Goal: Task Accomplishment & Management: Complete application form

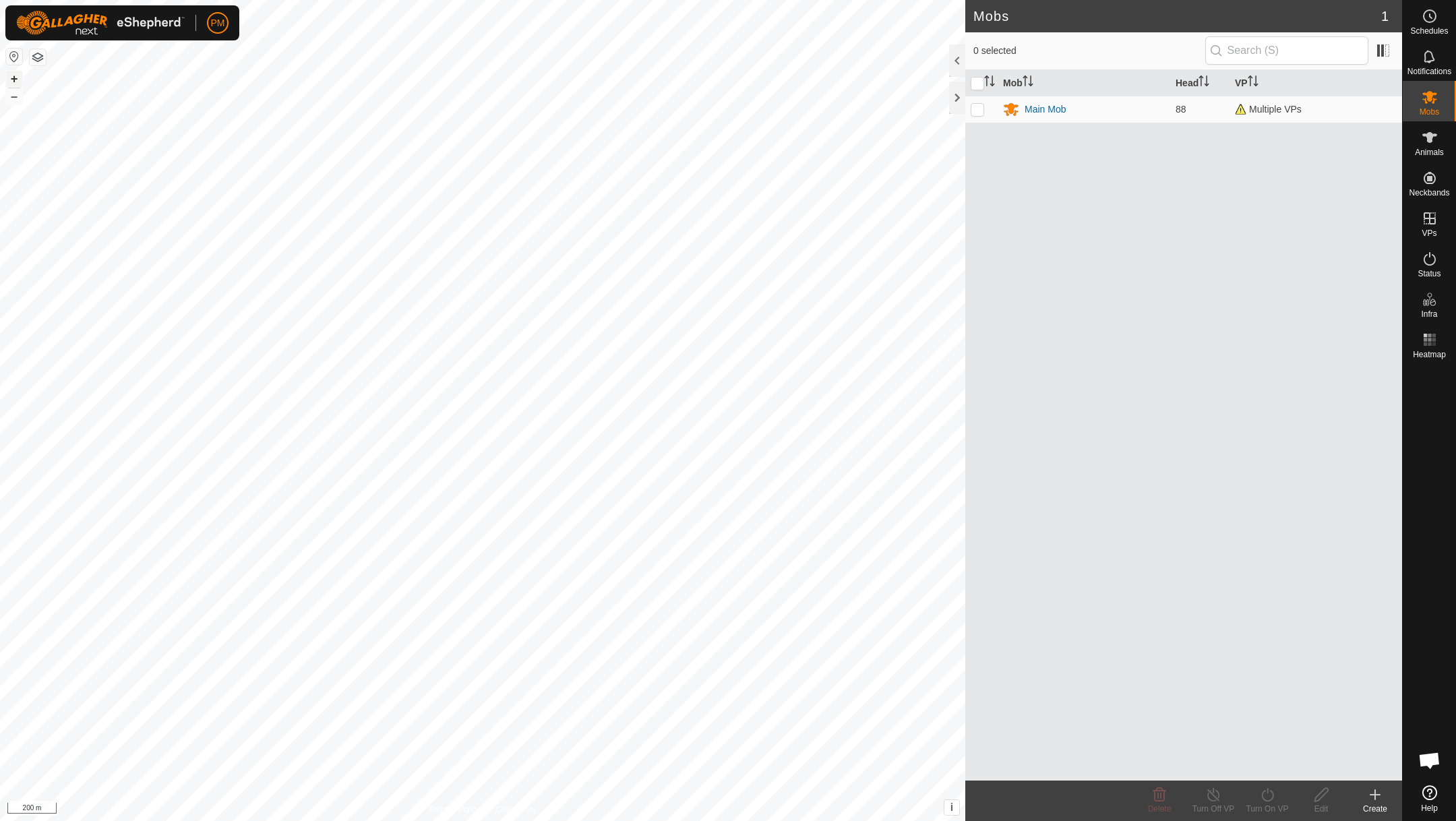
click at [14, 78] on button "+" at bounding box center [14, 79] width 17 height 17
click at [14, 79] on button "+" at bounding box center [14, 79] width 17 height 17
click at [1356, 178] on link "Unfitted Neckbands" at bounding box center [1335, 174] width 134 height 27
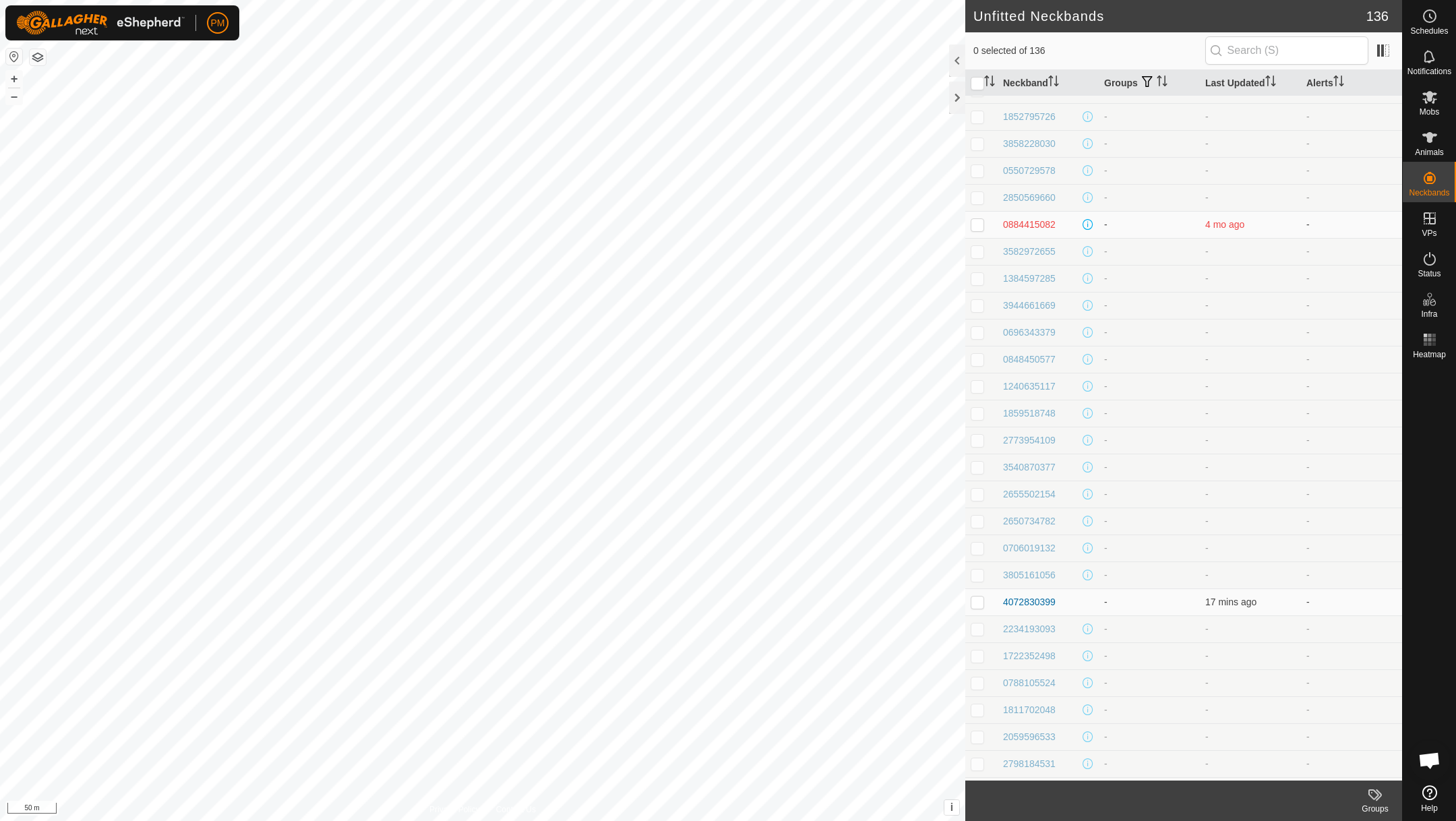
scroll to position [1997, 0]
click at [979, 592] on p-checkbox at bounding box center [977, 591] width 13 height 11
checkbox input "false"
checkbox input "true"
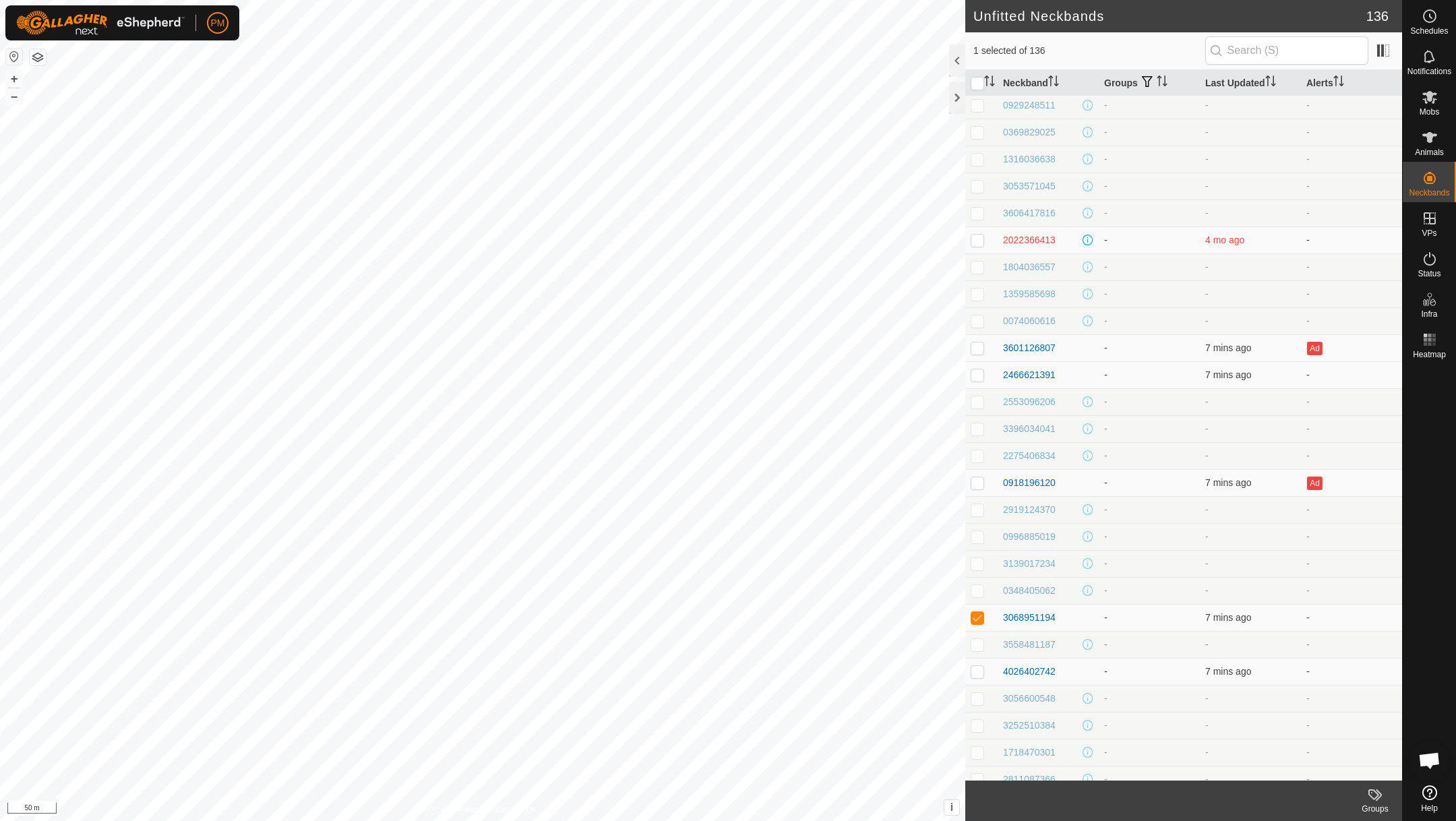
scroll to position [2784, 0]
click at [1427, 137] on icon at bounding box center [1430, 137] width 15 height 11
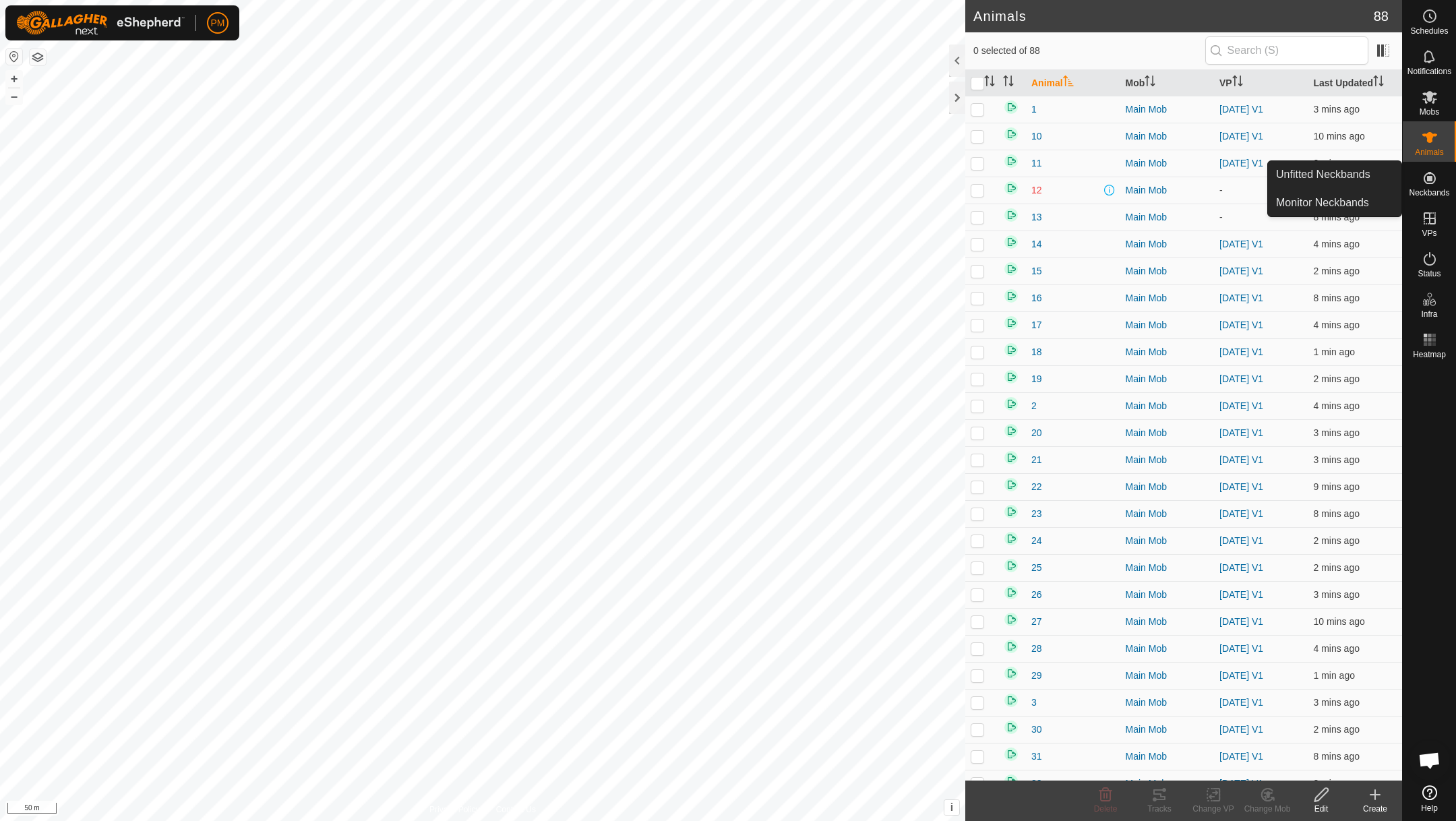
click at [1324, 178] on span "Unfitted Neckbands" at bounding box center [1323, 175] width 94 height 17
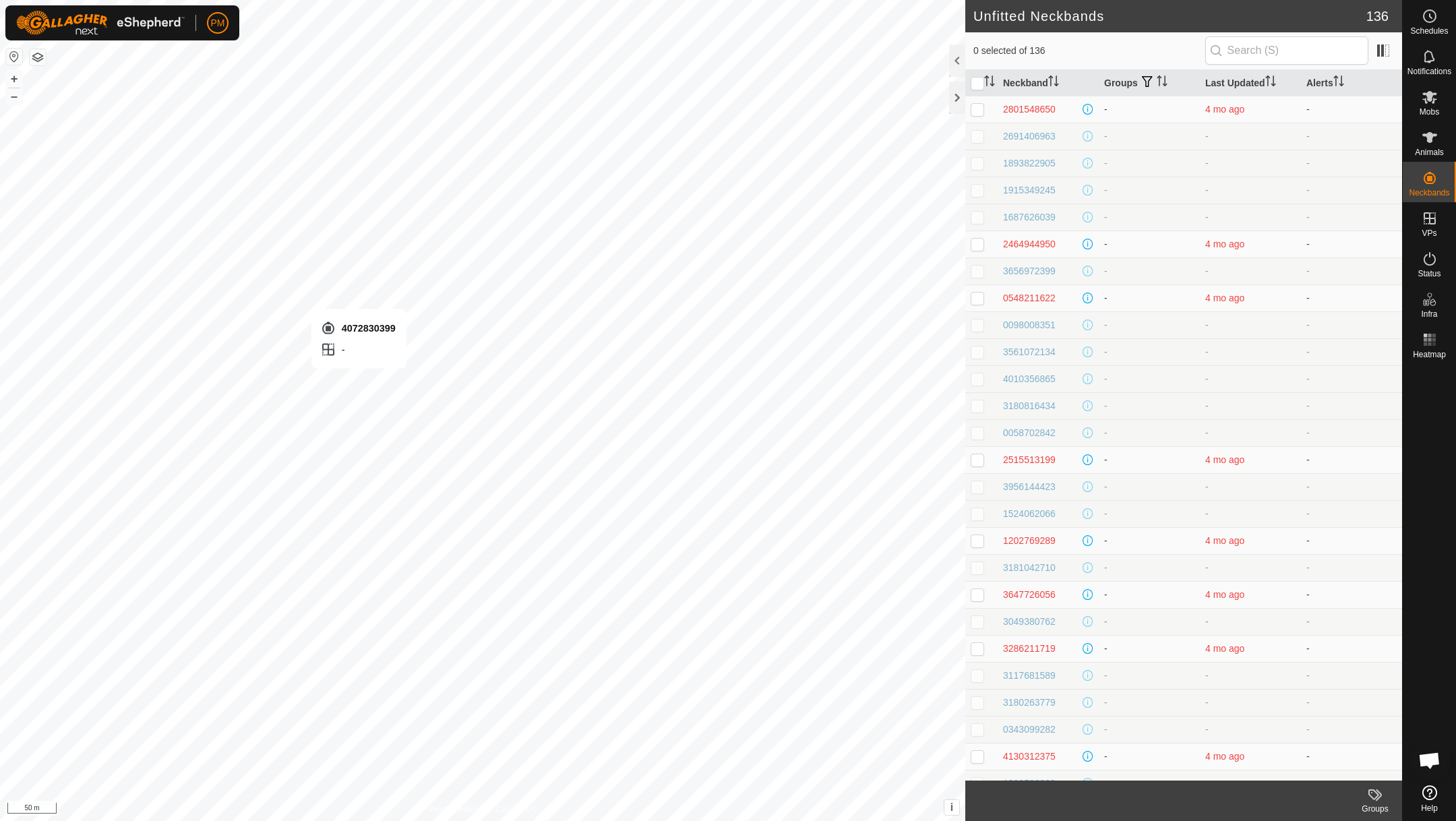
checkbox input "true"
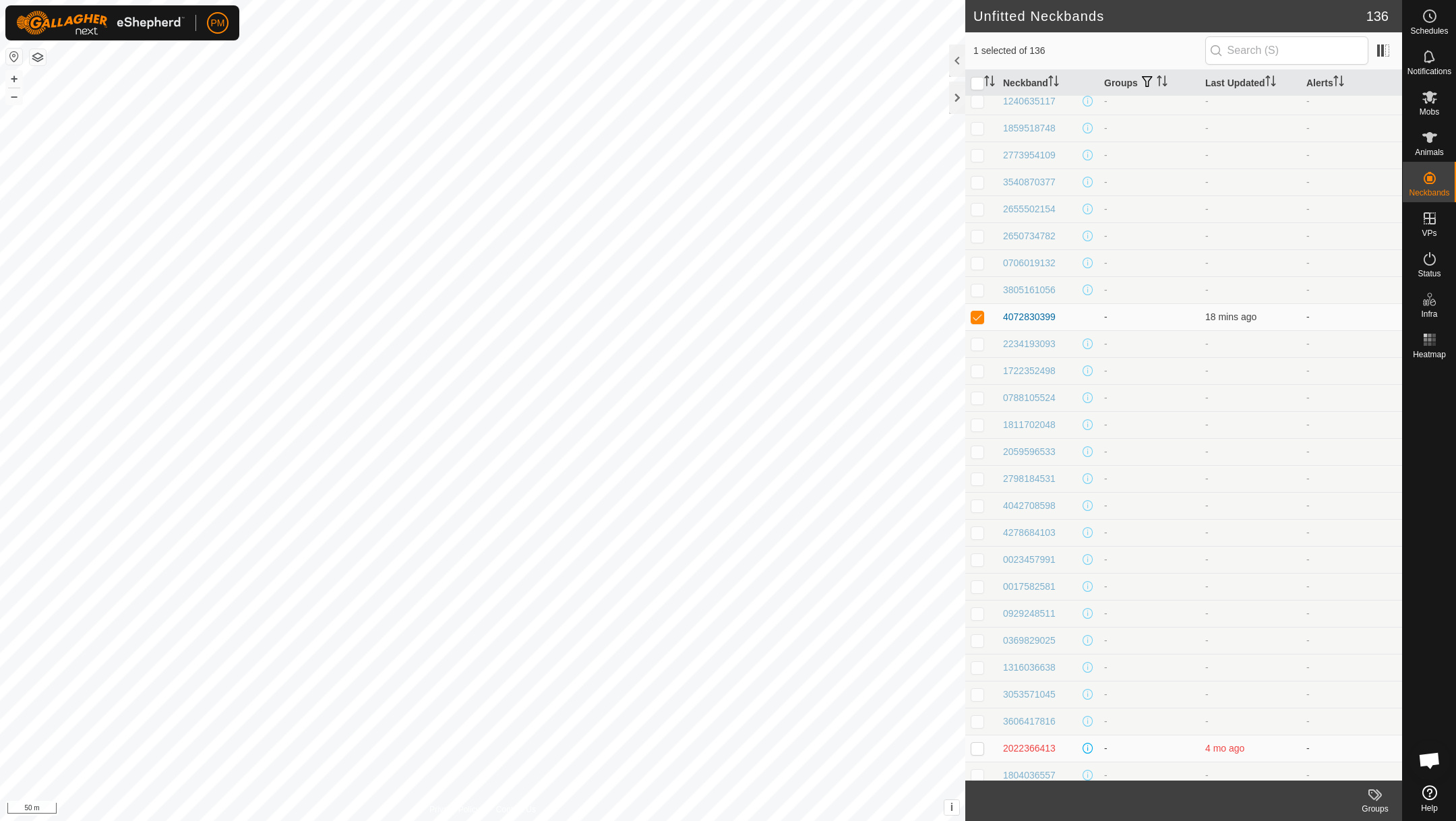
scroll to position [2260, 0]
click at [1014, 328] on div "4072830399" at bounding box center [1029, 328] width 53 height 14
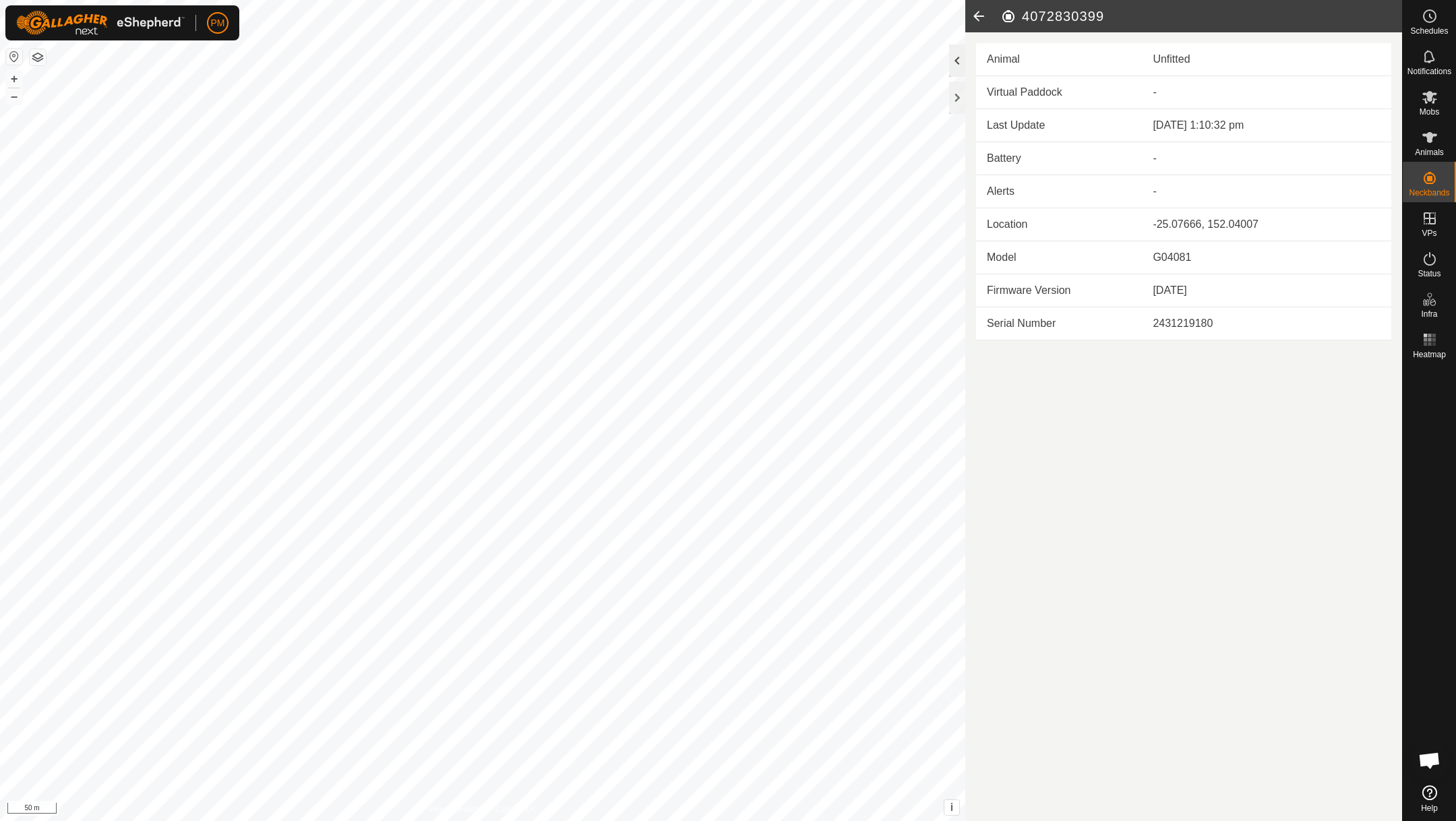
click at [959, 57] on div at bounding box center [957, 60] width 17 height 32
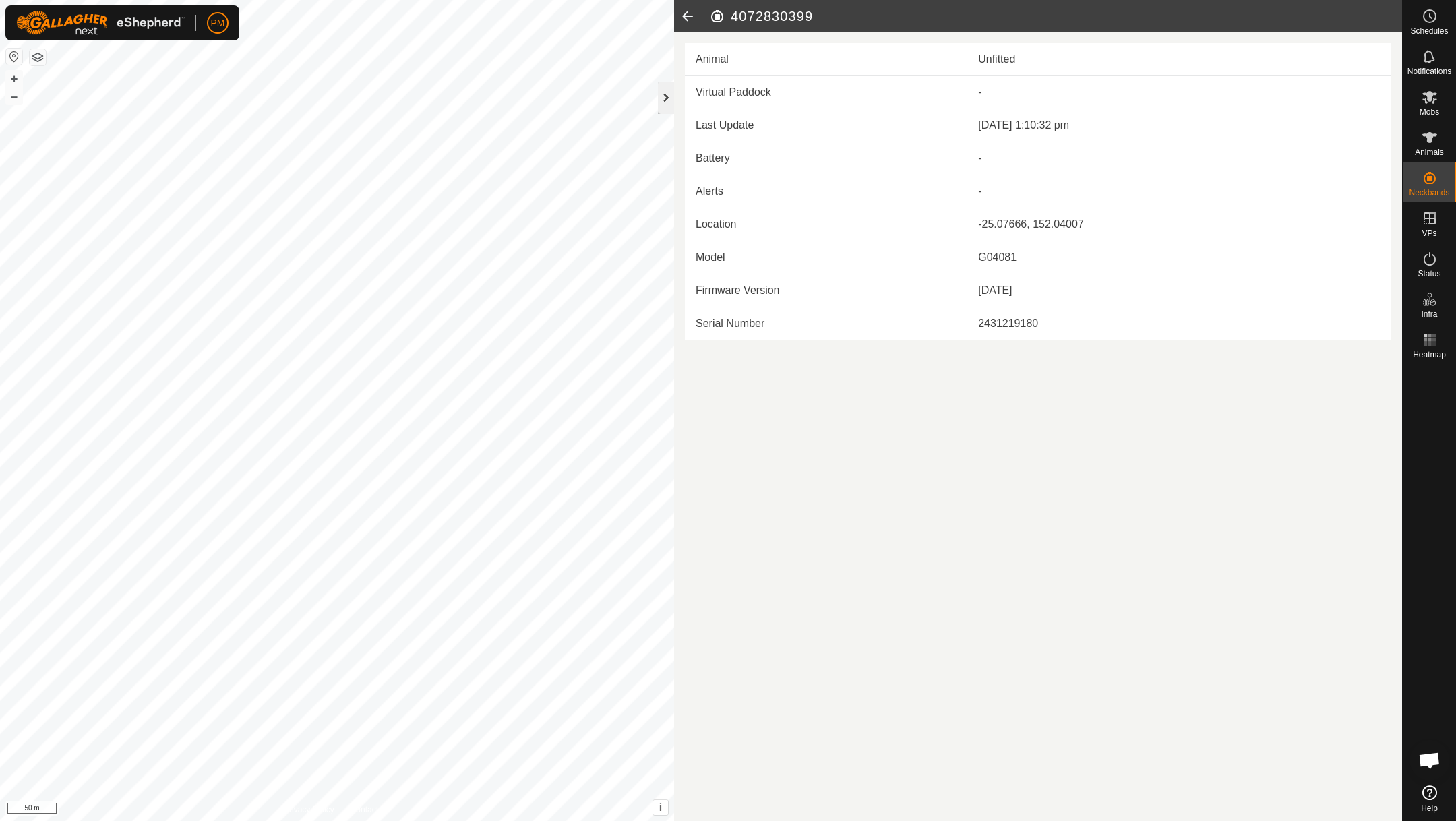
click at [665, 97] on div at bounding box center [666, 97] width 17 height 32
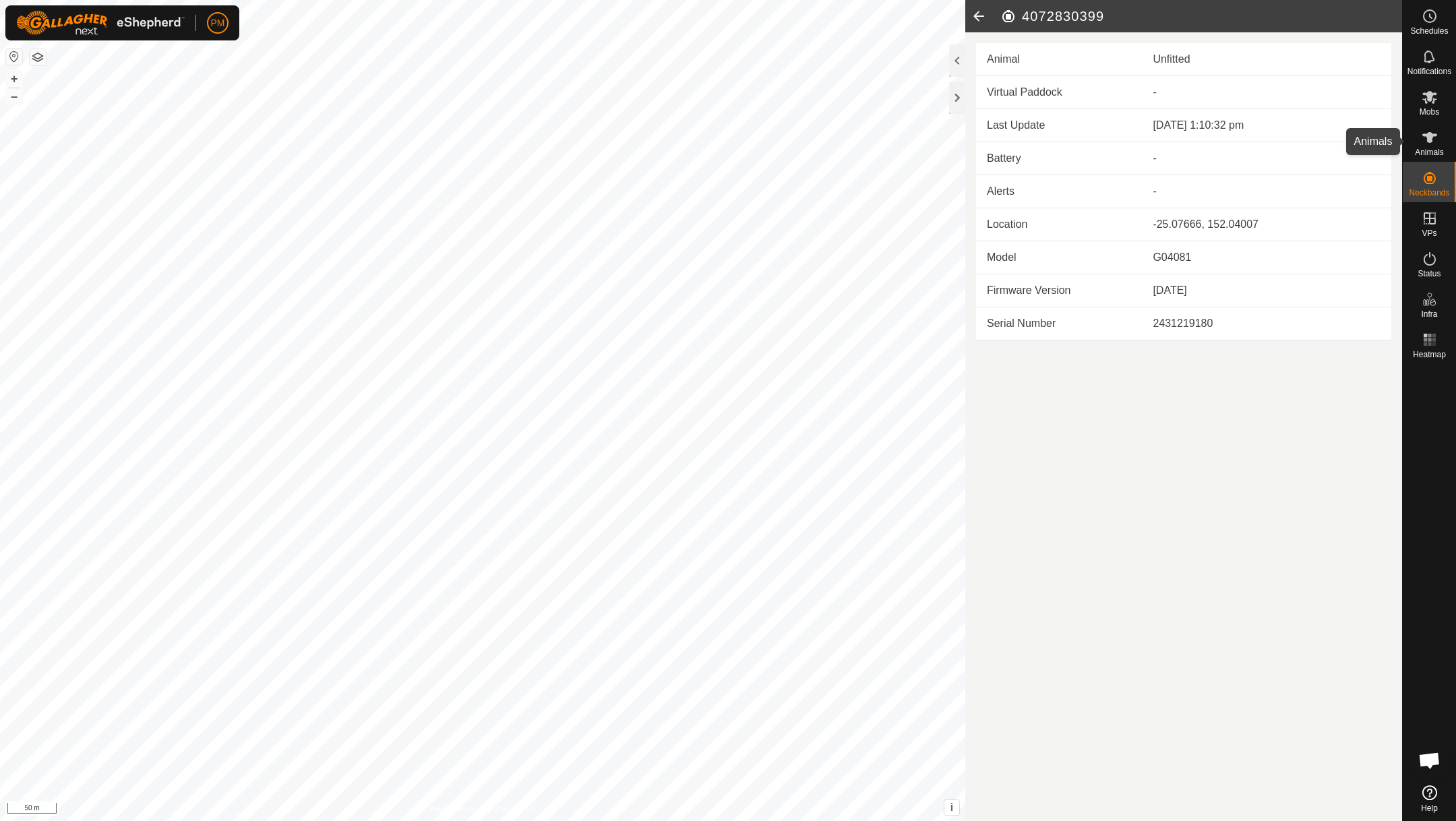
click at [1427, 141] on icon at bounding box center [1430, 137] width 15 height 11
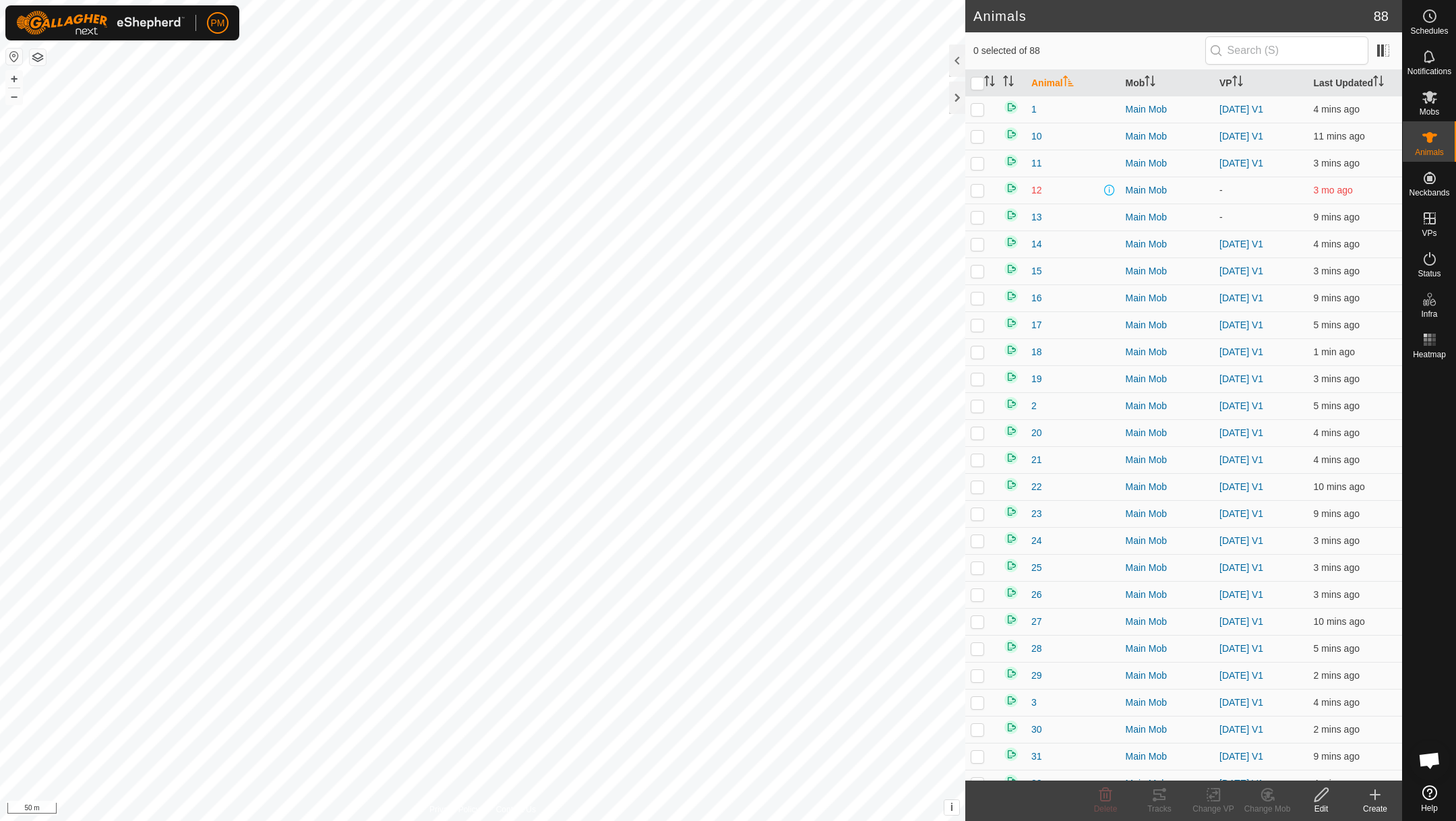
click at [1377, 791] on icon at bounding box center [1375, 795] width 17 height 17
click at [1308, 759] on link "Create Single Animal" at bounding box center [1315, 764] width 172 height 27
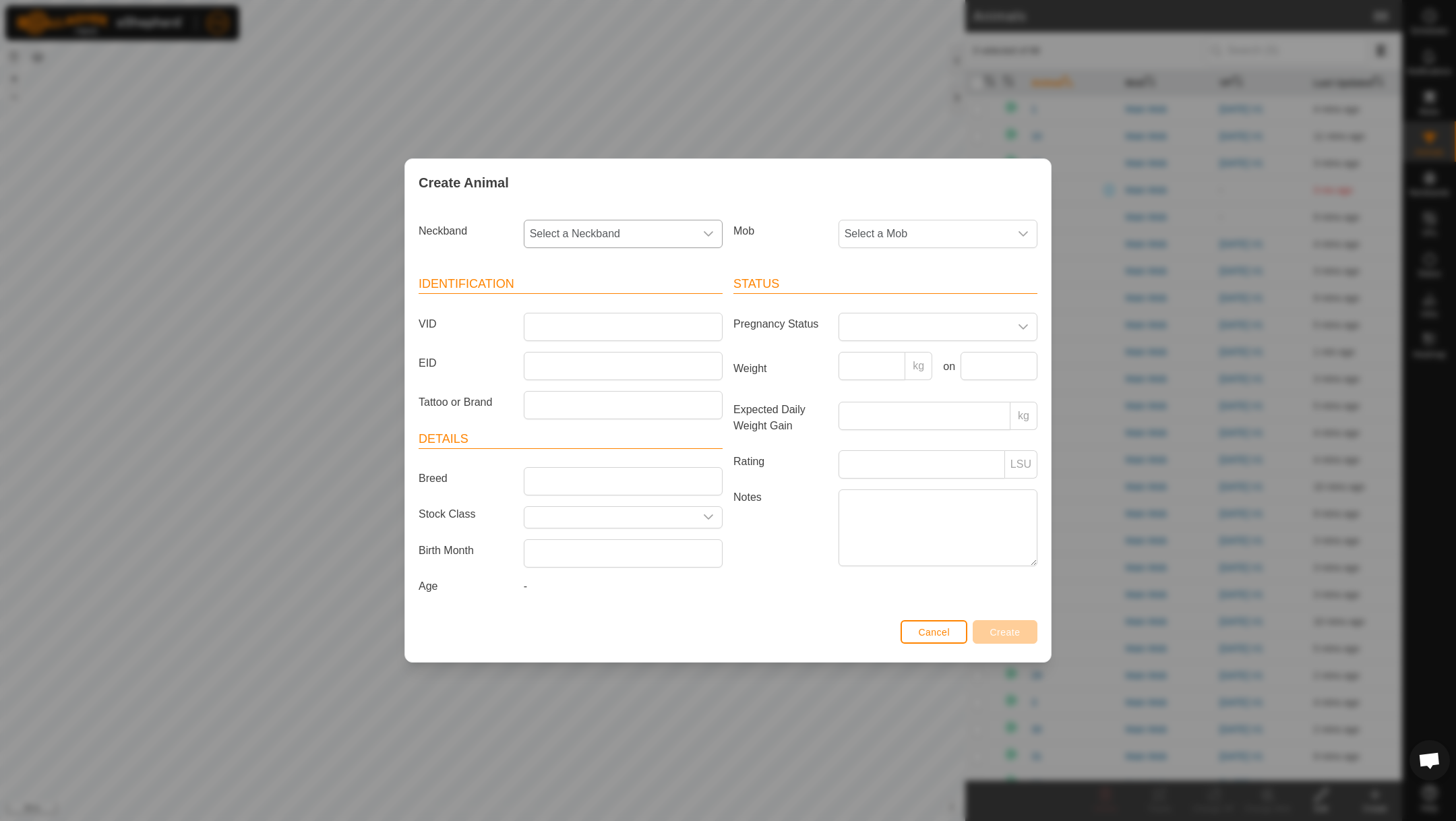
click at [711, 229] on icon "dropdown trigger" at bounding box center [708, 234] width 11 height 11
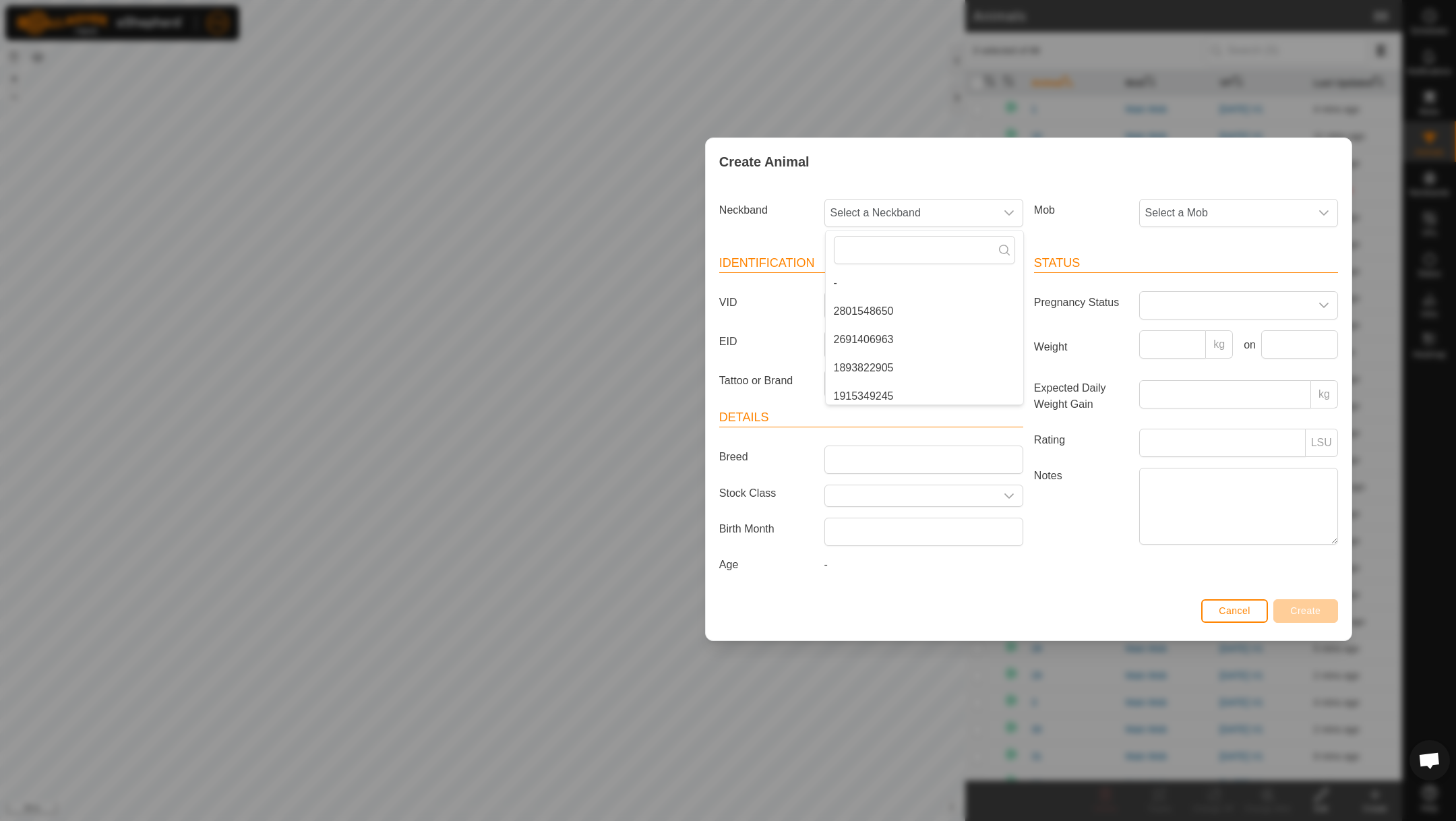
drag, startPoint x: 630, startPoint y: 182, endPoint x: 930, endPoint y: 163, distance: 300.6
click at [930, 163] on div "Create Animal" at bounding box center [1028, 161] width 645 height 47
click at [1235, 616] on span "Cancel" at bounding box center [1234, 611] width 31 height 11
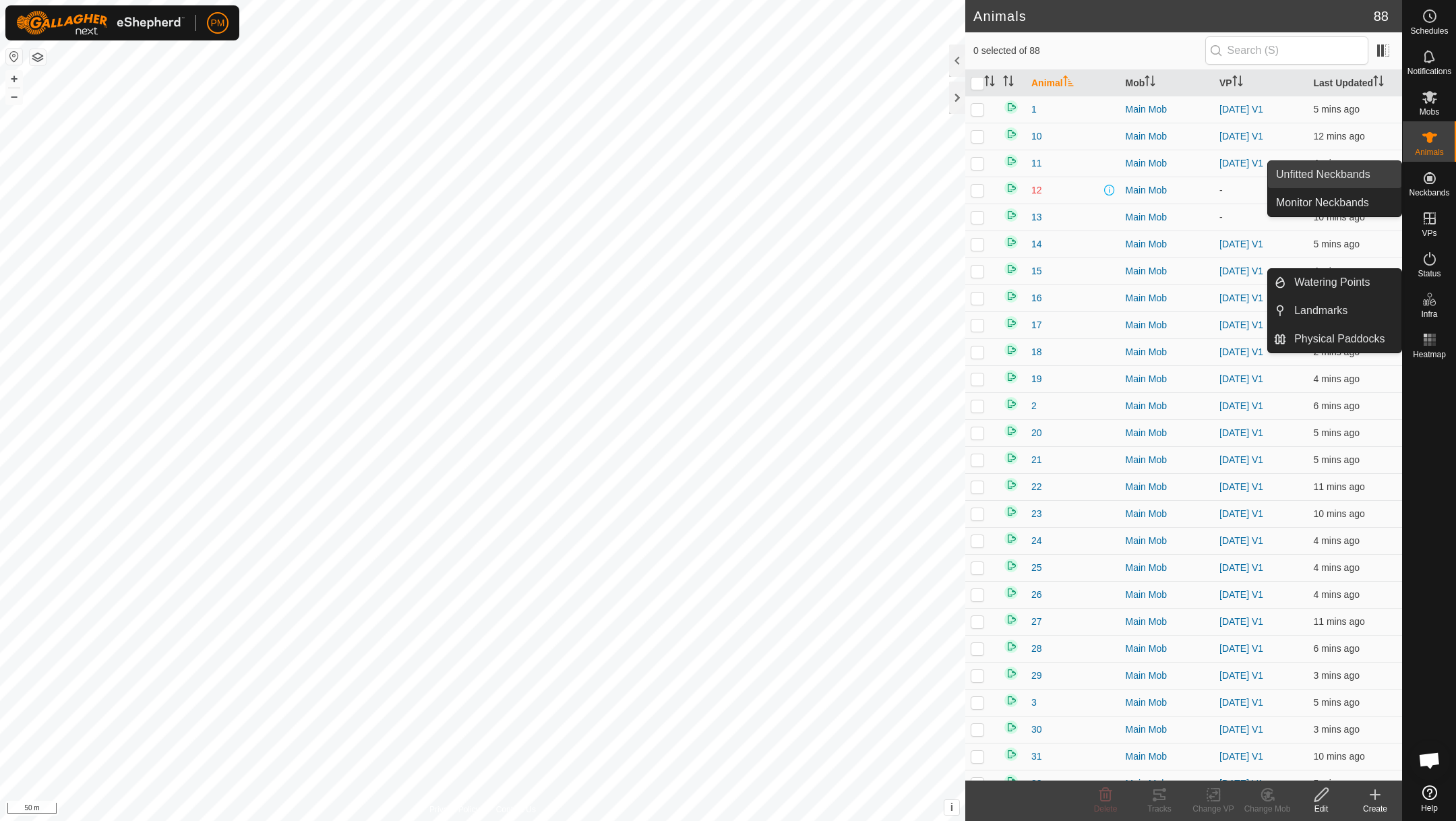
click at [1354, 174] on link "Unfitted Neckbands" at bounding box center [1335, 174] width 134 height 27
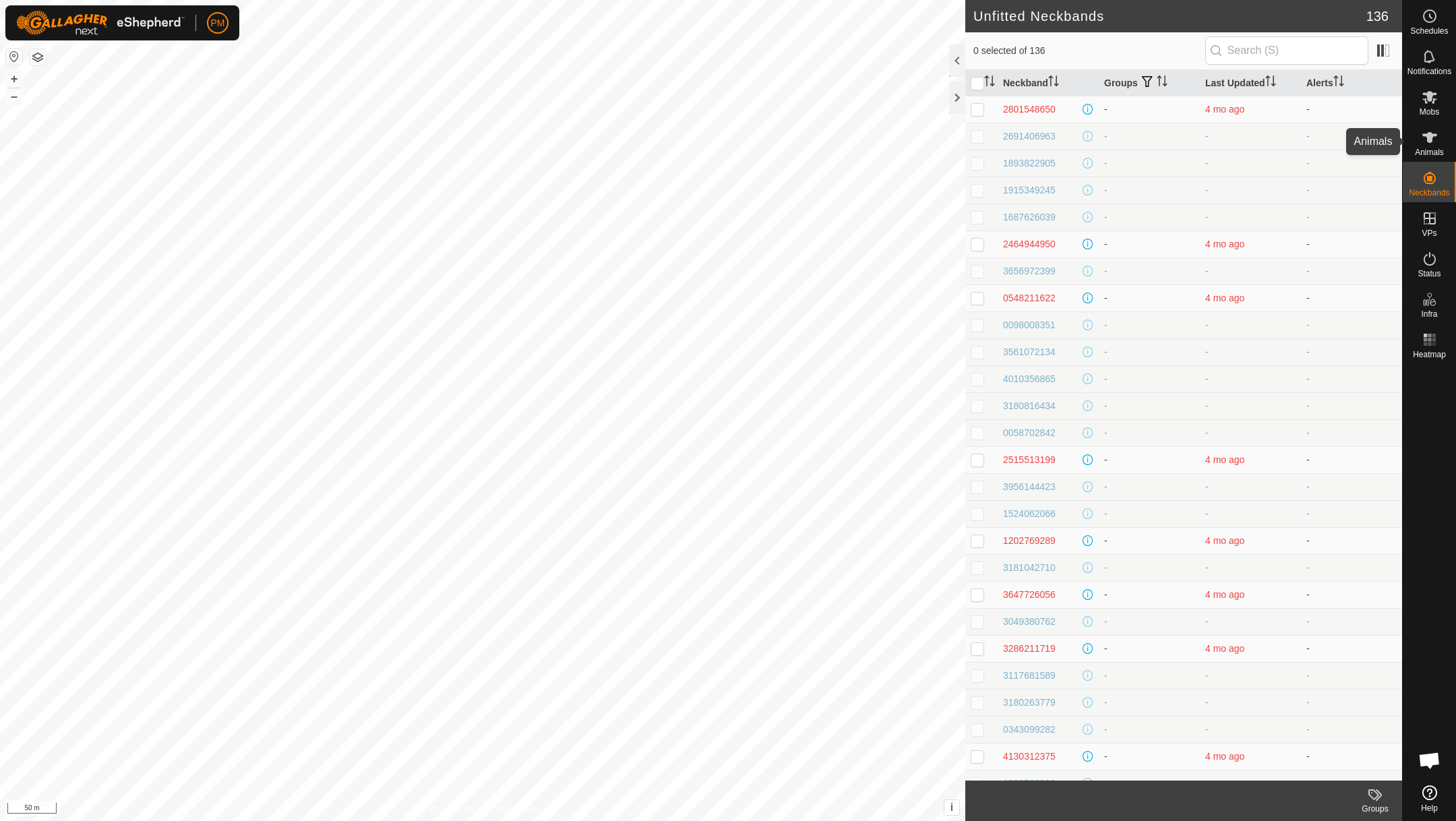
click at [1433, 137] on icon at bounding box center [1430, 138] width 17 height 17
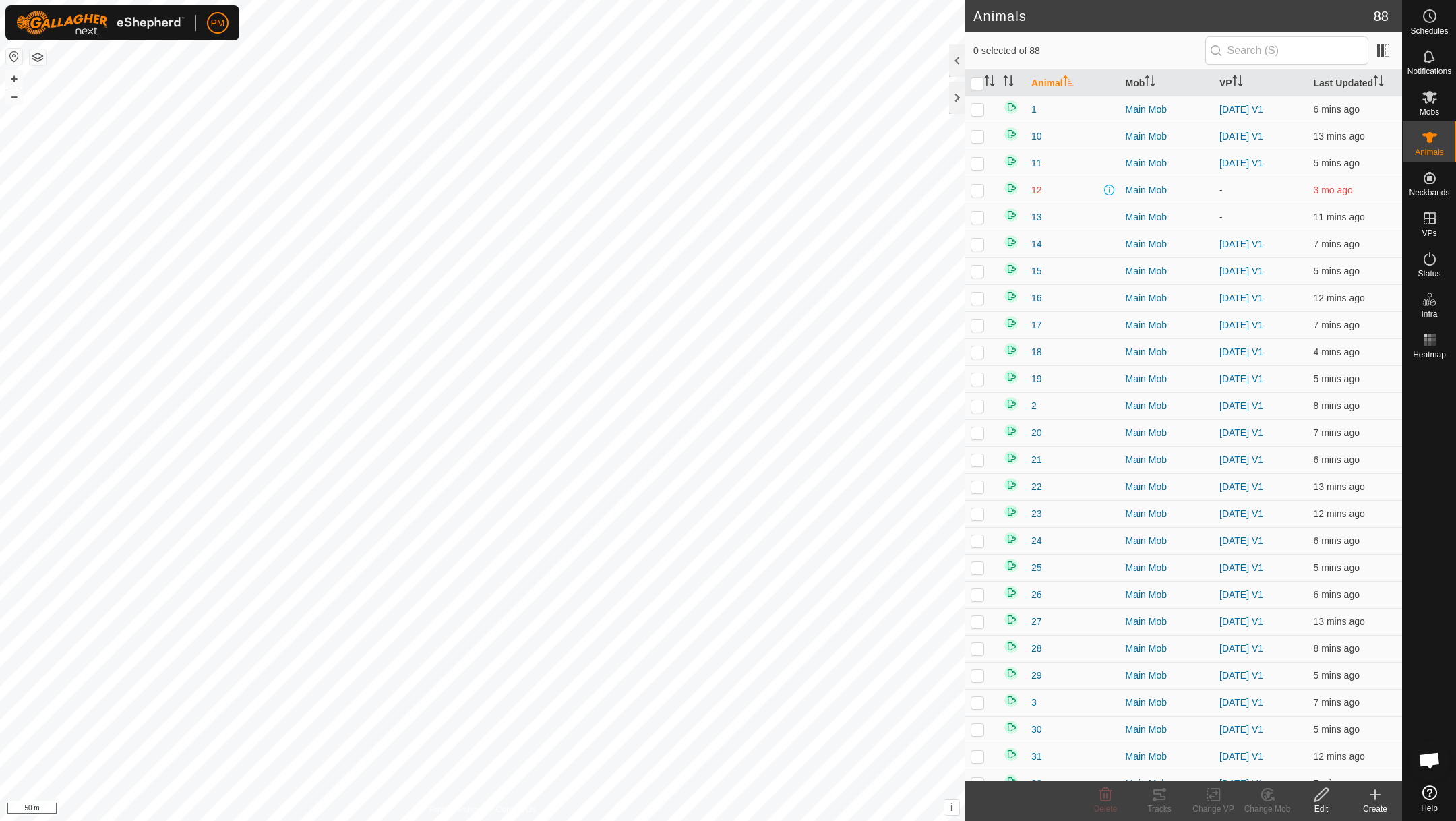
click at [1372, 796] on icon at bounding box center [1375, 795] width 17 height 17
click at [1321, 762] on link "Create Single Animal" at bounding box center [1315, 764] width 172 height 27
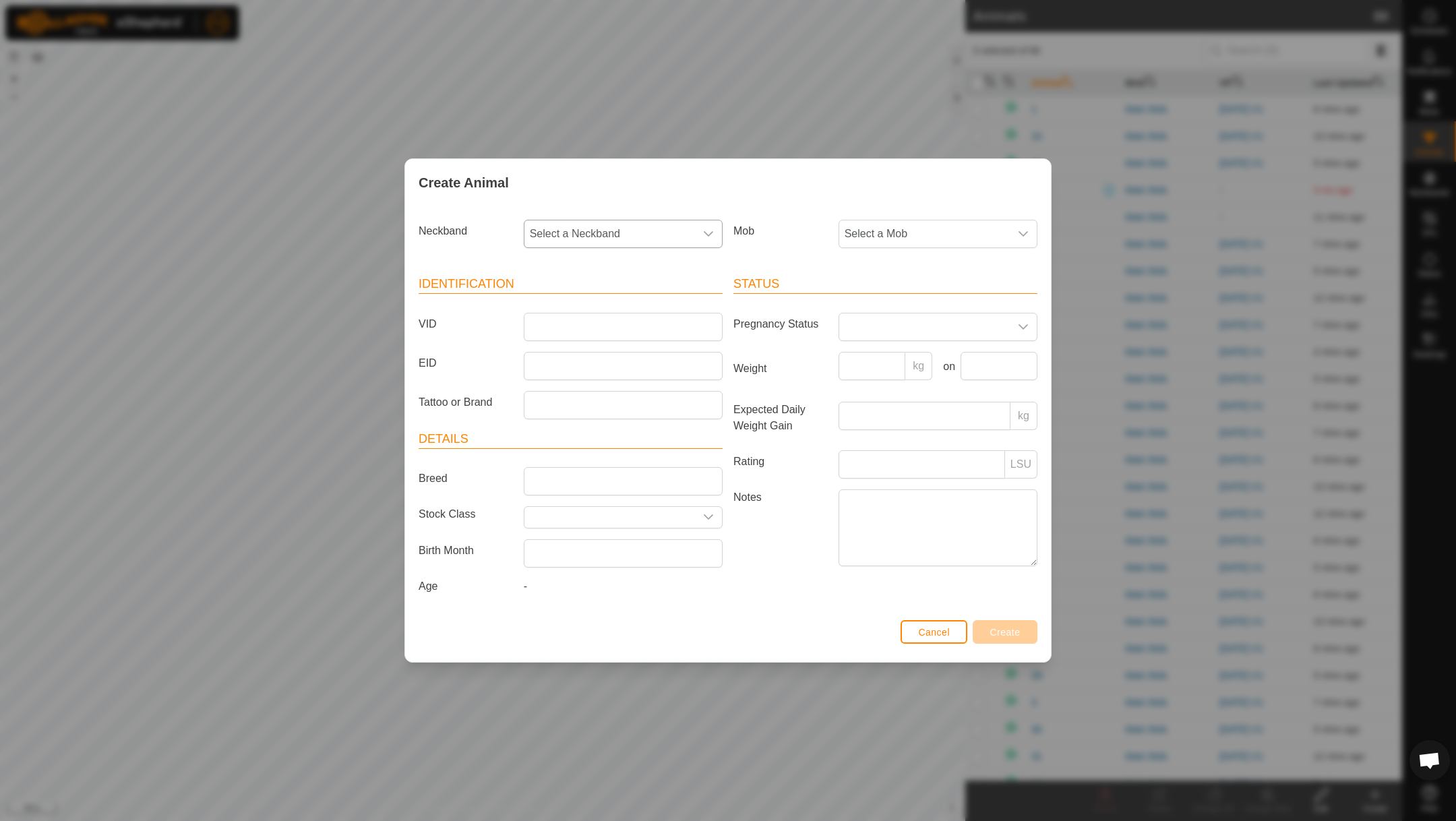
click at [707, 229] on icon "dropdown trigger" at bounding box center [708, 234] width 11 height 11
type input "407"
click at [584, 304] on li "4072830399" at bounding box center [623, 304] width 197 height 27
click at [897, 232] on span "Select a Mob" at bounding box center [924, 234] width 171 height 27
click at [880, 329] on li "Main Mob" at bounding box center [938, 332] width 197 height 27
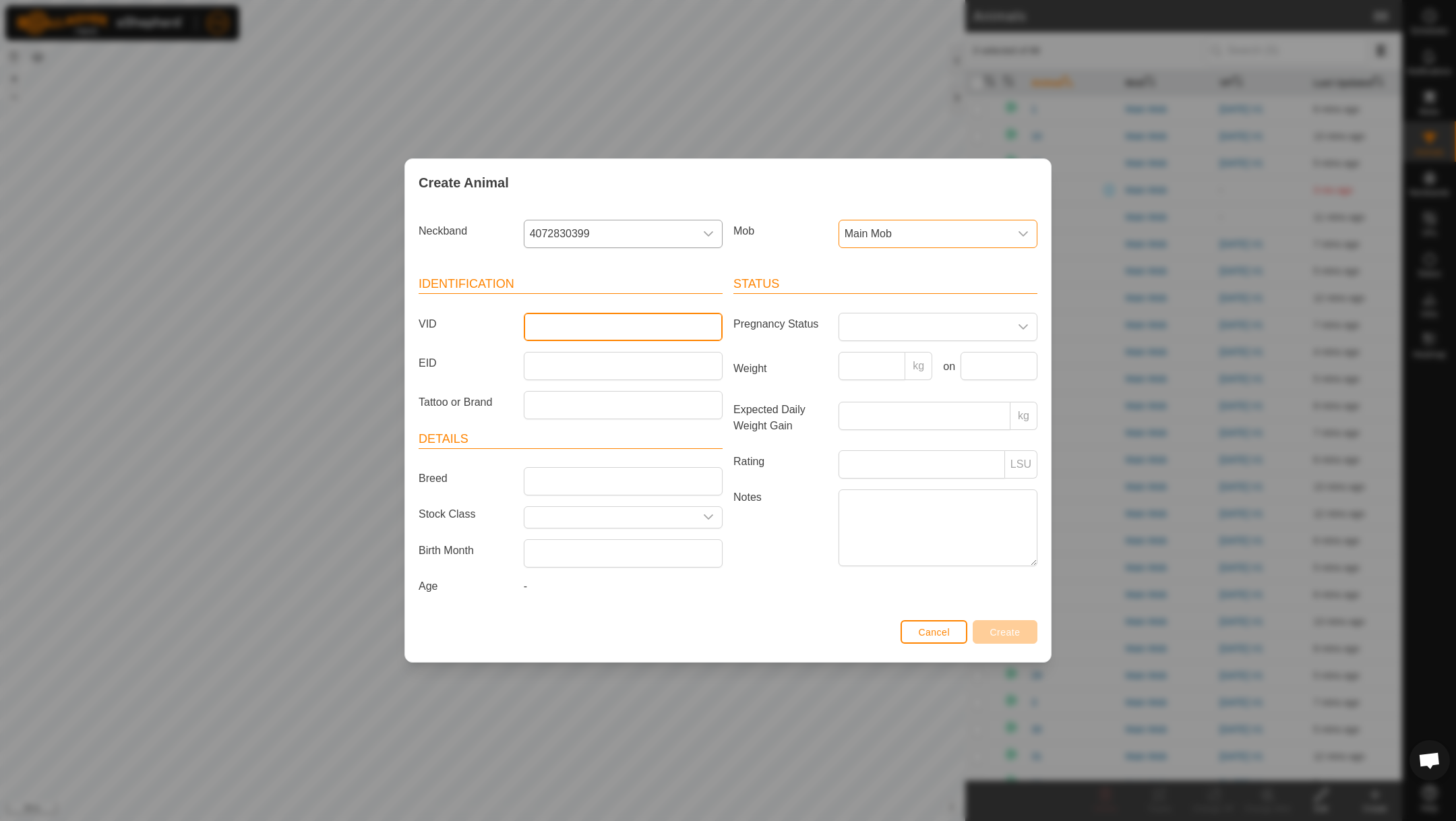
click at [590, 329] on input "VID" at bounding box center [622, 327] width 199 height 28
type input "89"
click at [712, 519] on icon "dropdown trigger" at bounding box center [708, 517] width 11 height 11
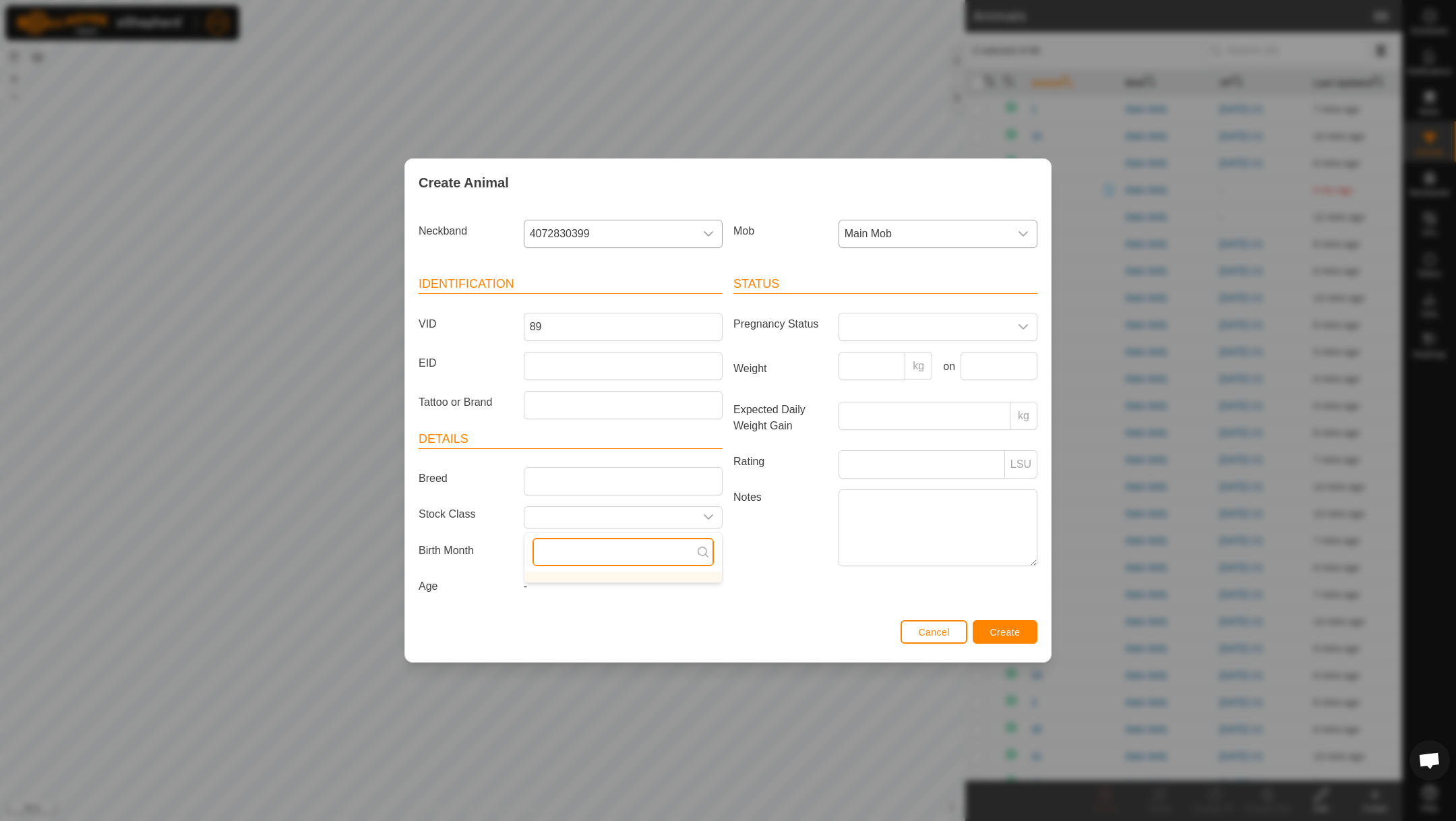
click at [644, 549] on input "text" at bounding box center [623, 552] width 182 height 28
click at [1010, 631] on span "Create" at bounding box center [1005, 631] width 31 height 11
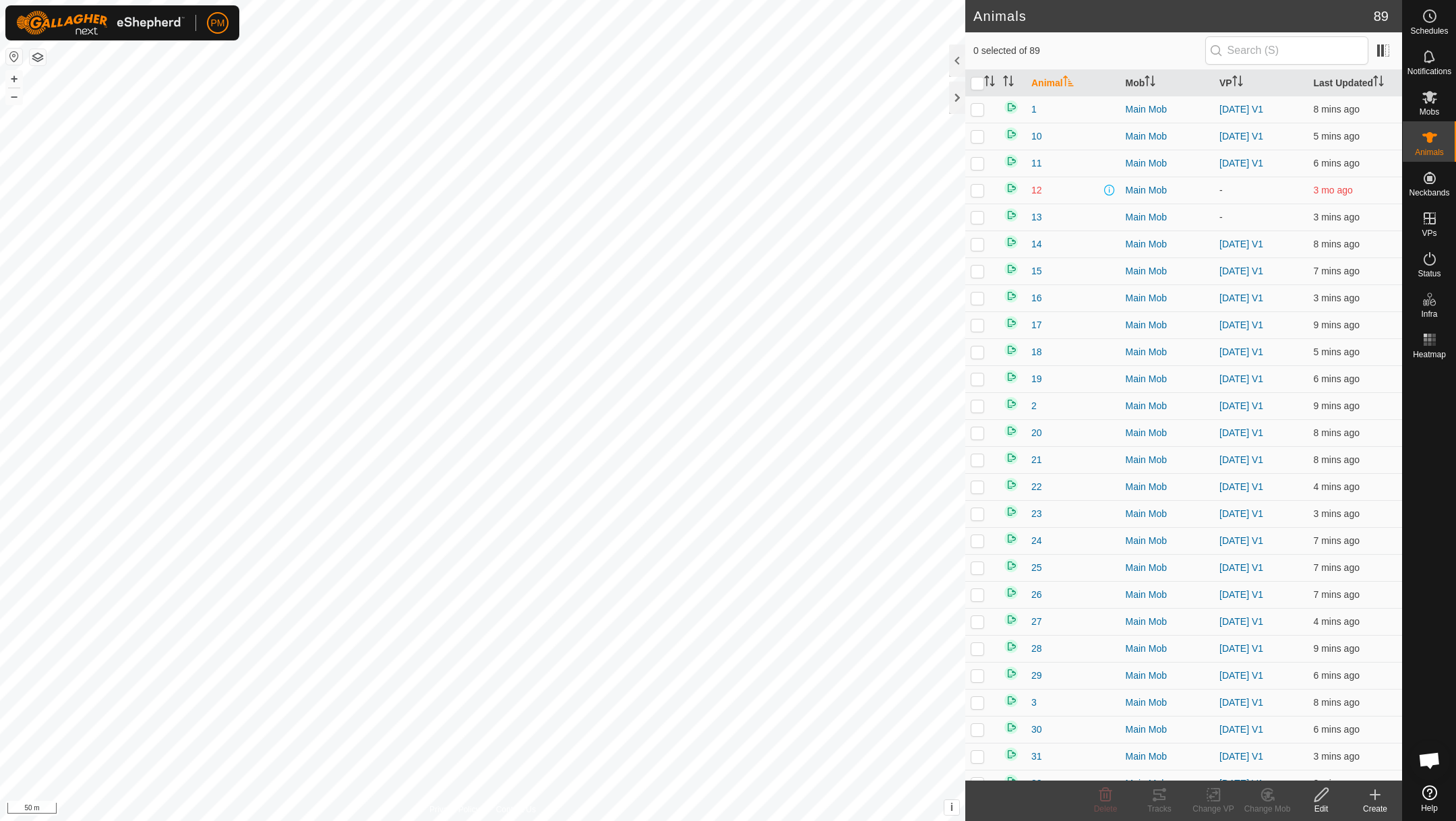
click at [1373, 797] on icon at bounding box center [1375, 795] width 17 height 17
click at [1324, 757] on link "Create Single Animal" at bounding box center [1315, 764] width 172 height 27
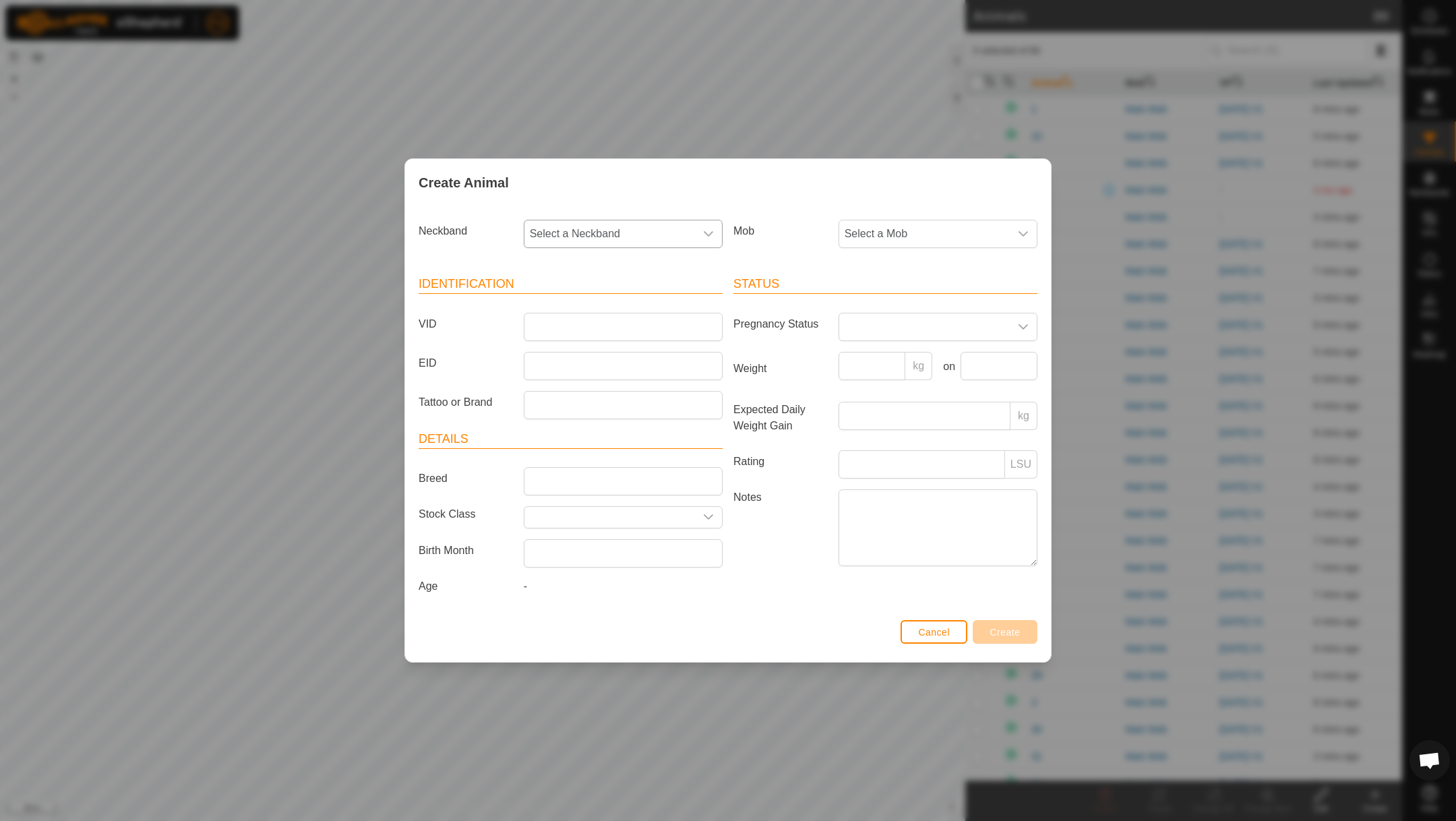
click at [710, 229] on icon "dropdown trigger" at bounding box center [708, 234] width 11 height 11
type input "3068"
click at [580, 300] on li "3068951194" at bounding box center [623, 304] width 197 height 27
click at [576, 321] on input "VID" at bounding box center [622, 327] width 199 height 28
type input "90"
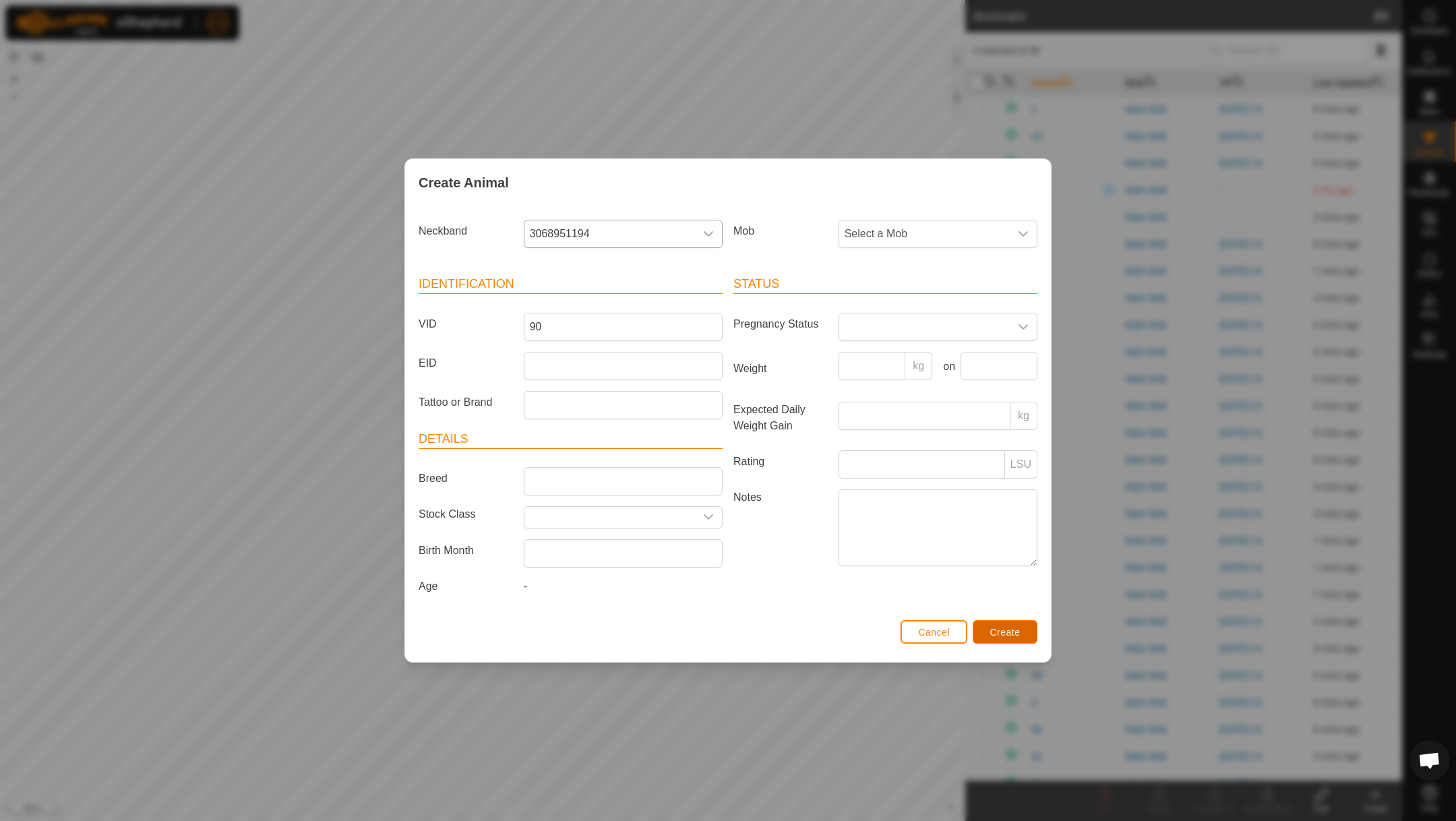
click at [1000, 634] on span "Create" at bounding box center [1005, 631] width 31 height 11
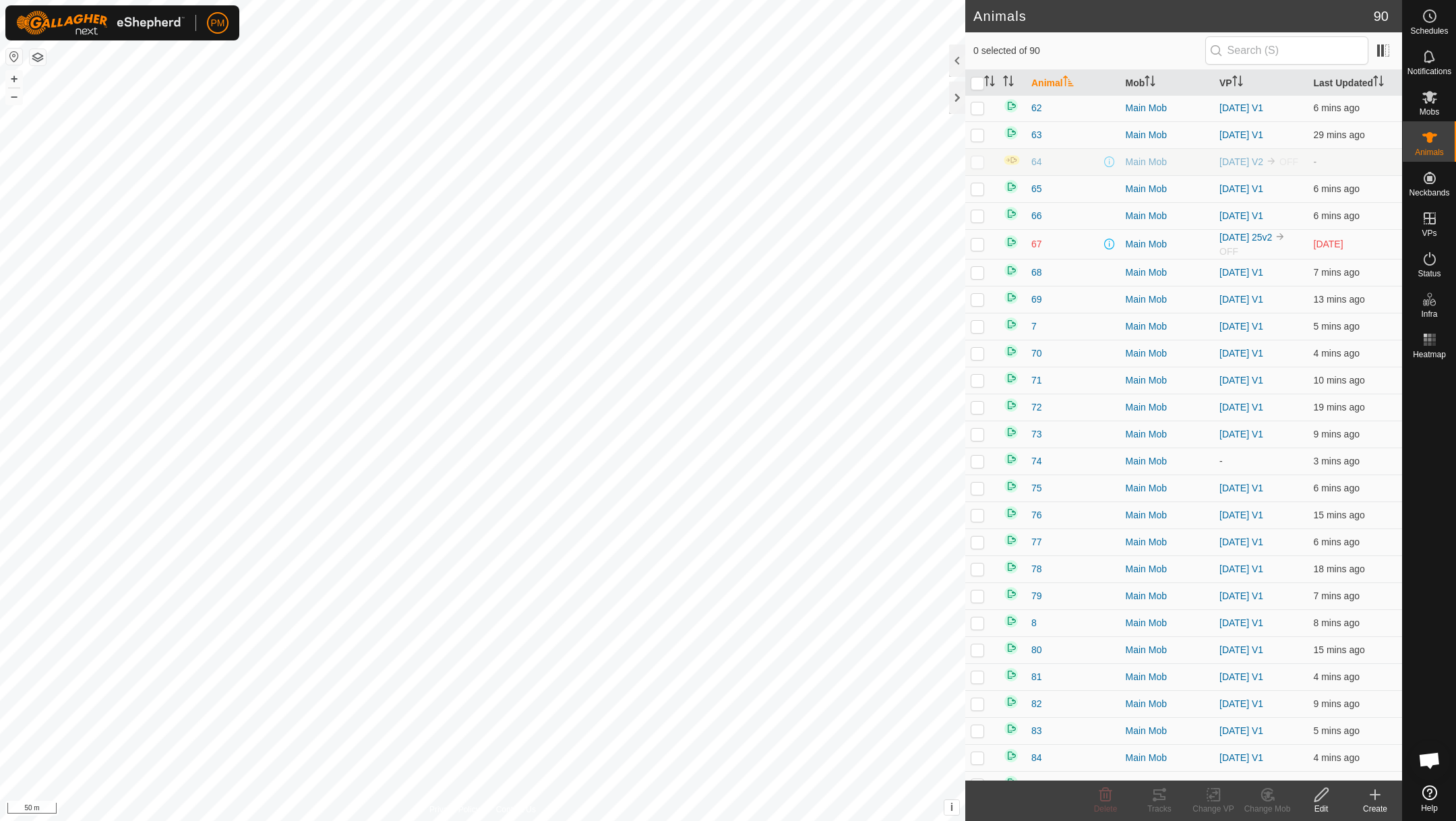
scroll to position [1754, 0]
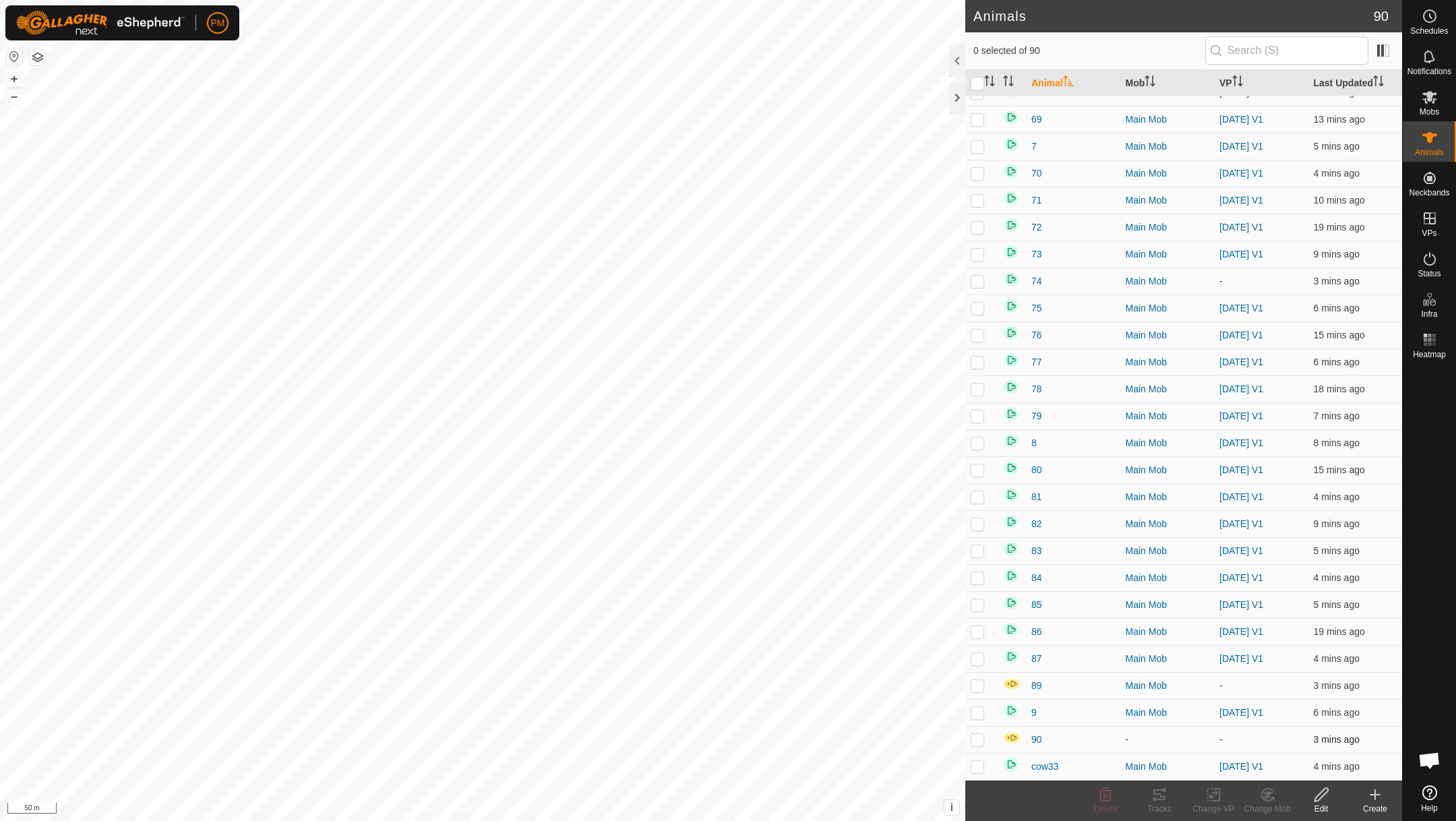
click at [979, 738] on p-checkbox at bounding box center [977, 738] width 13 height 11
checkbox input "true"
click at [1034, 734] on span "90" at bounding box center [1036, 739] width 11 height 14
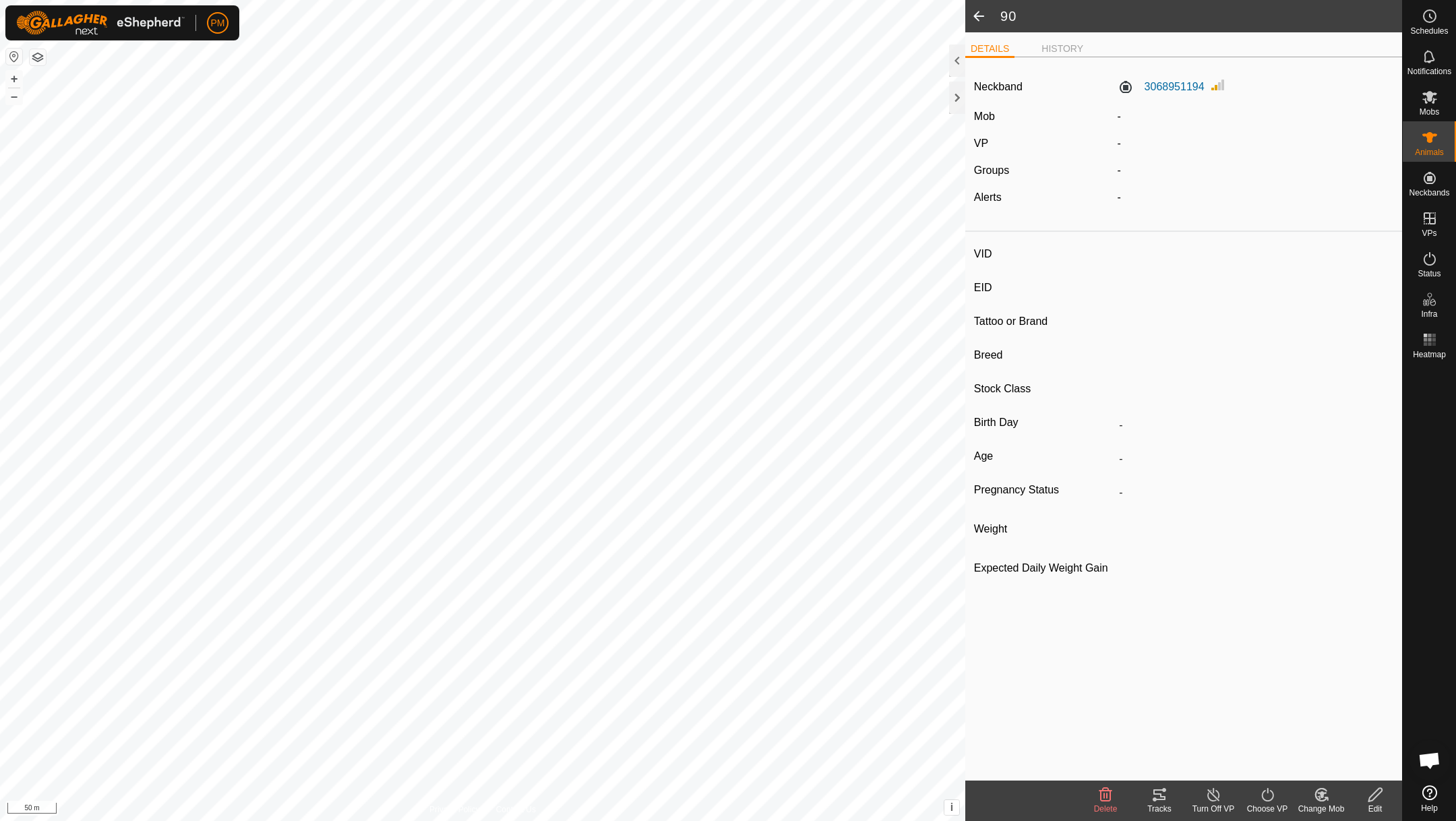
type input "90"
type input "-"
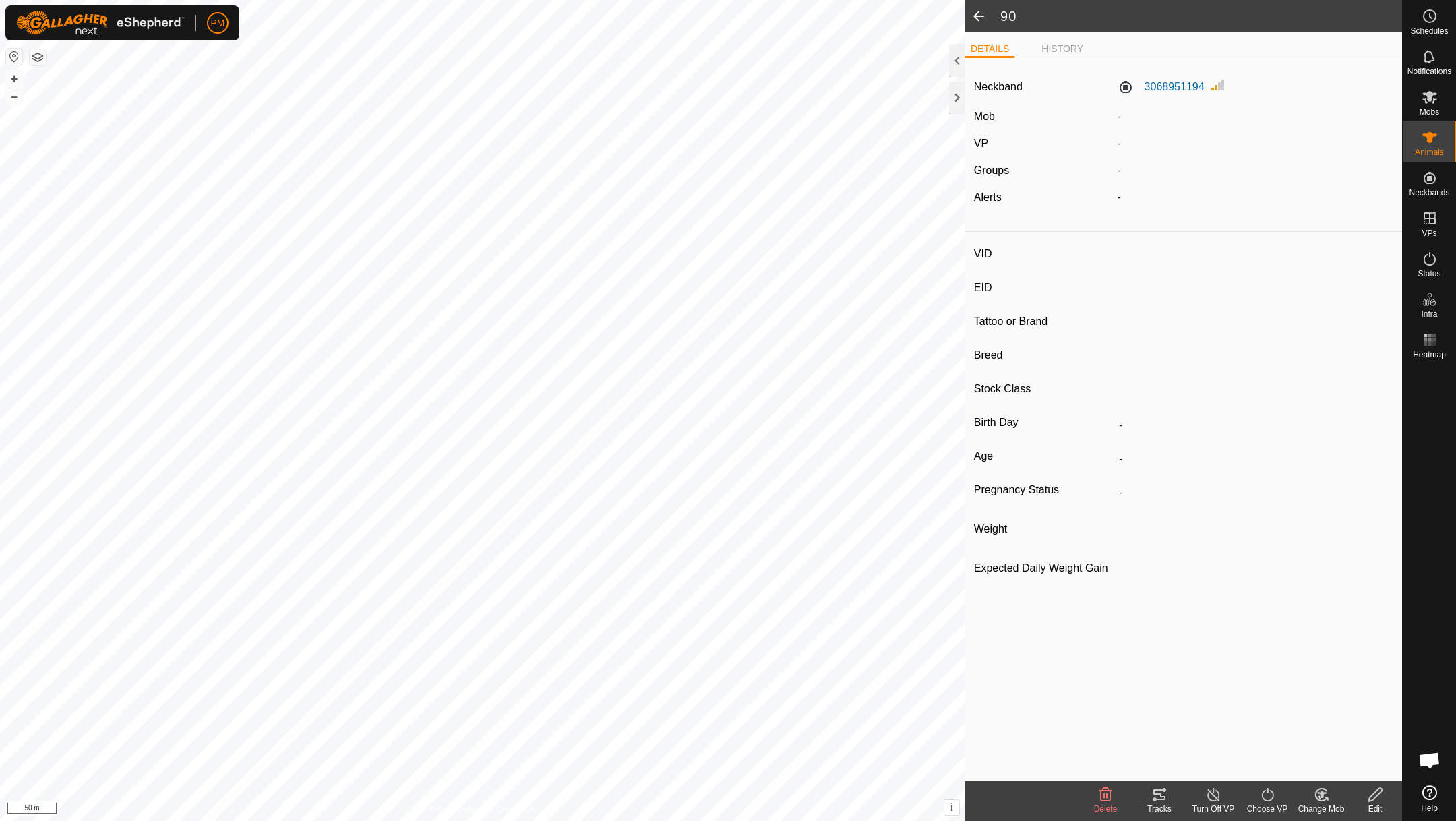
type input "0 kg"
type input "-"
click at [1323, 793] on icon at bounding box center [1321, 795] width 9 height 7
click at [1328, 730] on link "Choose Mob..." at bounding box center [1362, 735] width 134 height 27
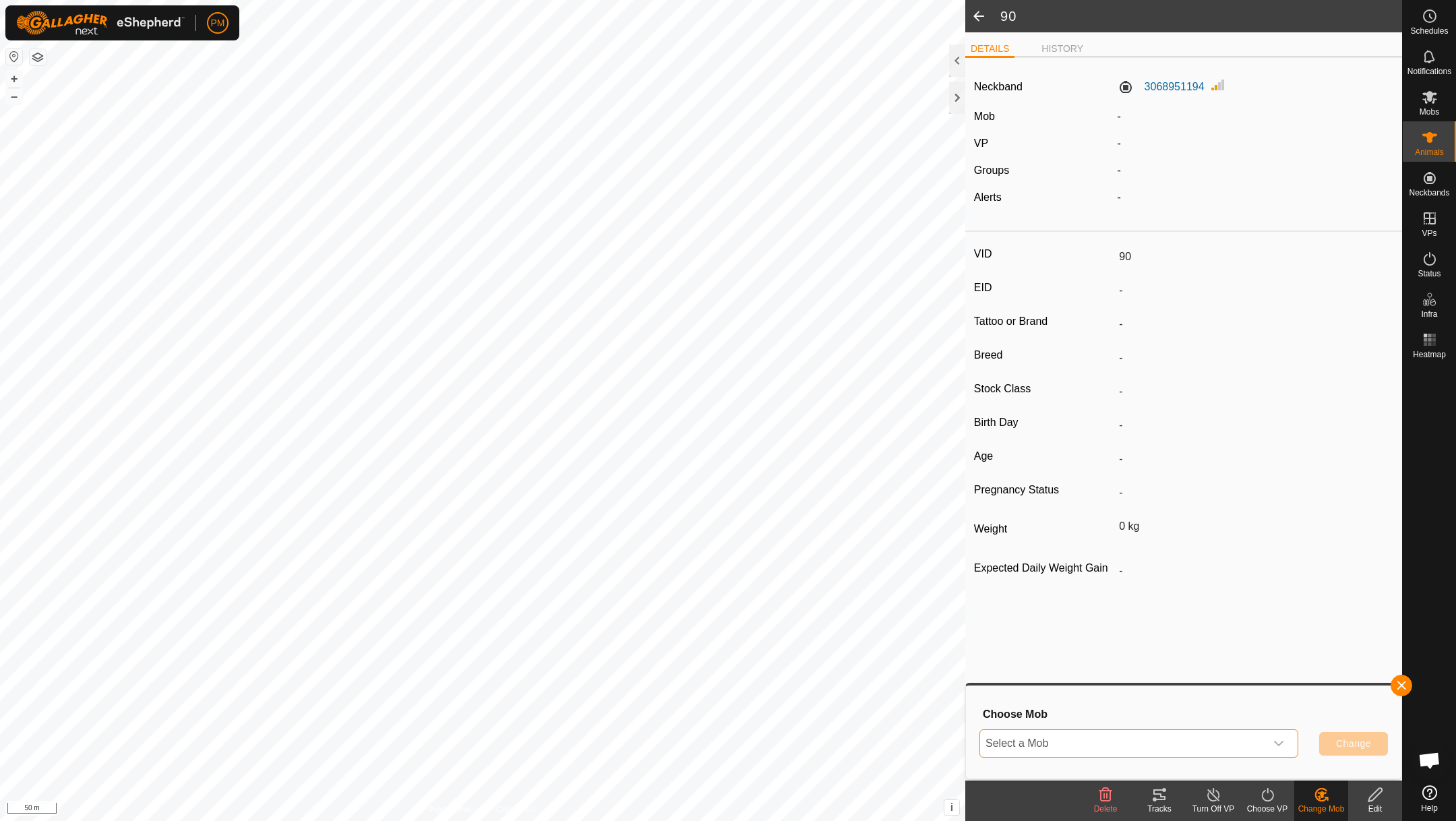
click at [1189, 732] on span "Select a Mob" at bounding box center [1122, 743] width 285 height 27
click at [1082, 705] on li "Main Mob" at bounding box center [1139, 712] width 317 height 34
click at [1351, 736] on button "Change" at bounding box center [1353, 743] width 69 height 24
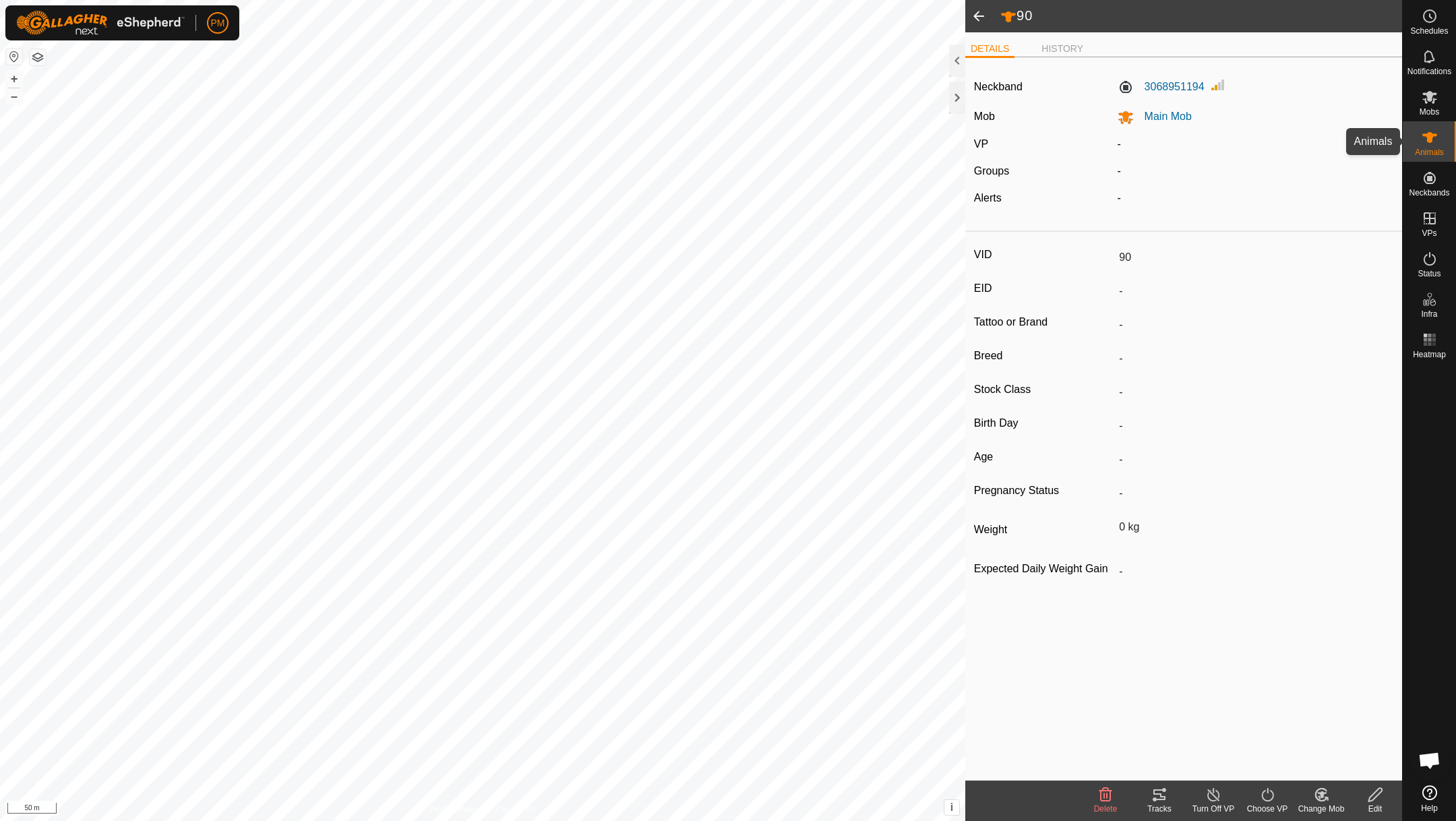
click at [1430, 139] on icon at bounding box center [1430, 137] width 15 height 11
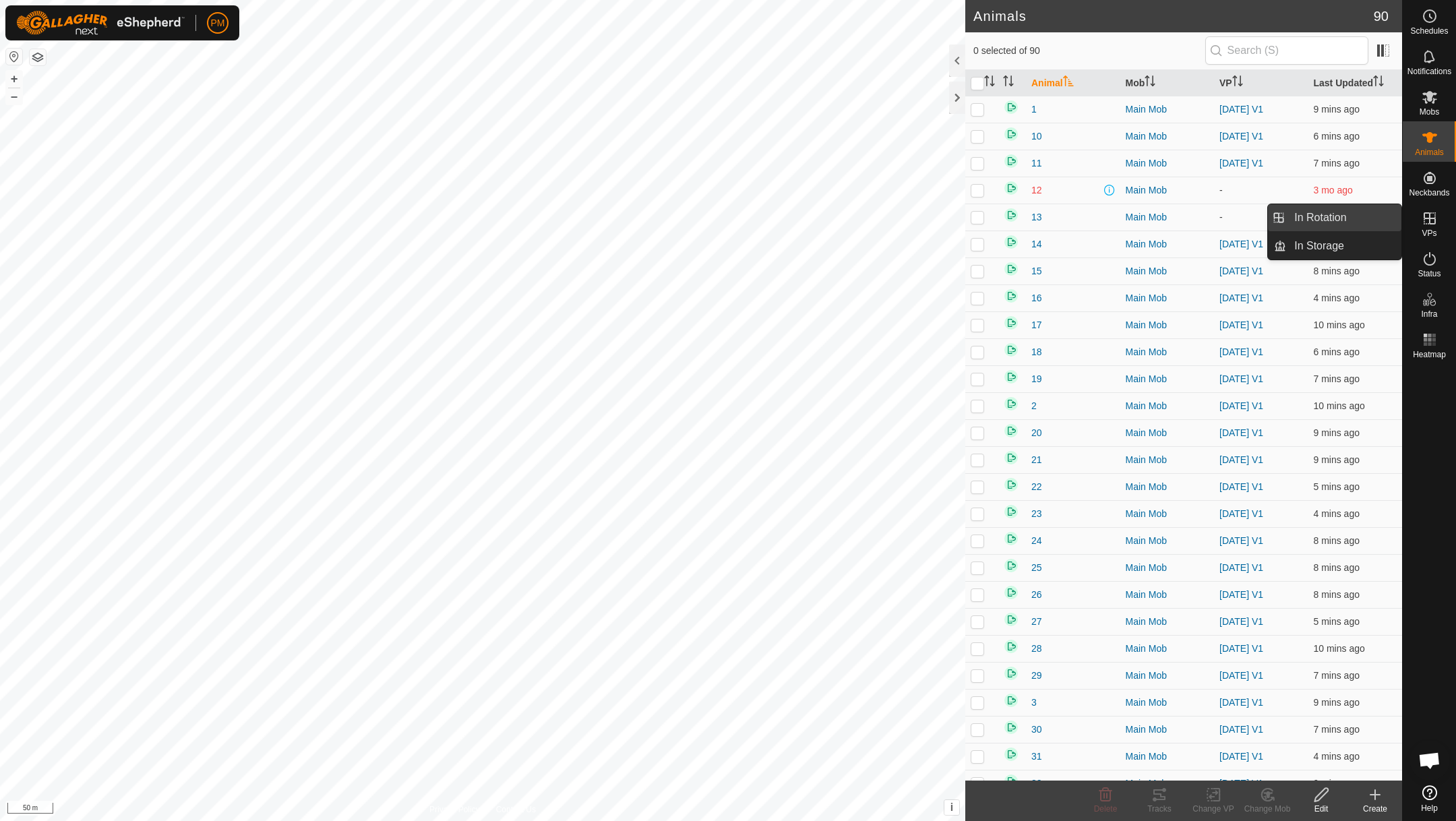
click at [1325, 215] on link "In Rotation" at bounding box center [1344, 217] width 116 height 27
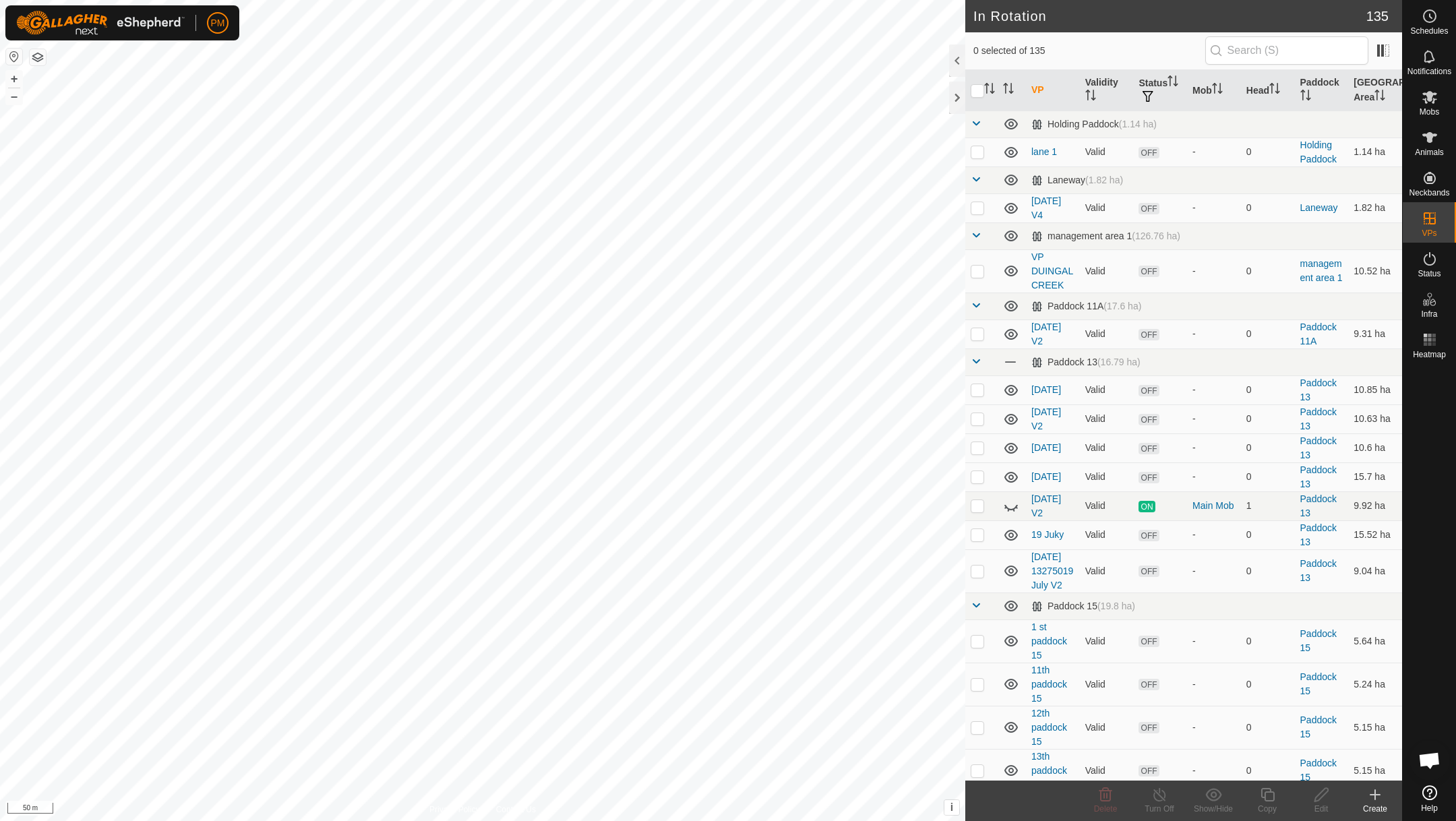
checkbox input "true"
click at [1265, 791] on icon at bounding box center [1267, 795] width 13 height 13
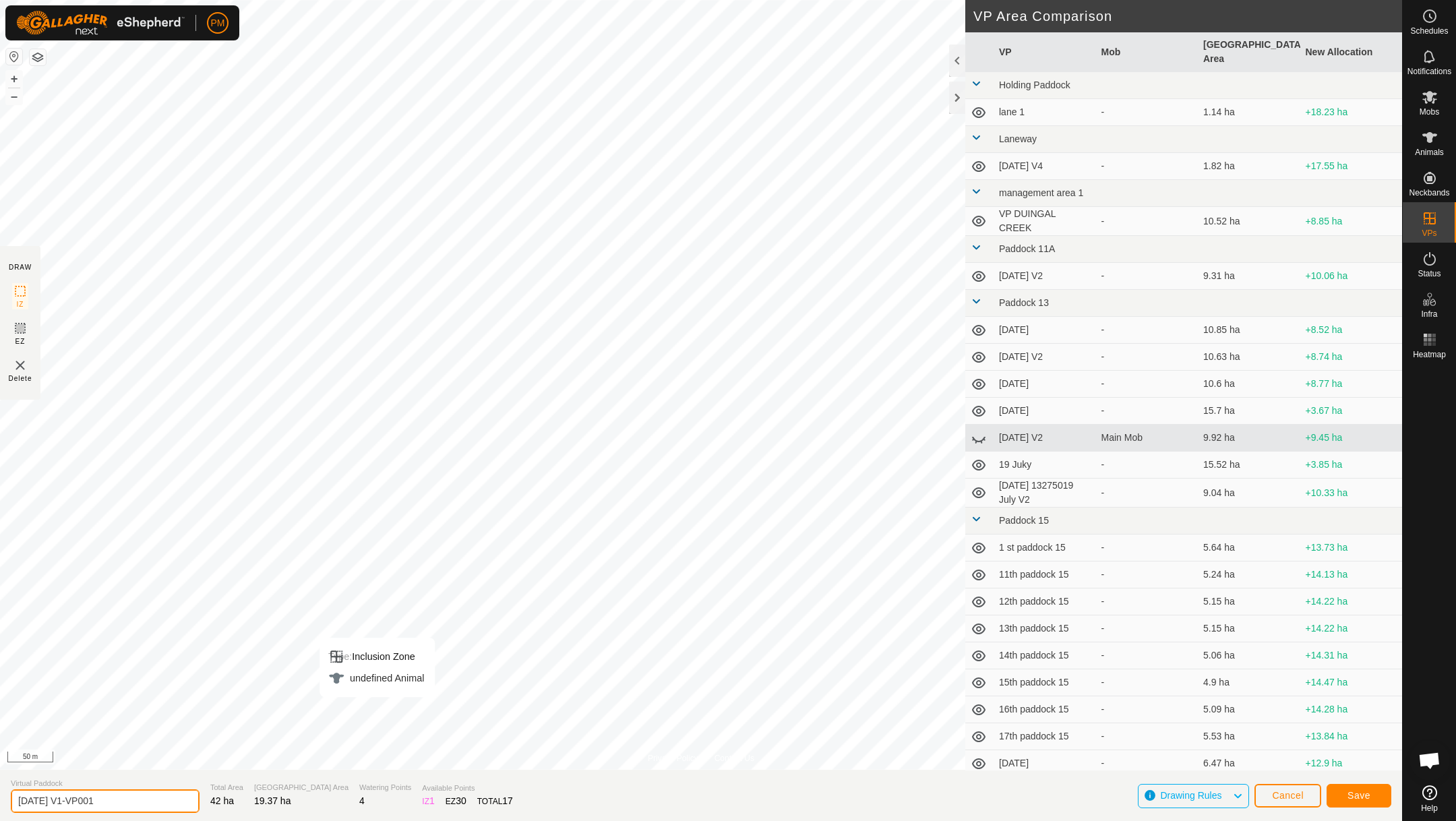
drag, startPoint x: 26, startPoint y: 802, endPoint x: 0, endPoint y: 802, distance: 26.0
click at [0, 802] on section "Virtual Paddock 4 Oct 25 V1-VP001 Total Area 42 ha Grazing Area 19.37 ha Wateri…" at bounding box center [701, 795] width 1402 height 51
drag, startPoint x: 105, startPoint y: 797, endPoint x: 73, endPoint y: 797, distance: 32.0
click at [72, 797] on input "6 Oct 25 V1-VP001" at bounding box center [105, 800] width 189 height 24
type input "[DATE] V1"
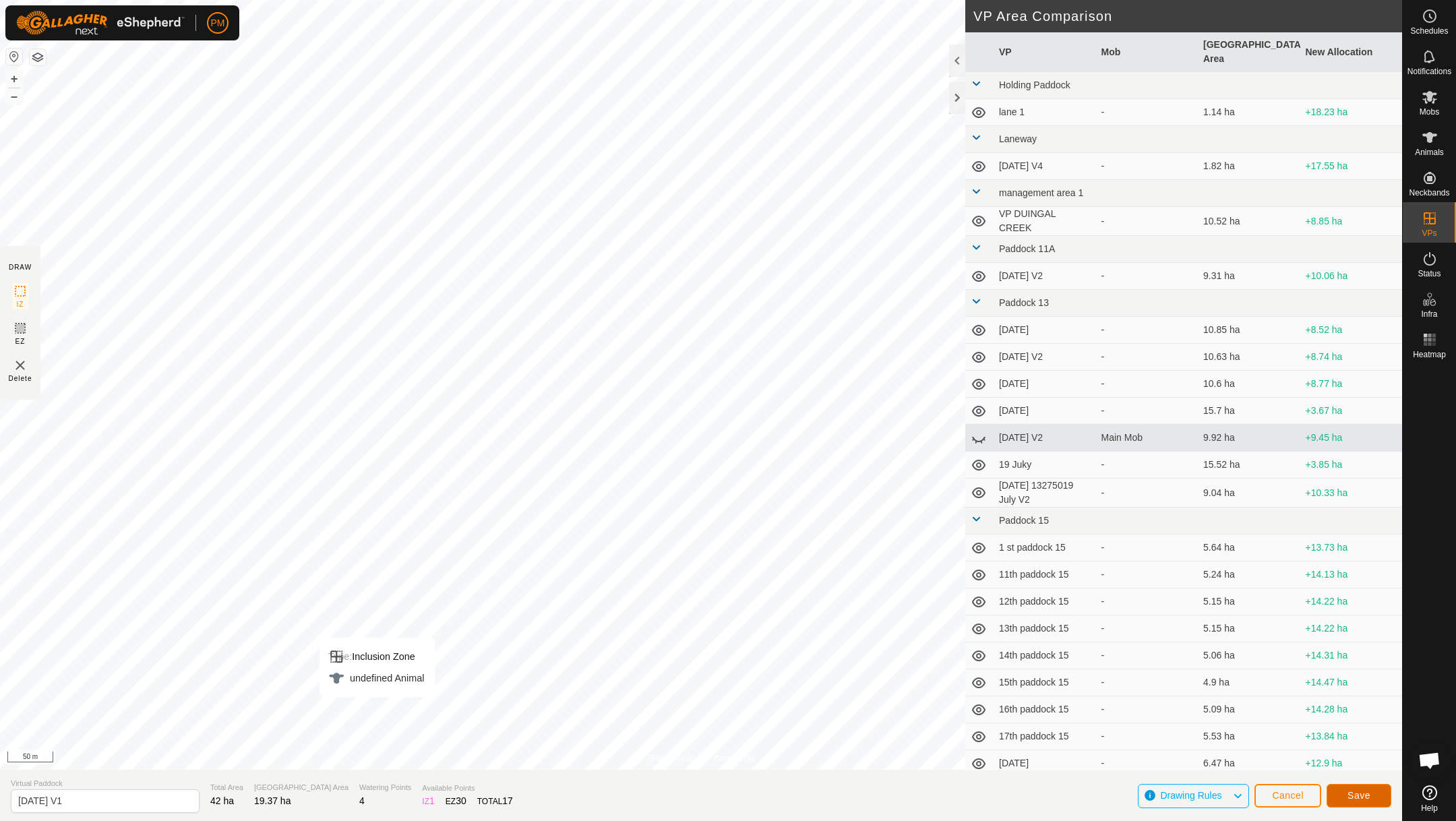
click at [1366, 792] on span "Save" at bounding box center [1359, 795] width 23 height 11
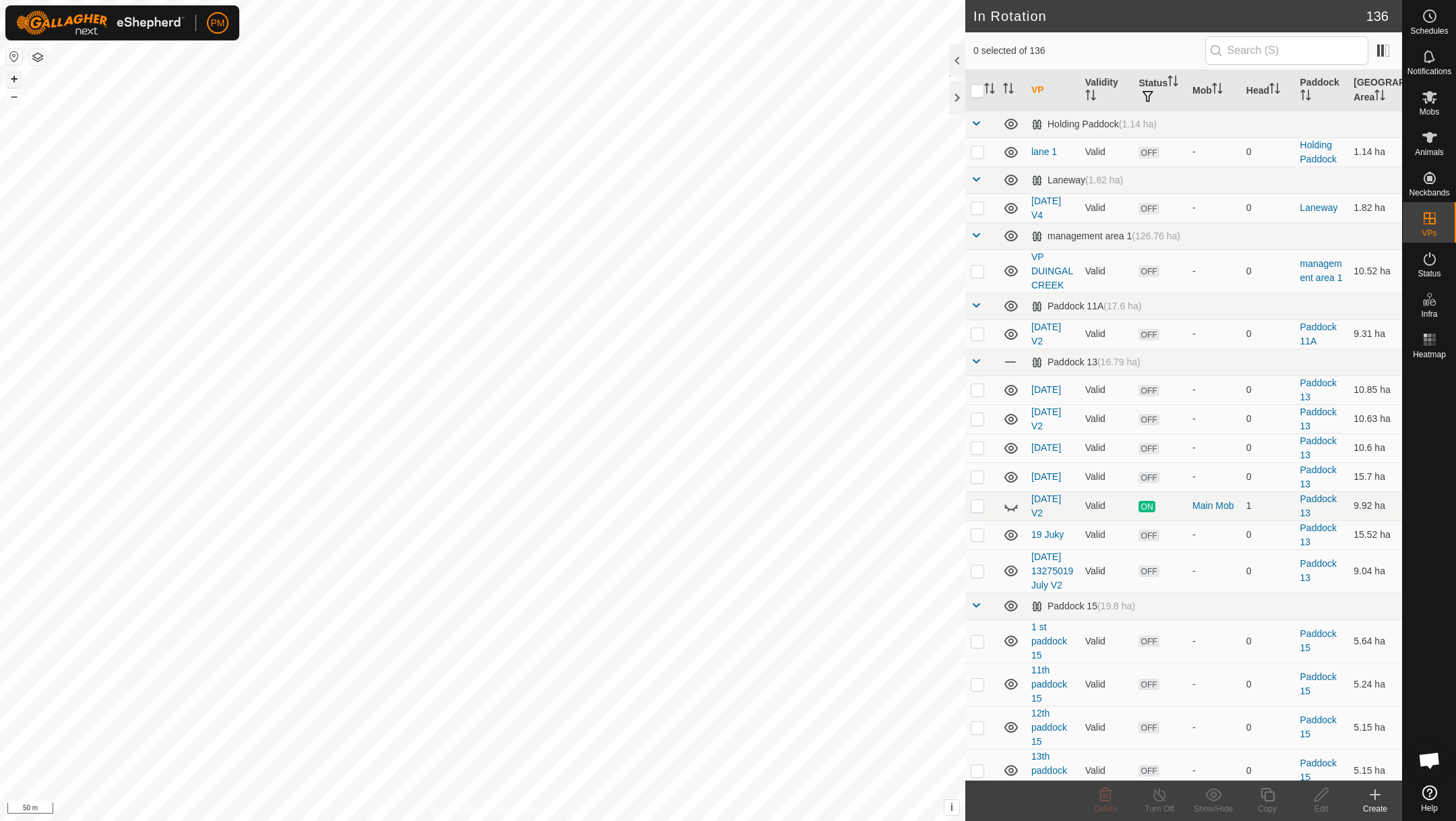
click at [14, 80] on button "+" at bounding box center [14, 79] width 17 height 17
click at [1429, 142] on icon at bounding box center [1430, 137] width 15 height 11
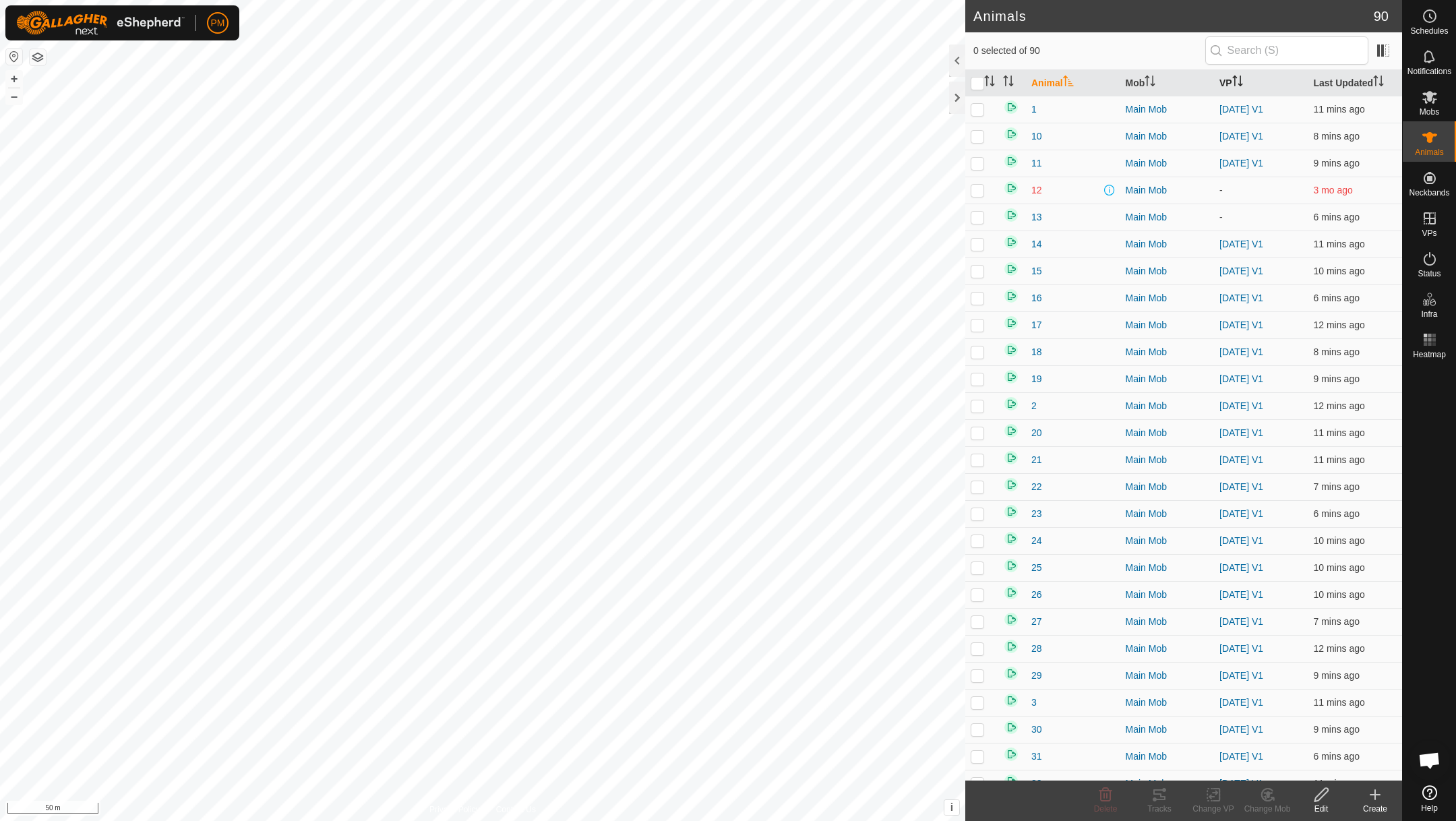
click at [1222, 79] on th "VP" at bounding box center [1261, 83] width 94 height 26
click at [977, 220] on p-checkbox at bounding box center [977, 216] width 13 height 11
checkbox input "true"
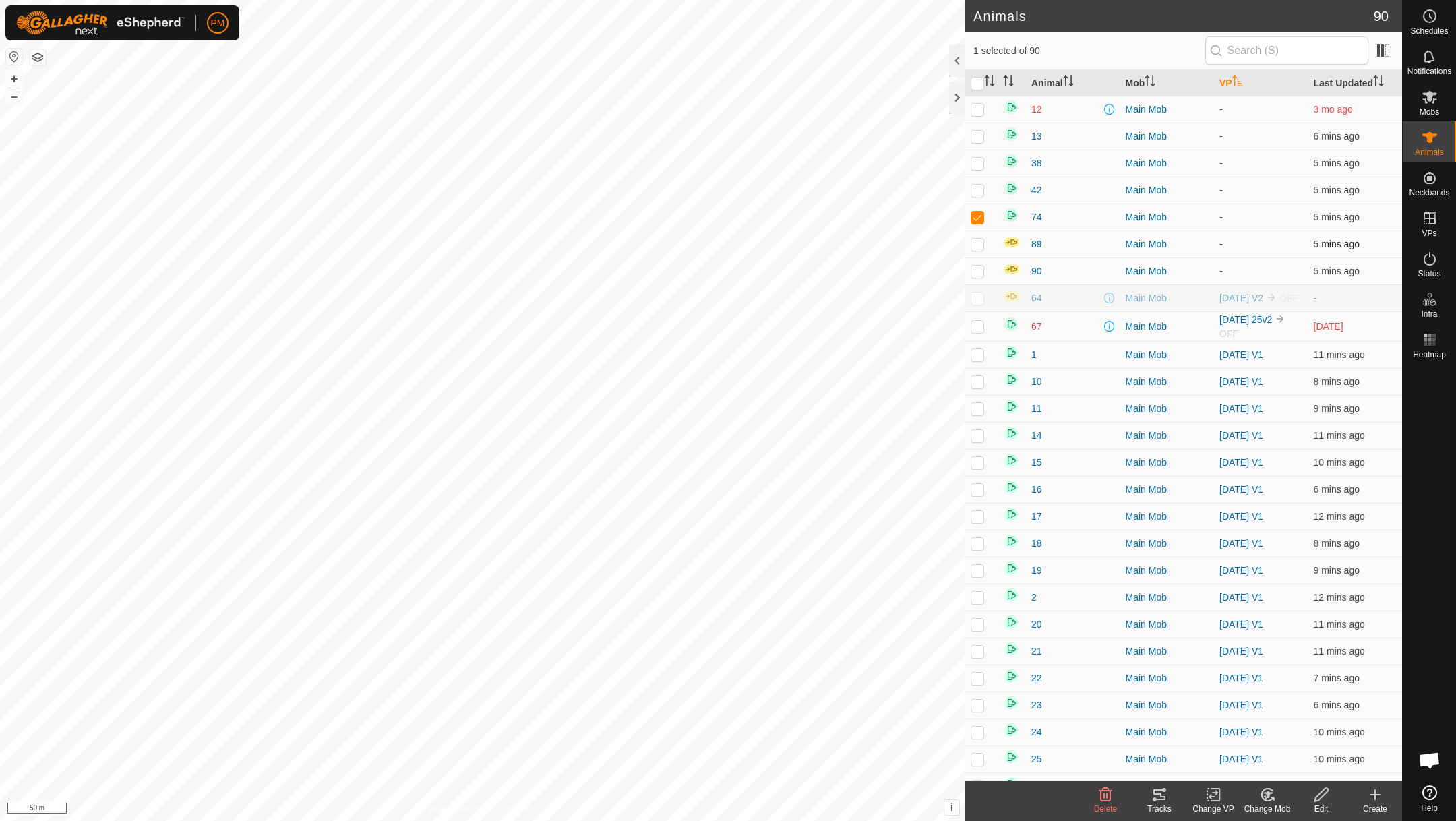
click at [977, 244] on p-checkbox at bounding box center [977, 243] width 13 height 11
checkbox input "true"
click at [977, 271] on p-checkbox at bounding box center [977, 271] width 13 height 11
checkbox input "true"
click at [976, 303] on p-checkbox at bounding box center [977, 297] width 13 height 11
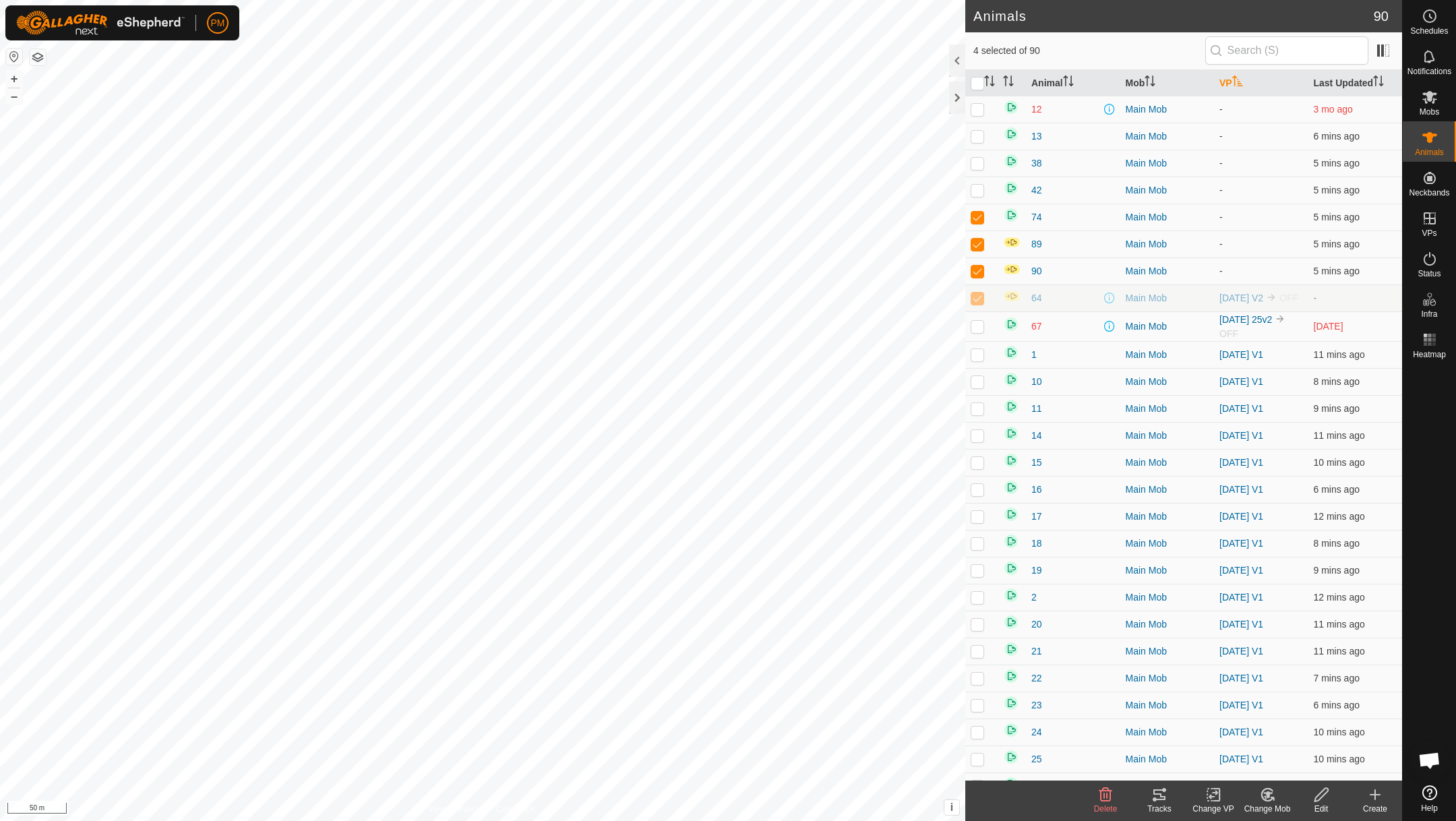
click at [976, 303] on p-checkbox at bounding box center [977, 297] width 13 height 11
checkbox input "false"
click at [976, 190] on p-checkbox at bounding box center [977, 190] width 13 height 11
checkbox input "true"
click at [979, 84] on input "checkbox" at bounding box center [977, 83] width 13 height 13
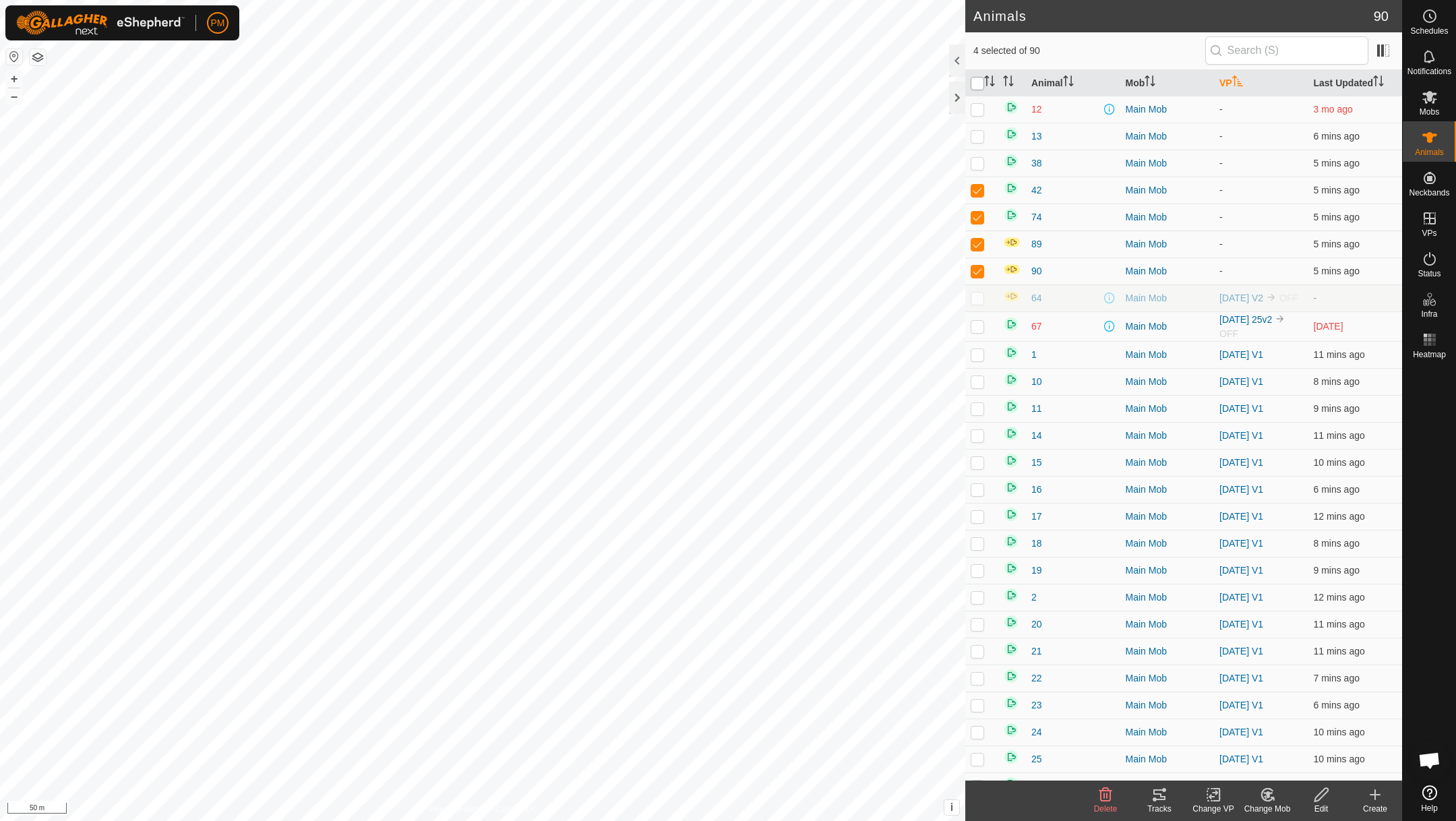
checkbox input "true"
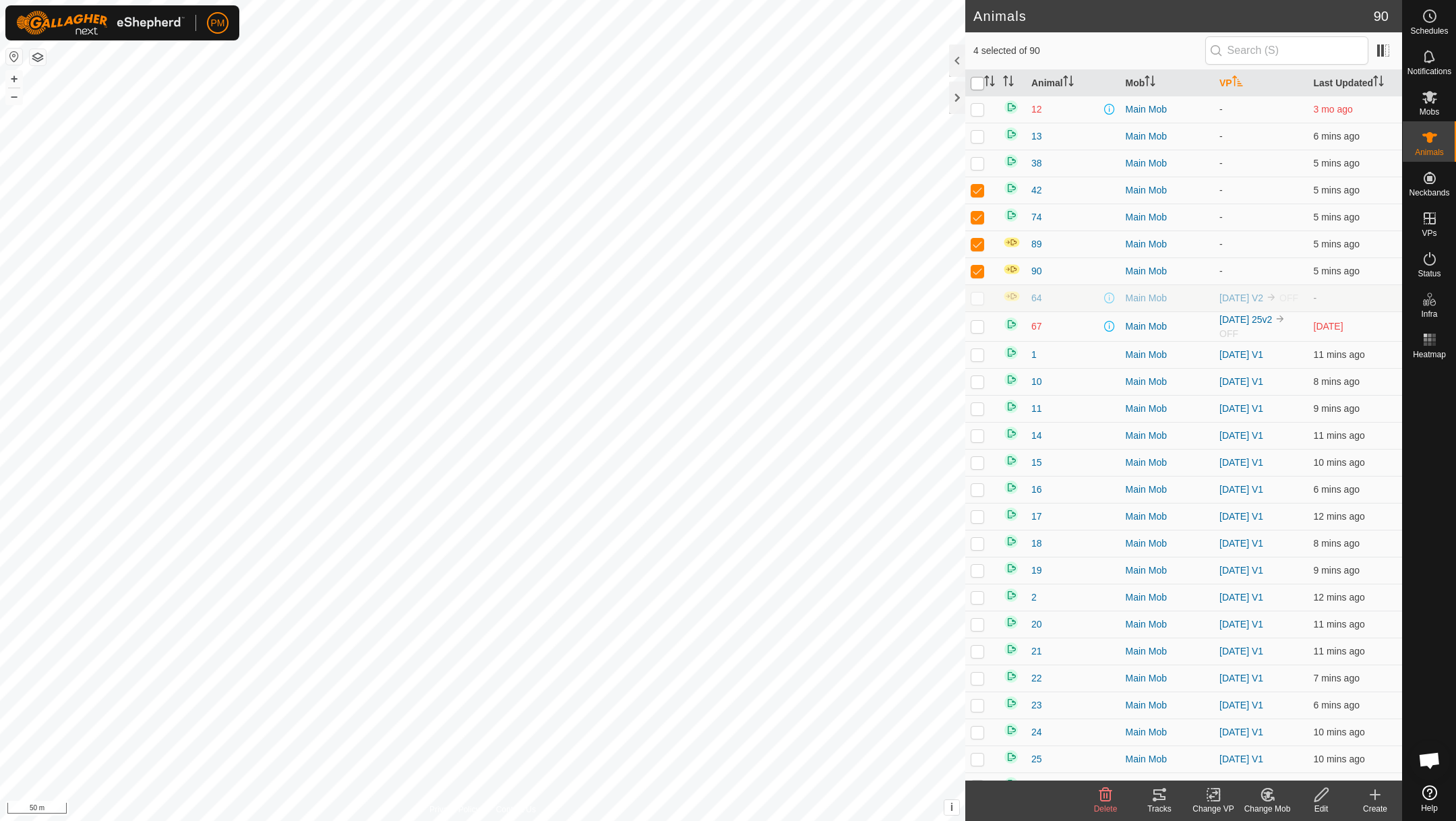
checkbox input "true"
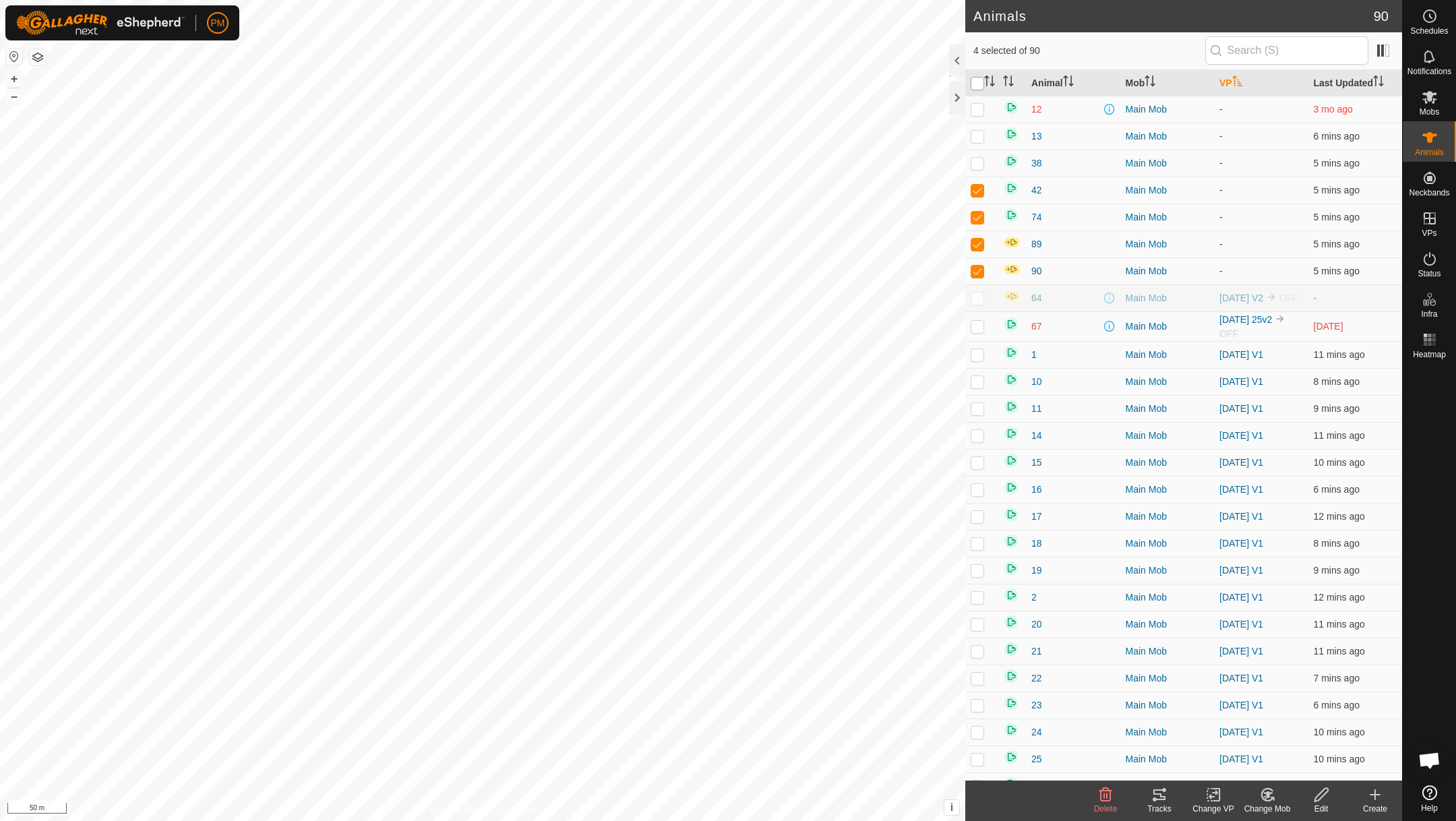
checkbox input "true"
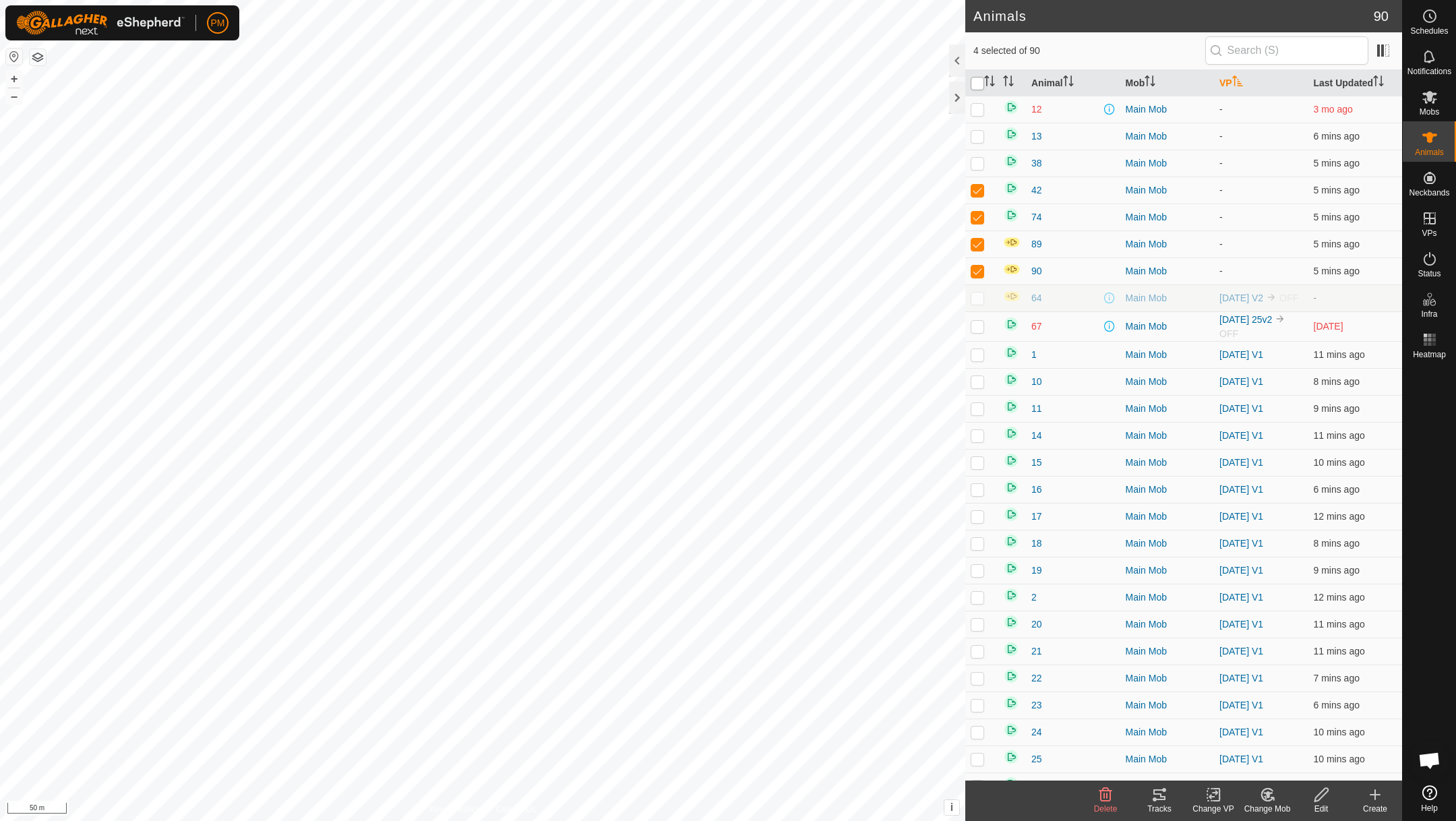
checkbox input "true"
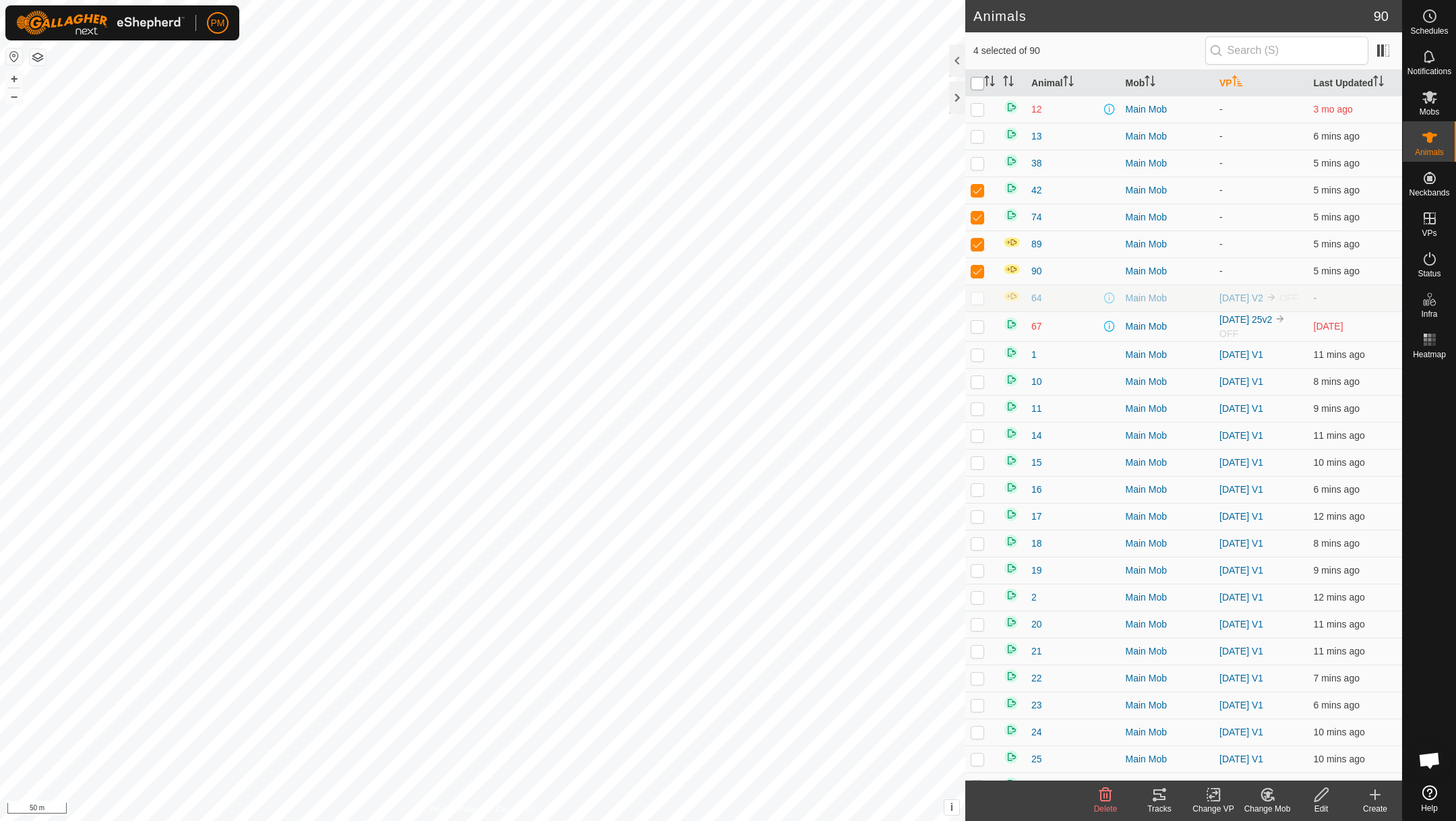
checkbox input "true"
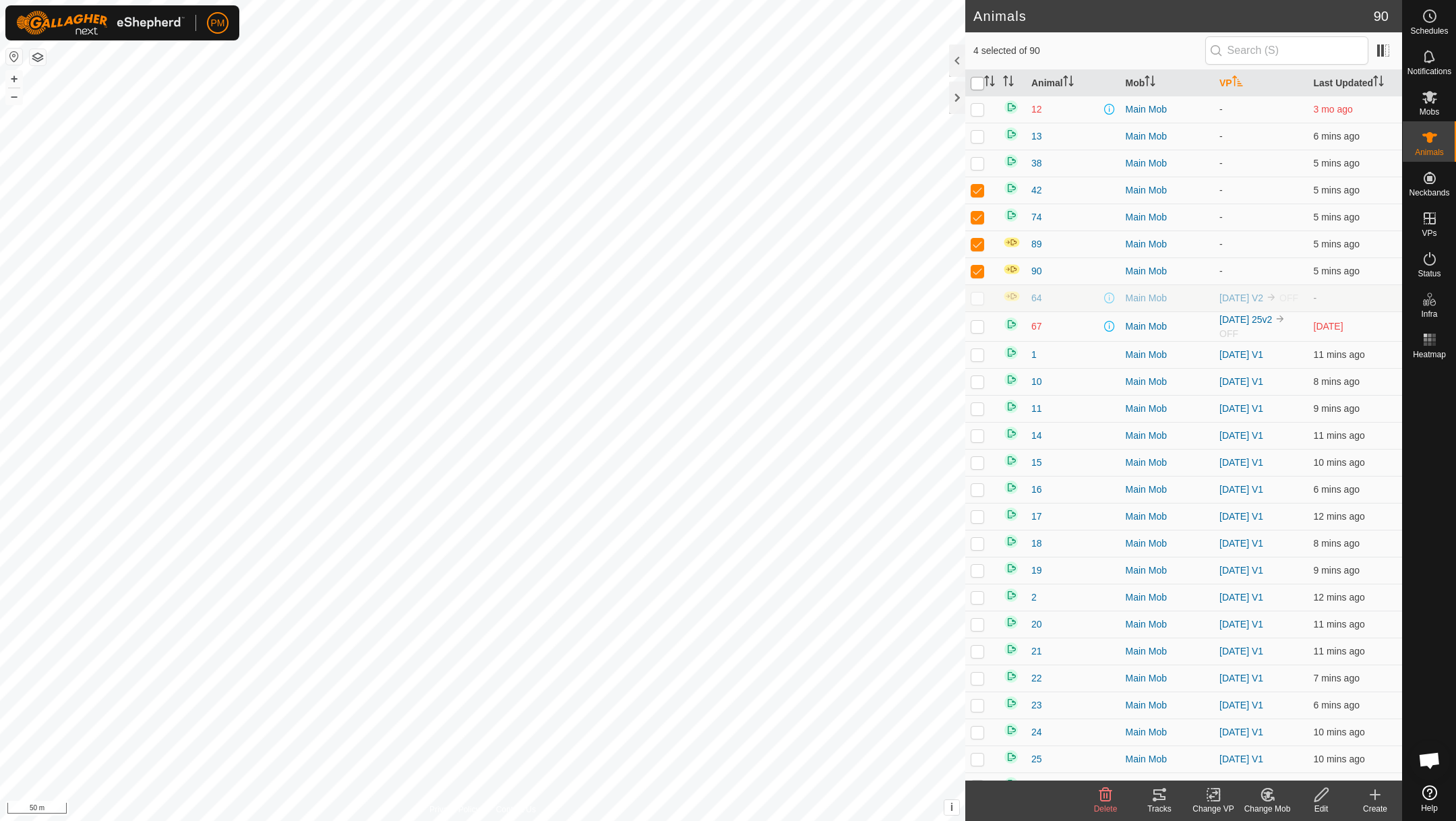
checkbox input "true"
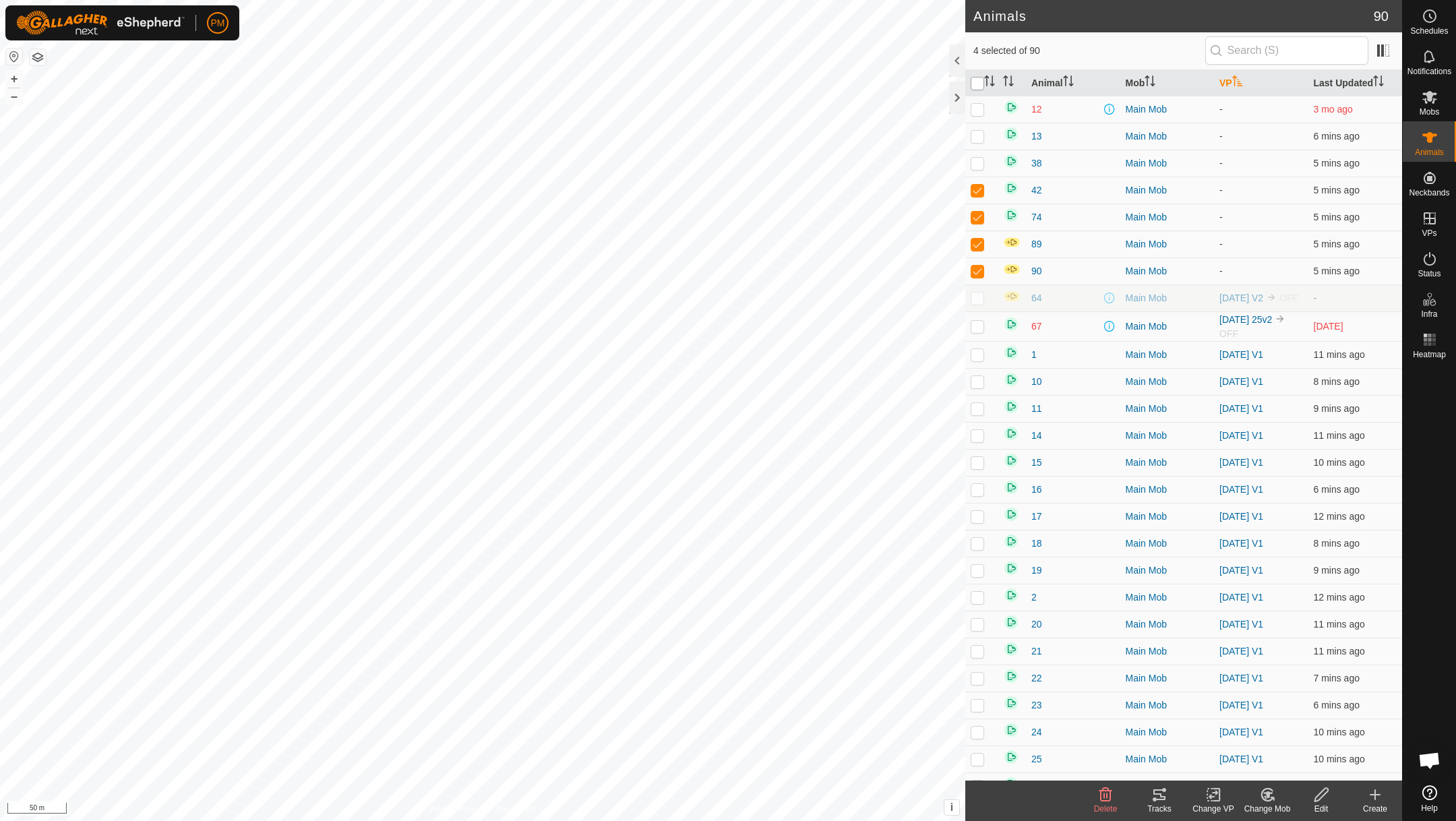
checkbox input "true"
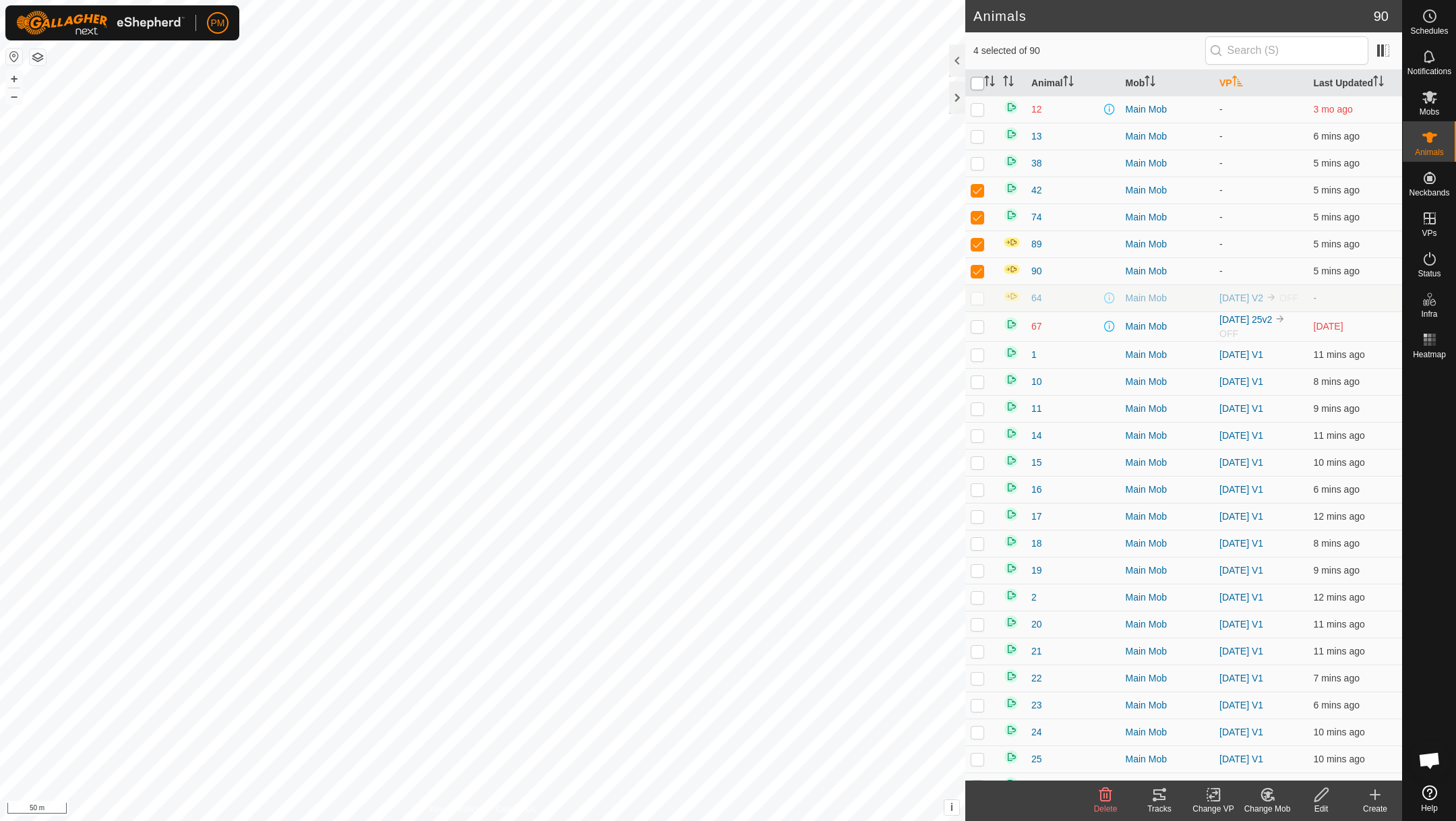
checkbox input "true"
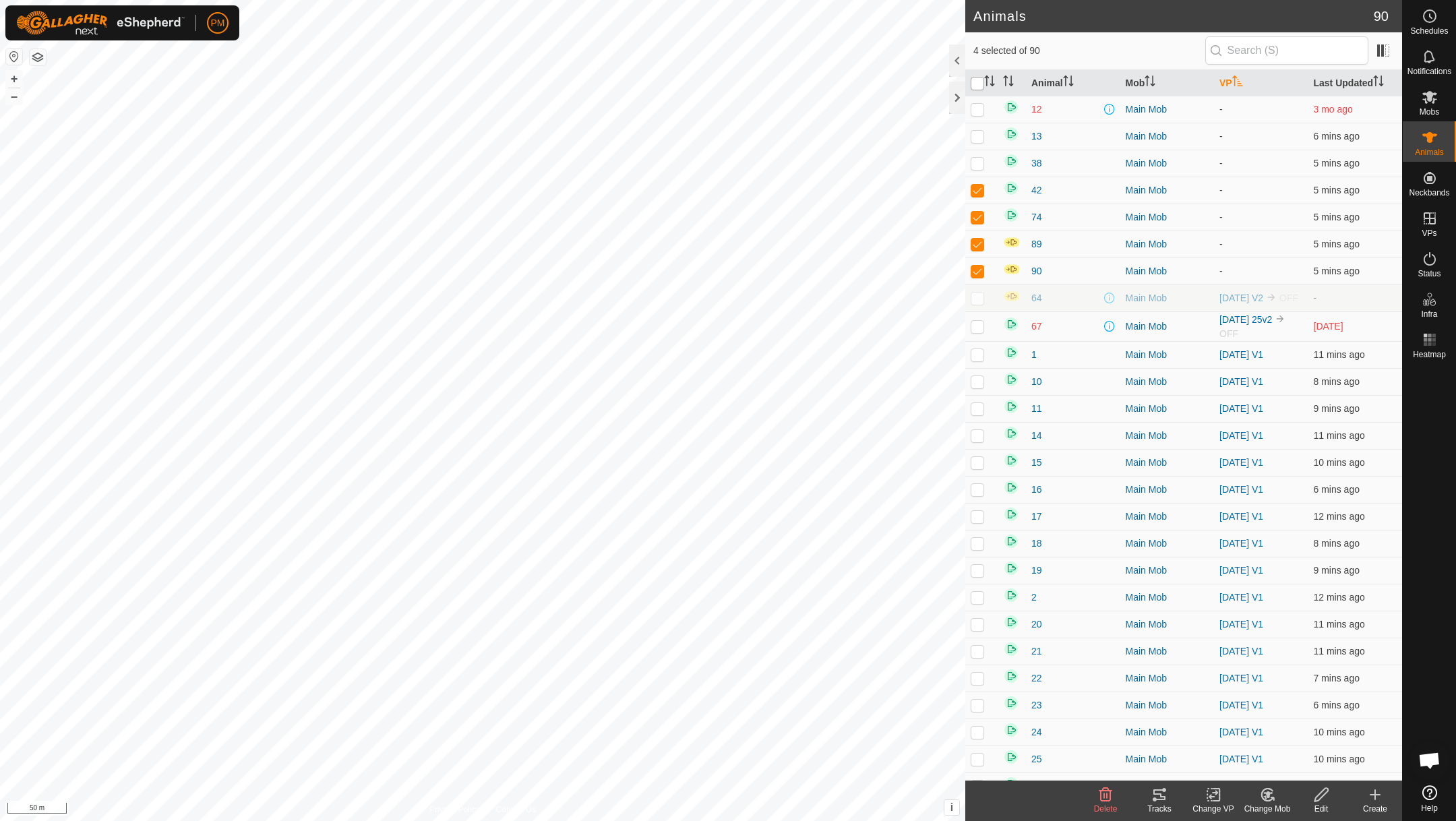
checkbox input "true"
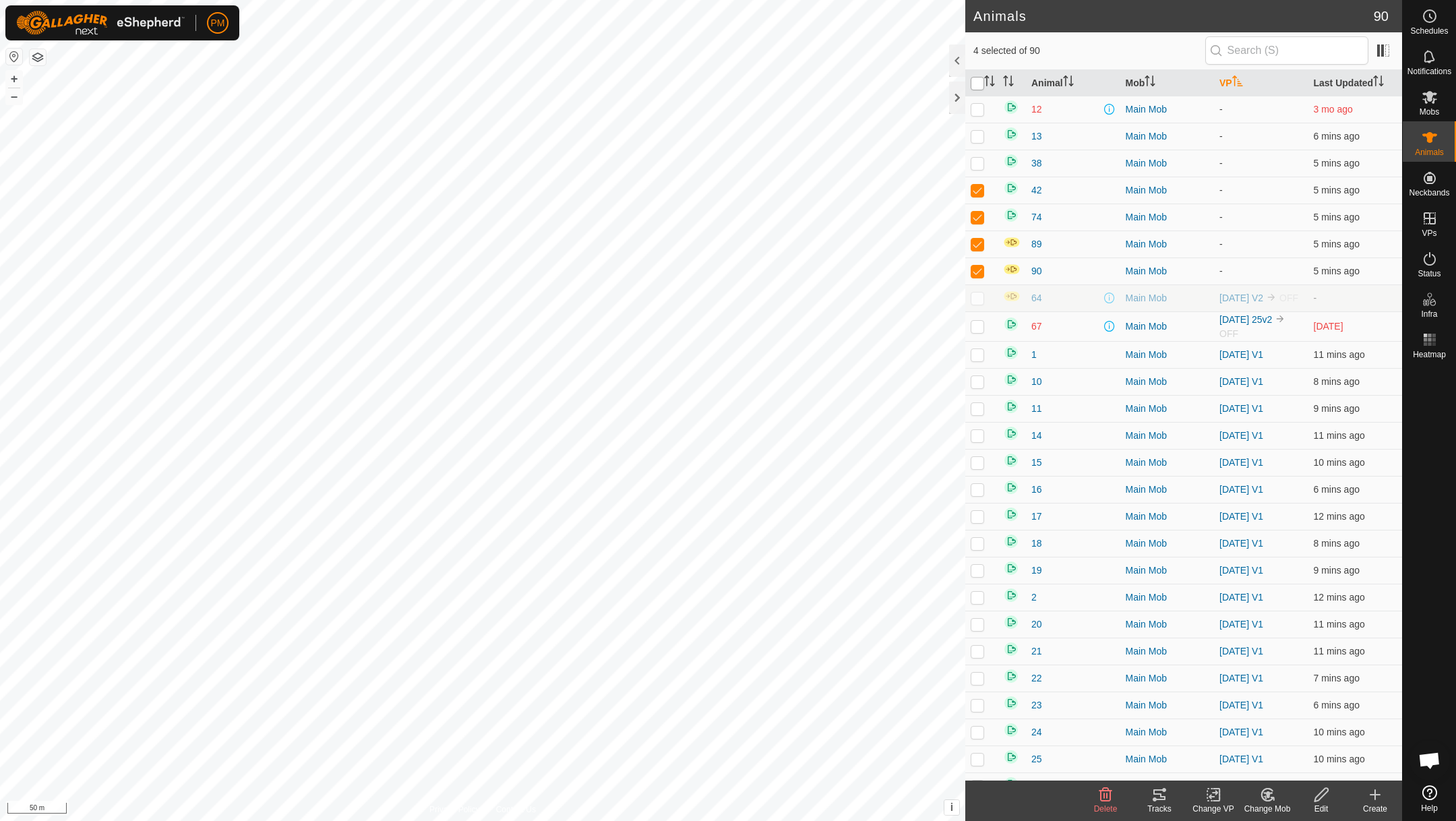
checkbox input "true"
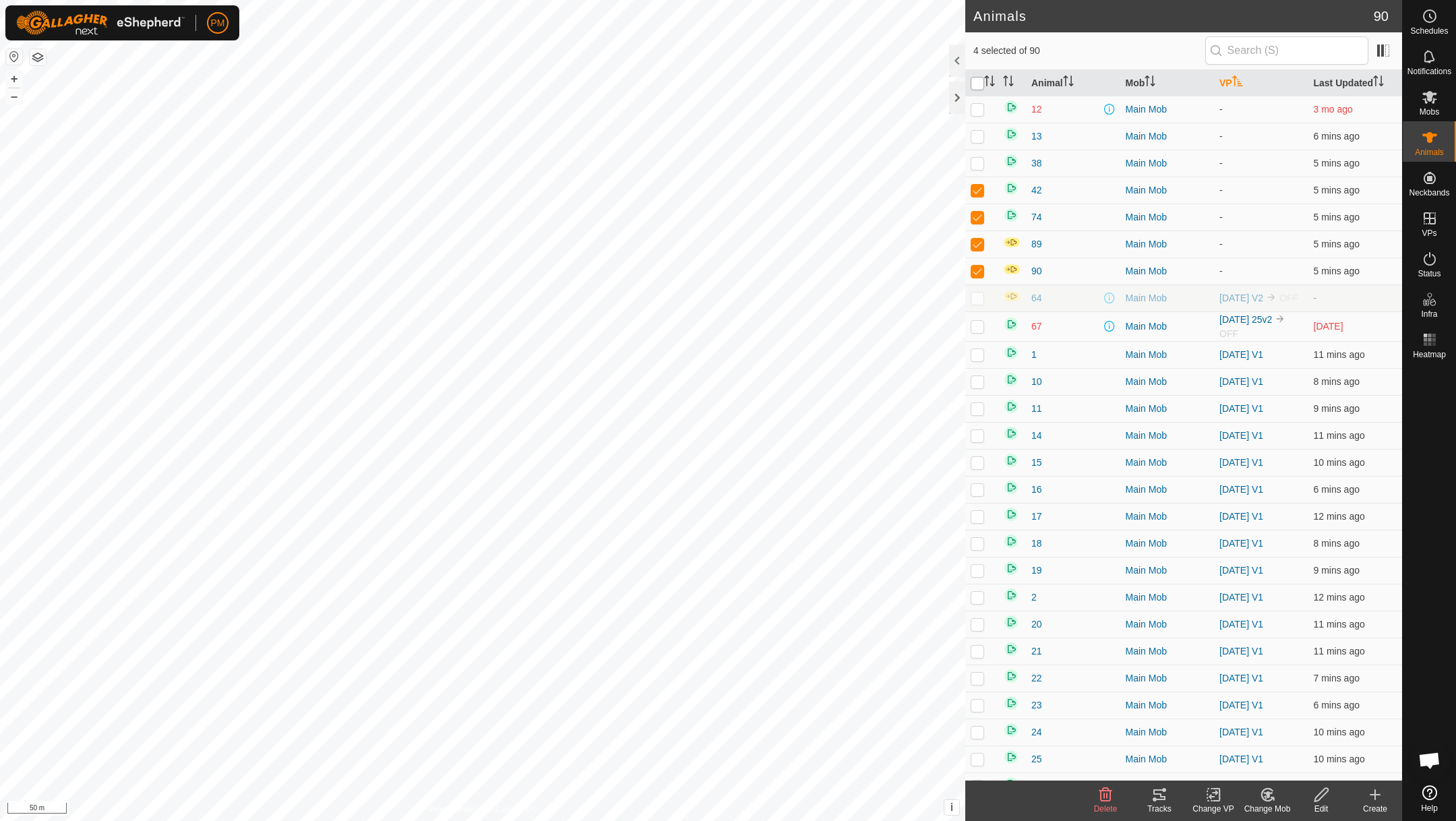
checkbox input "true"
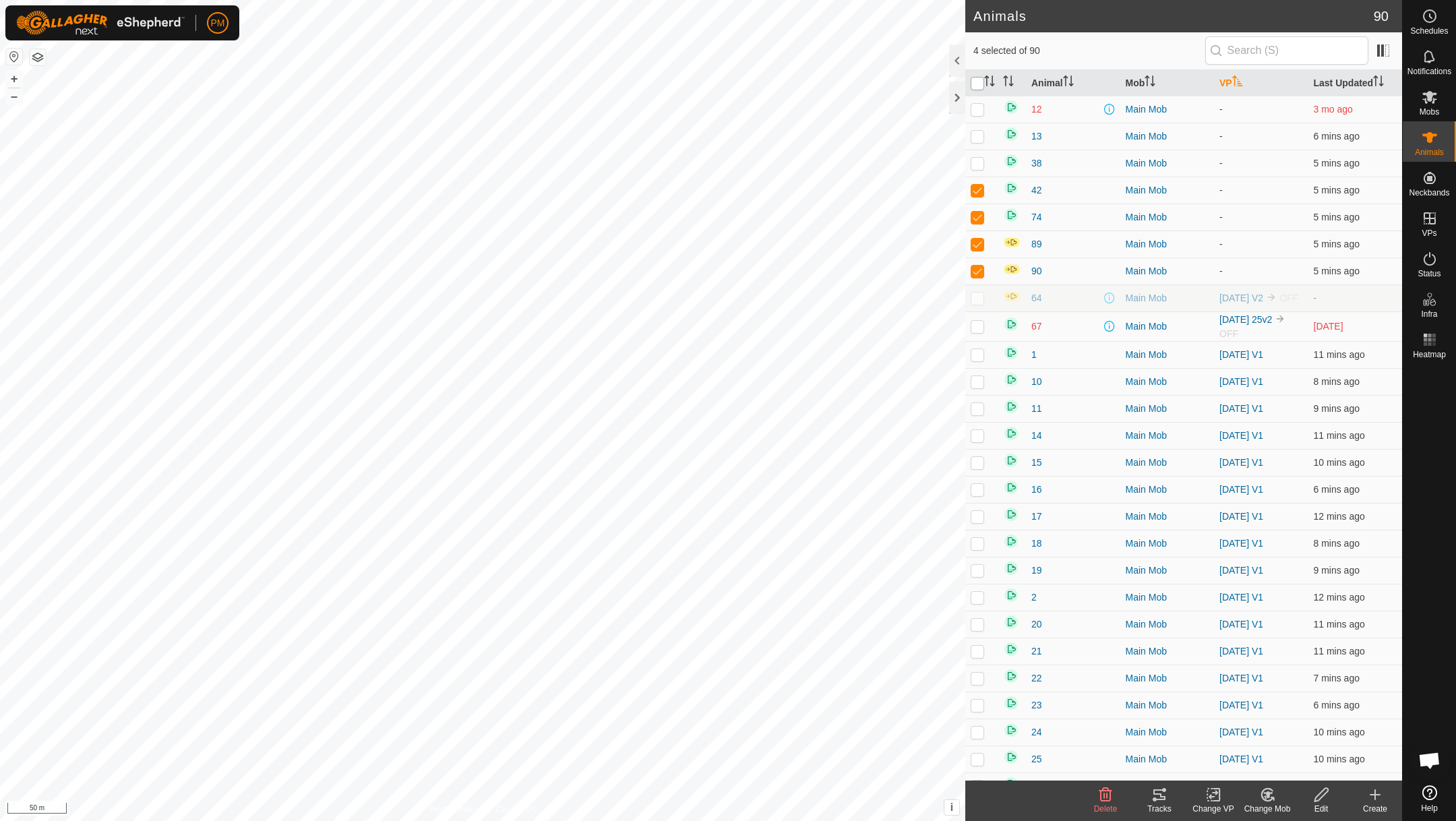
checkbox input "true"
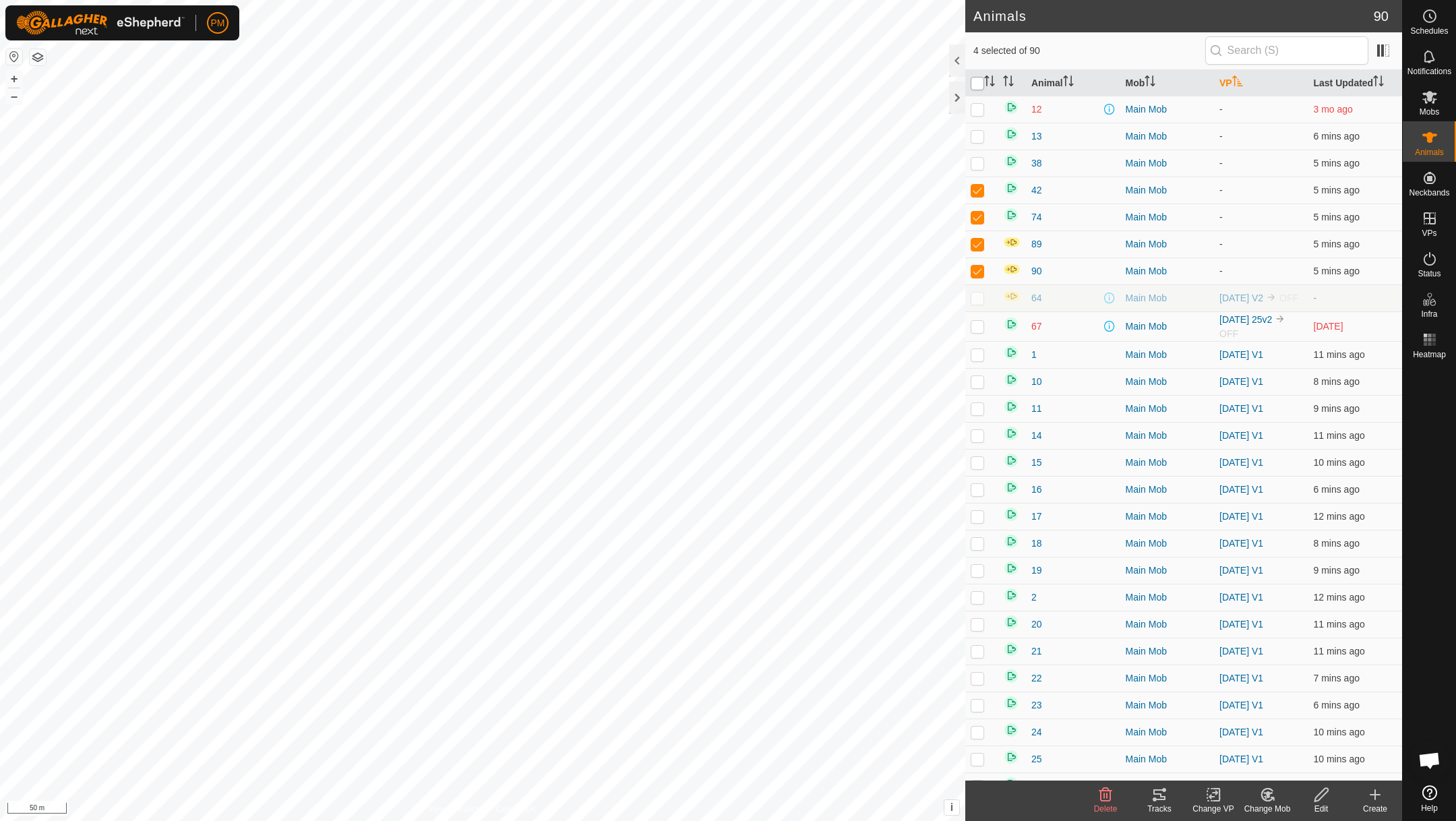
checkbox input "true"
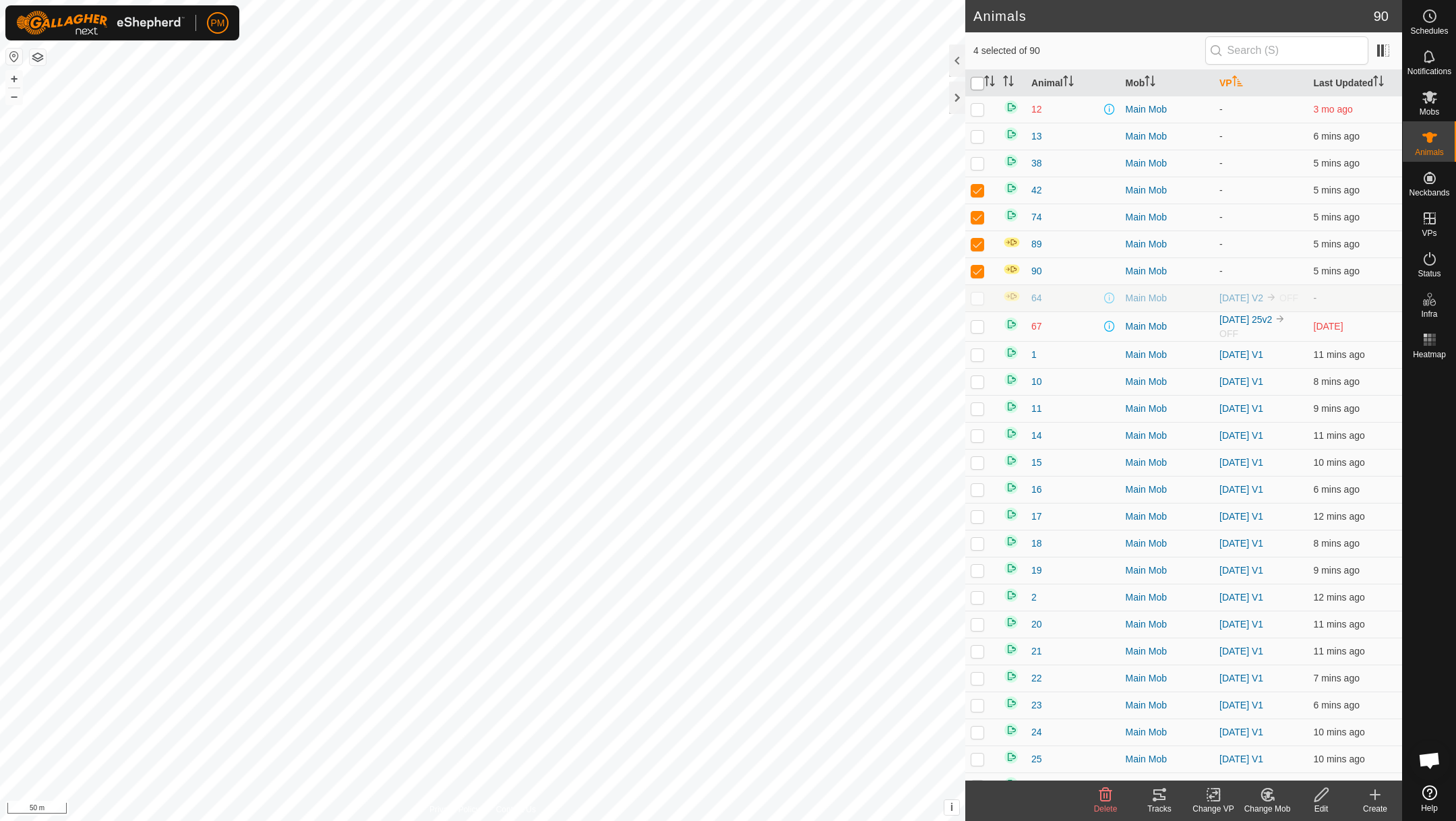
checkbox input "true"
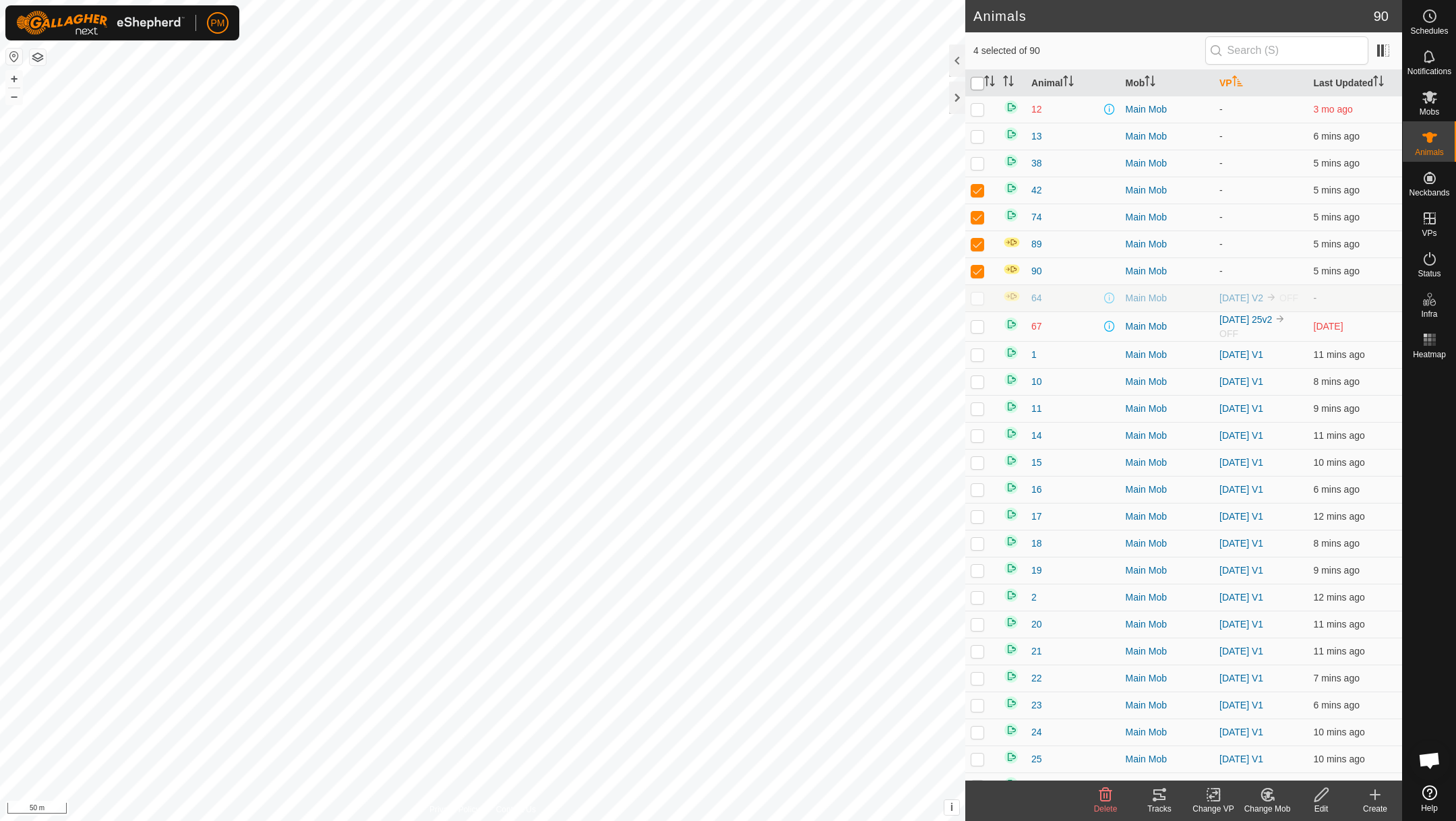
checkbox input "true"
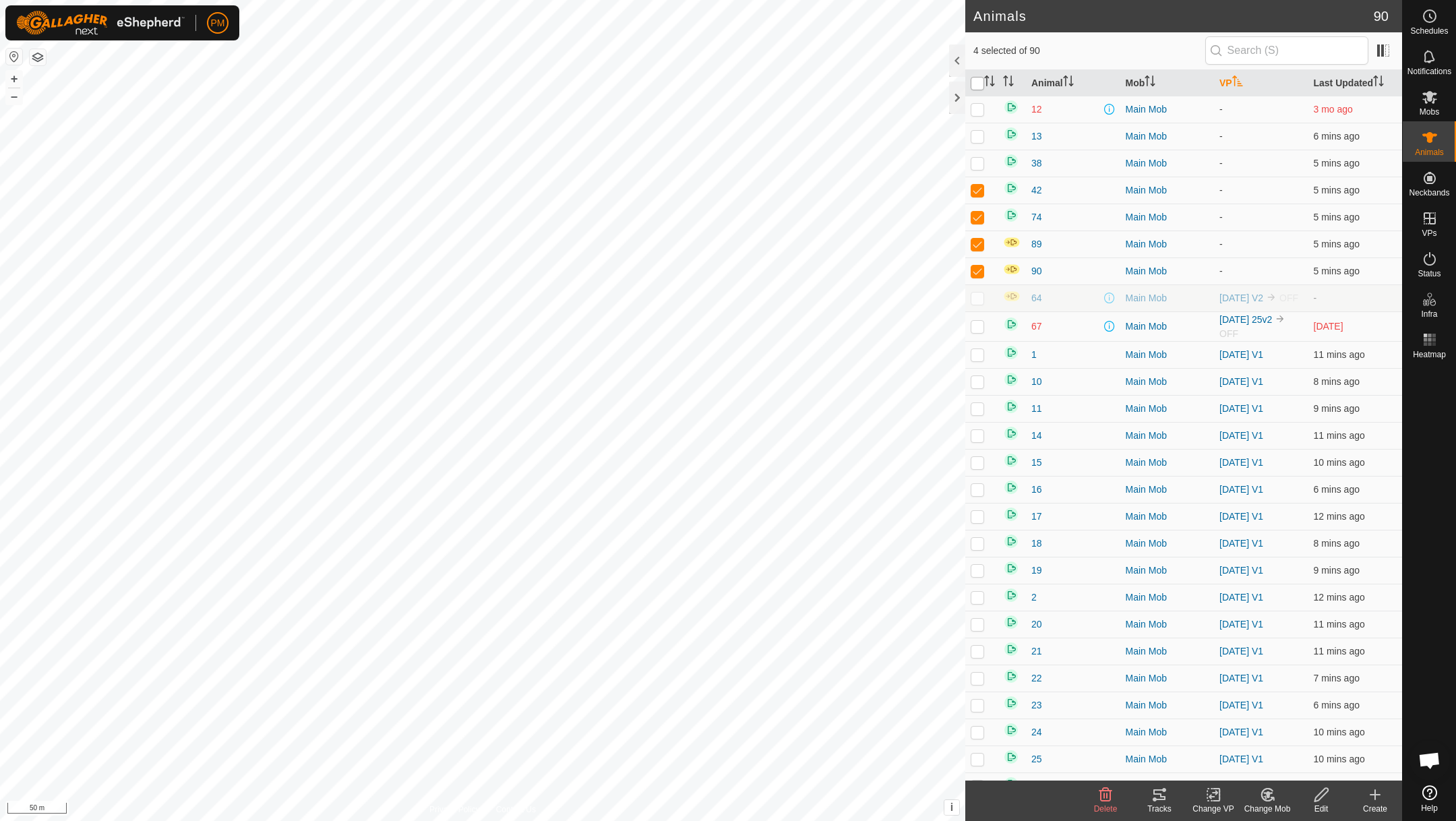
checkbox input "true"
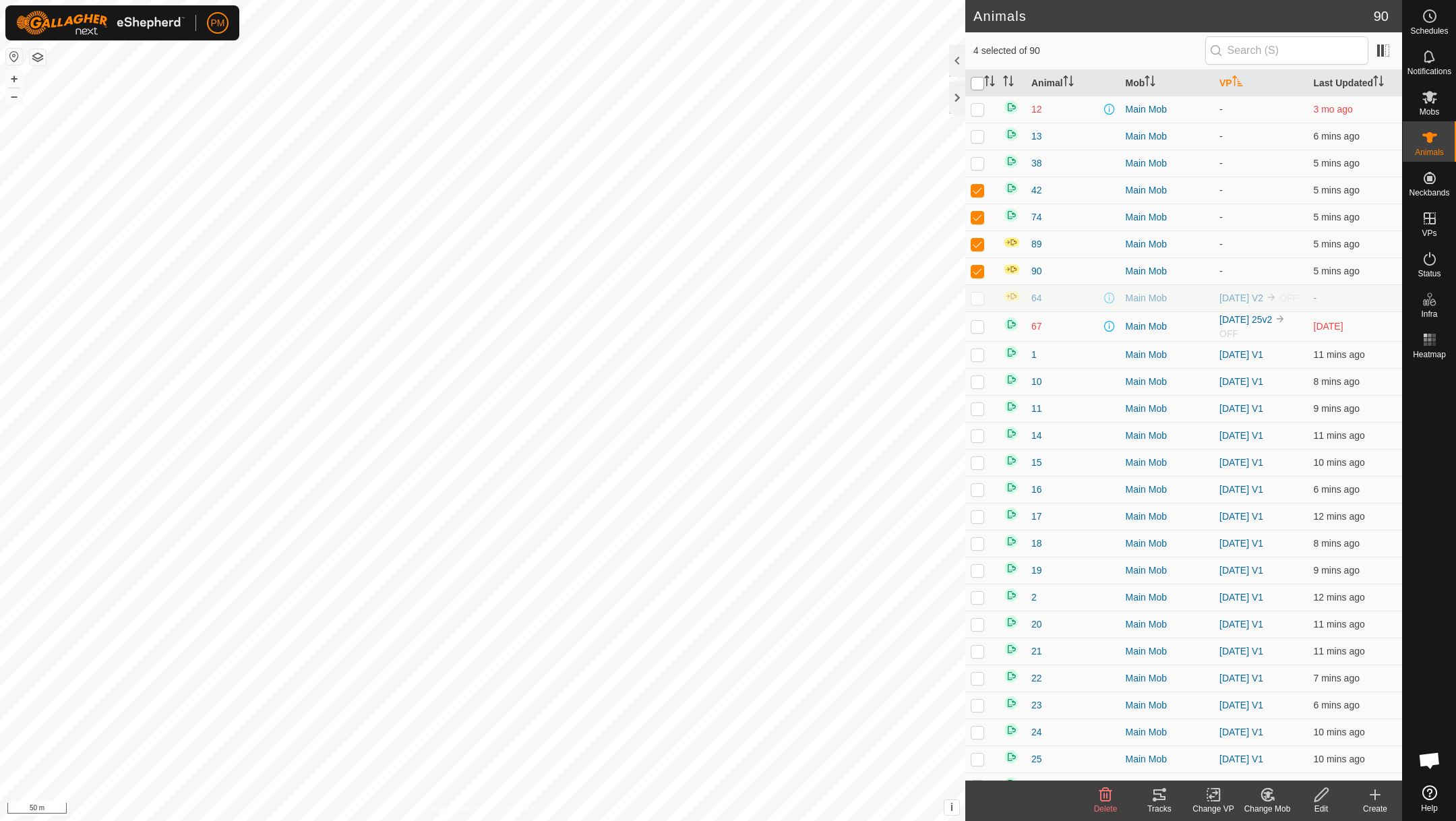
checkbox input "true"
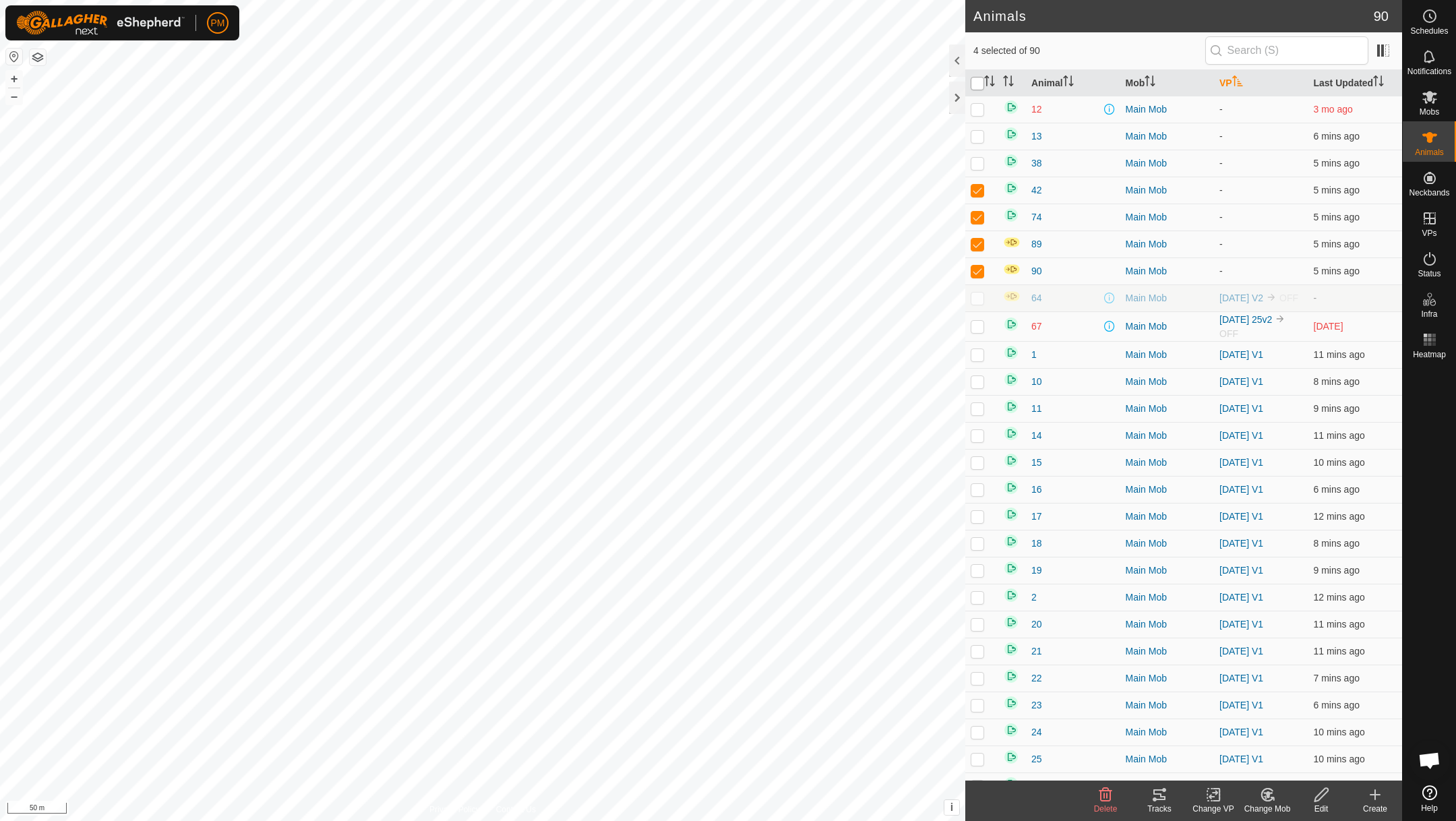
checkbox input "true"
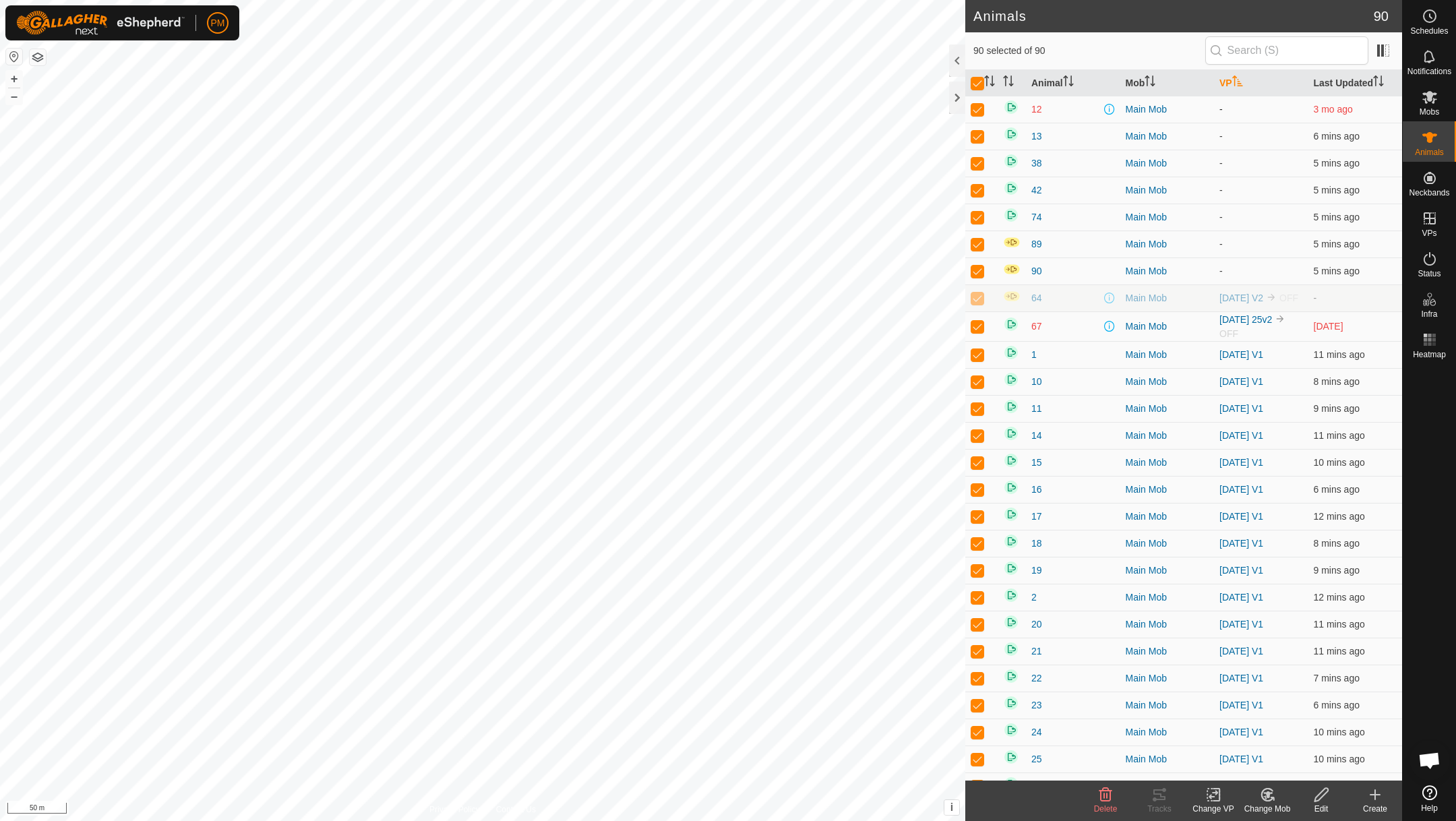
click at [980, 112] on p-checkbox at bounding box center [977, 109] width 13 height 11
checkbox input "false"
click at [976, 139] on p-checkbox at bounding box center [977, 135] width 13 height 11
checkbox input "false"
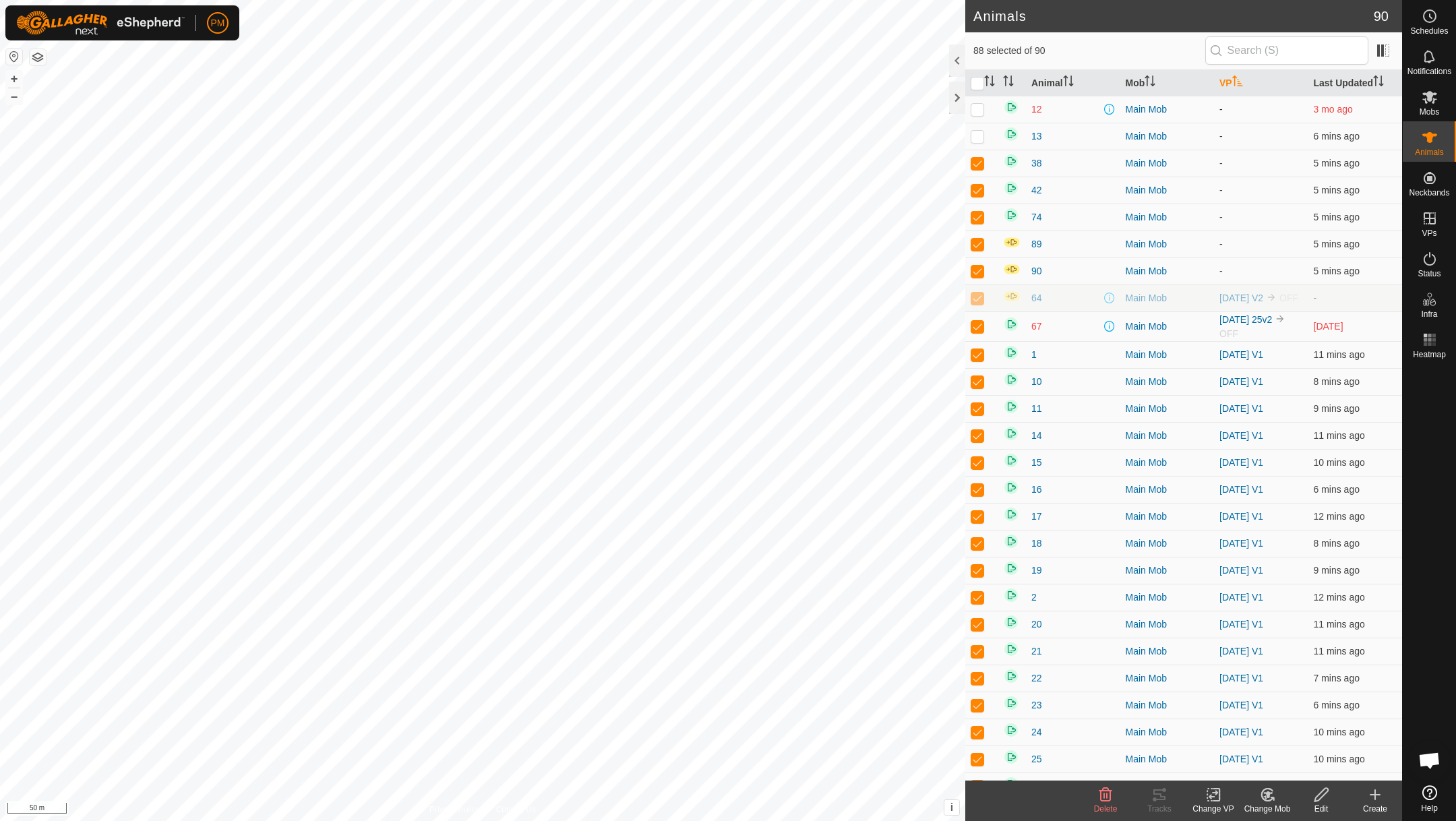
click at [976, 112] on p-checkbox at bounding box center [977, 109] width 13 height 11
click at [17, 97] on button "–" at bounding box center [14, 97] width 17 height 17
click at [975, 112] on p-checkbox at bounding box center [977, 109] width 13 height 11
click at [976, 112] on p-checkbox at bounding box center [977, 109] width 13 height 11
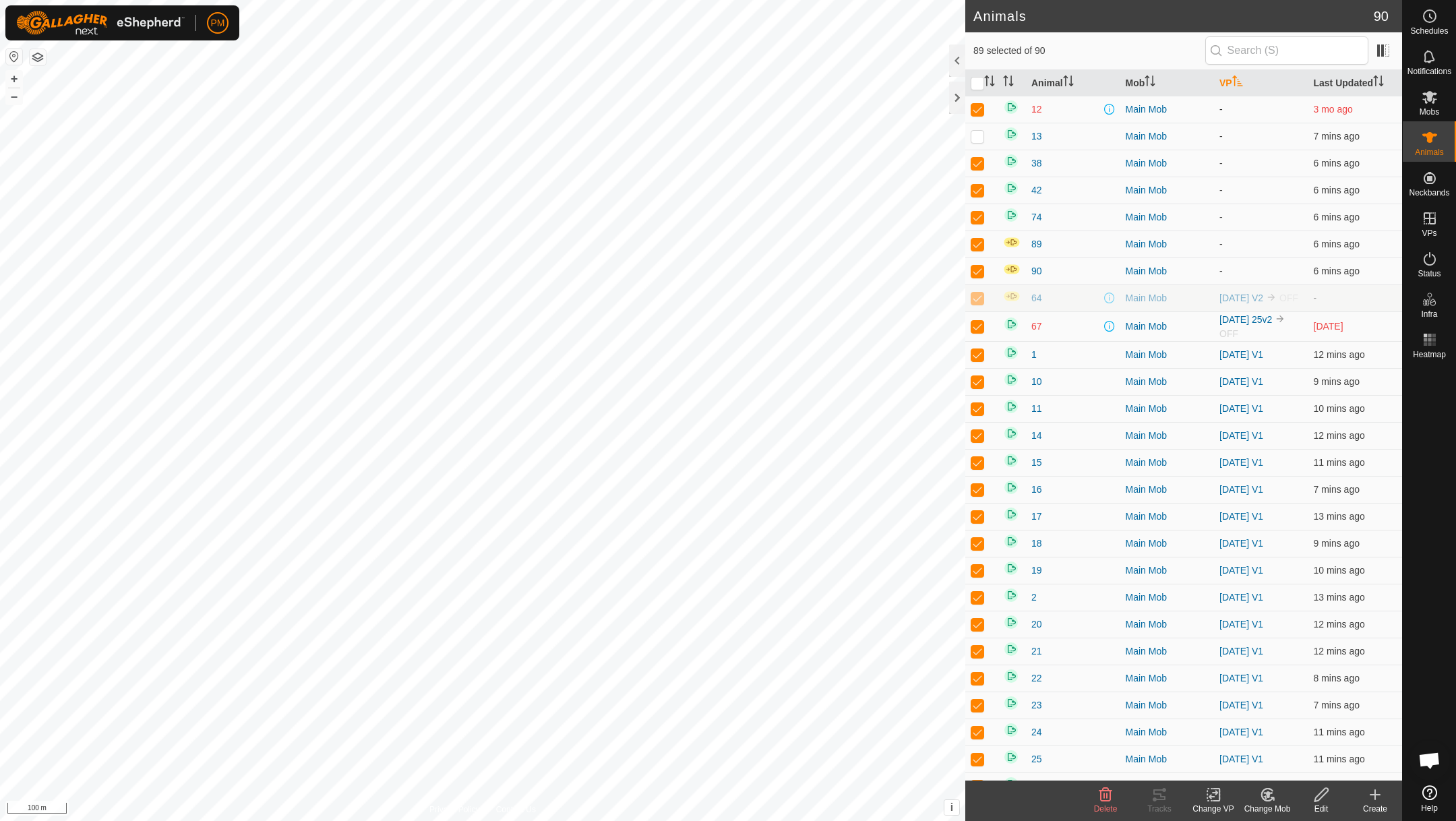
checkbox input "false"
click at [977, 163] on p-checkbox at bounding box center [977, 163] width 13 height 11
checkbox input "false"
click at [978, 191] on p-checkbox at bounding box center [977, 190] width 13 height 11
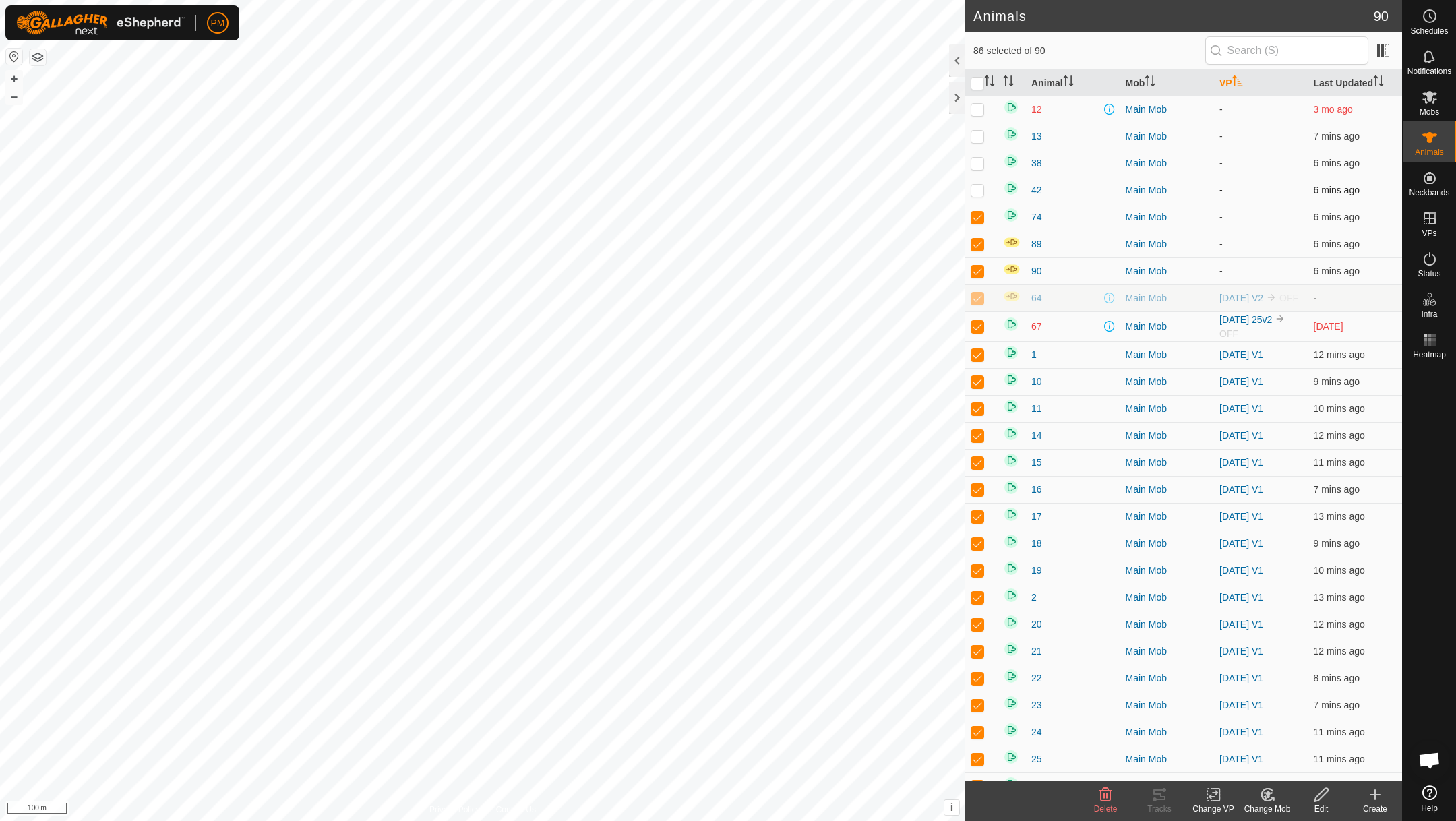
checkbox input "true"
click at [976, 219] on p-checkbox at bounding box center [977, 216] width 13 height 11
click at [976, 219] on p-checkbox at bounding box center [977, 216] width 13 height 11
checkbox input "true"
click at [976, 248] on p-checkbox at bounding box center [977, 243] width 13 height 11
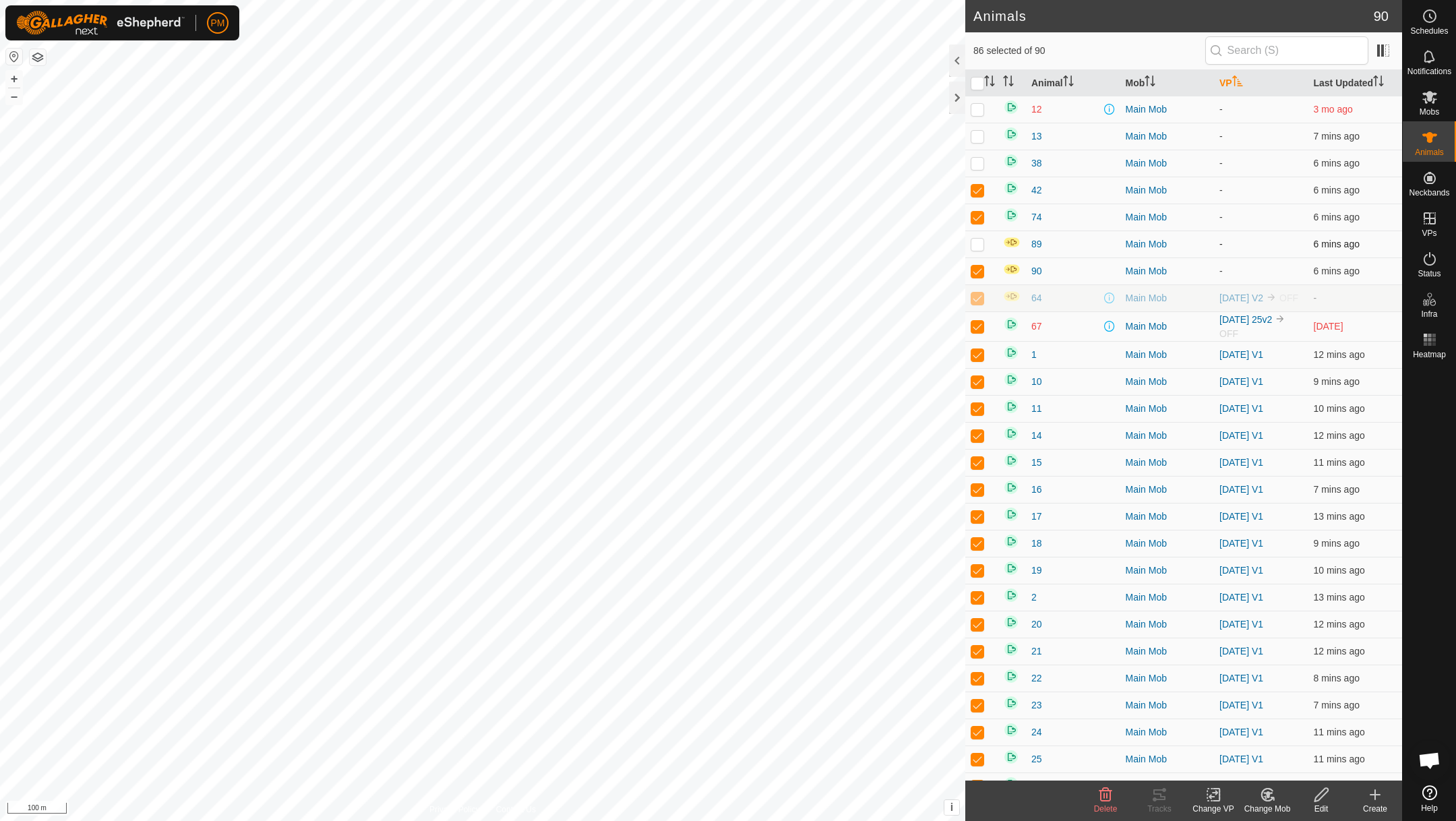
click at [976, 248] on p-checkbox at bounding box center [977, 243] width 13 height 11
checkbox input "true"
click at [980, 272] on p-checkbox at bounding box center [977, 271] width 13 height 11
checkbox input "true"
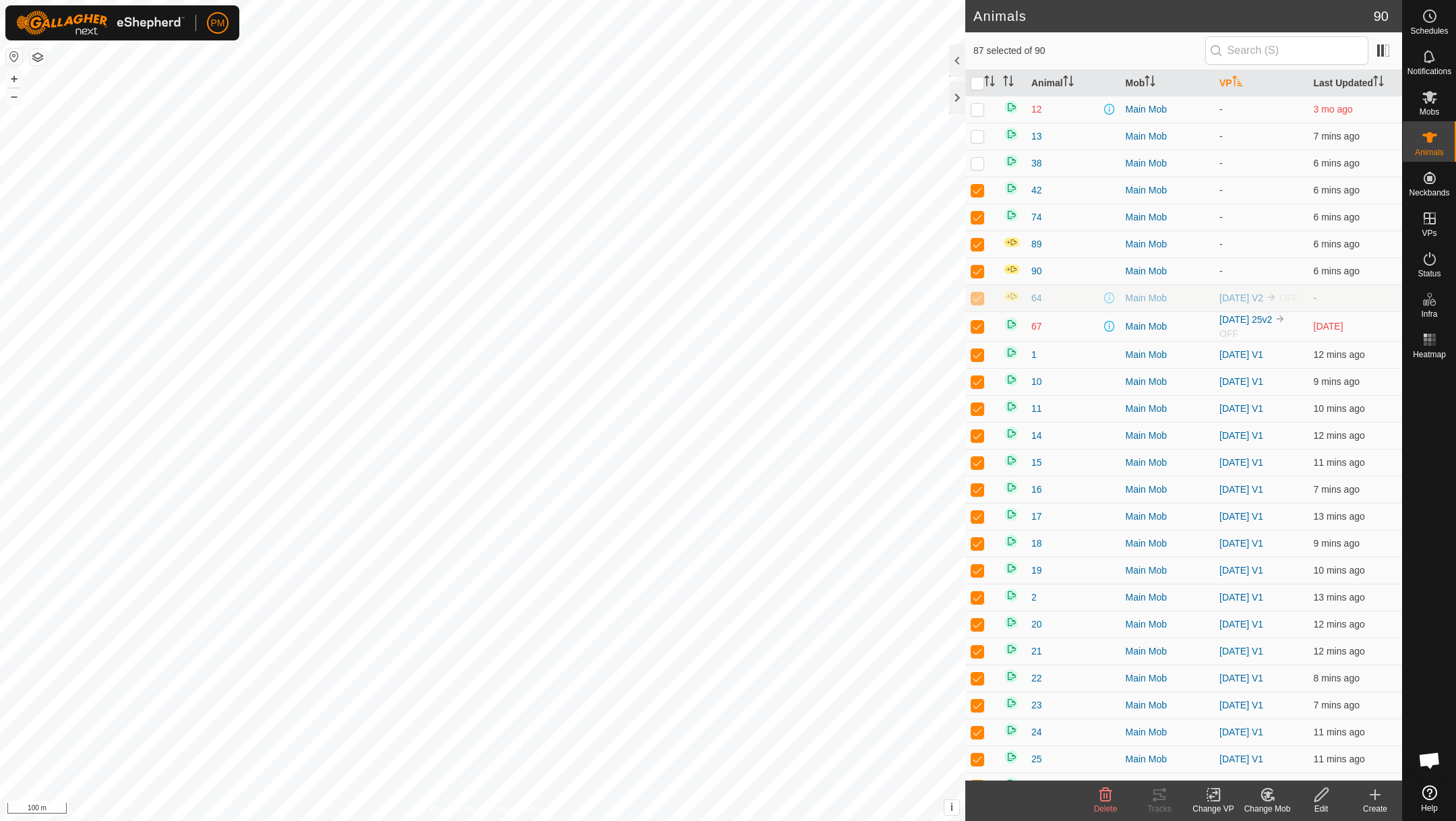
click at [978, 301] on p-checkbox at bounding box center [977, 297] width 13 height 11
checkbox input "false"
click at [976, 332] on p-checkbox at bounding box center [977, 326] width 13 height 11
checkbox input "true"
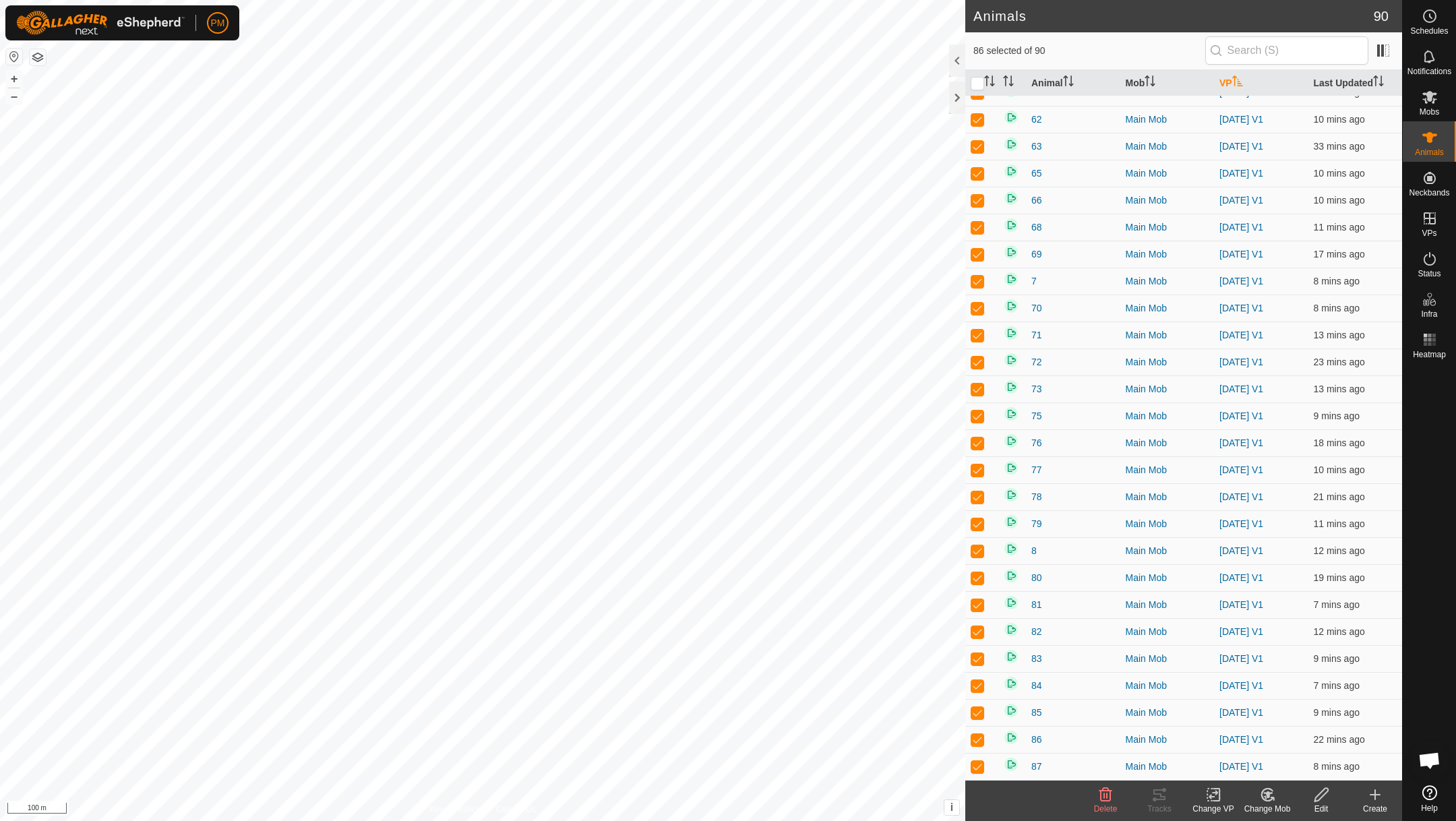
scroll to position [1754, 0]
click at [978, 762] on p-checkbox at bounding box center [977, 766] width 13 height 11
checkbox input "false"
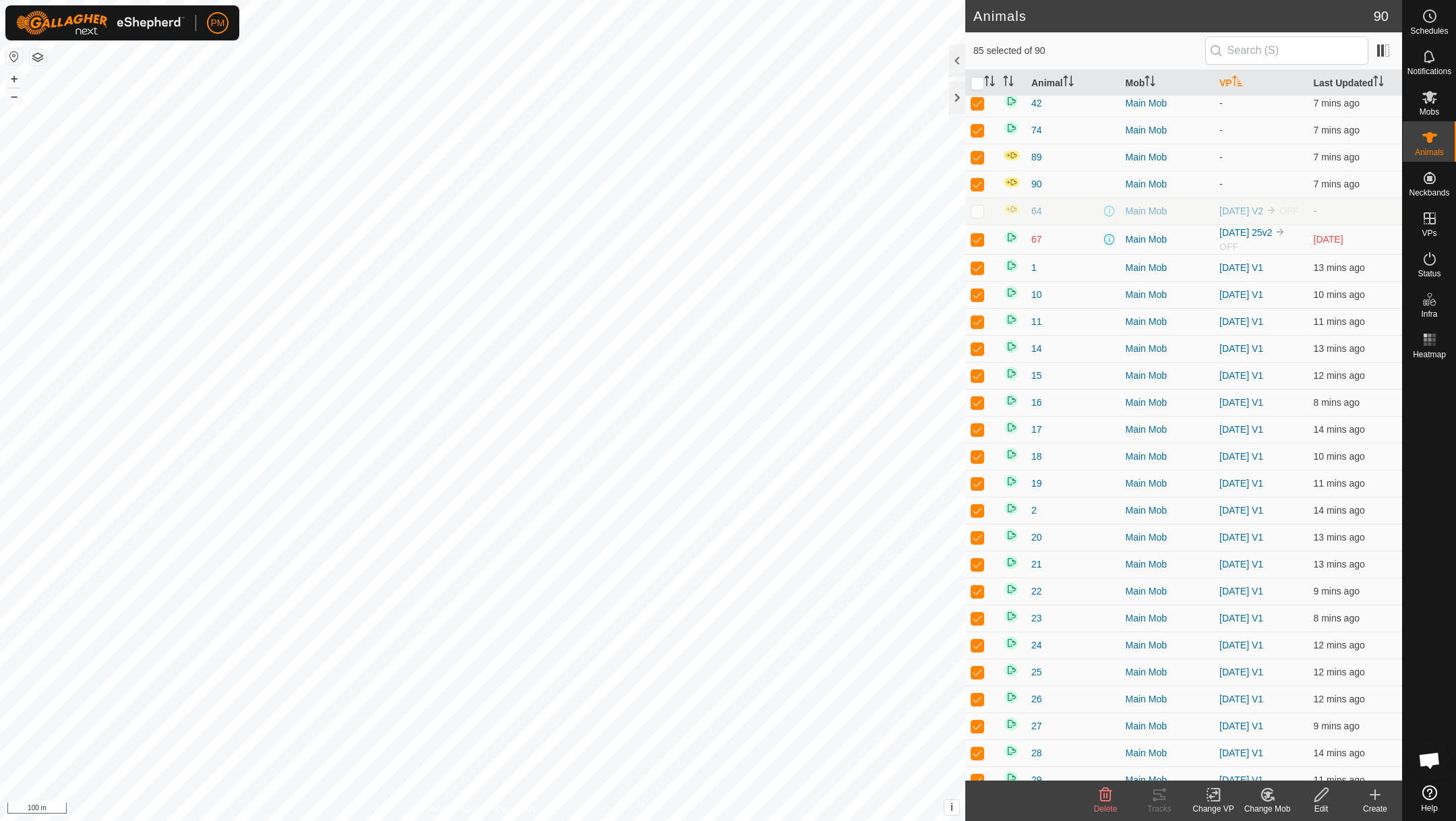
scroll to position [91, 0]
click at [978, 241] on p-checkbox at bounding box center [977, 234] width 13 height 11
checkbox input "false"
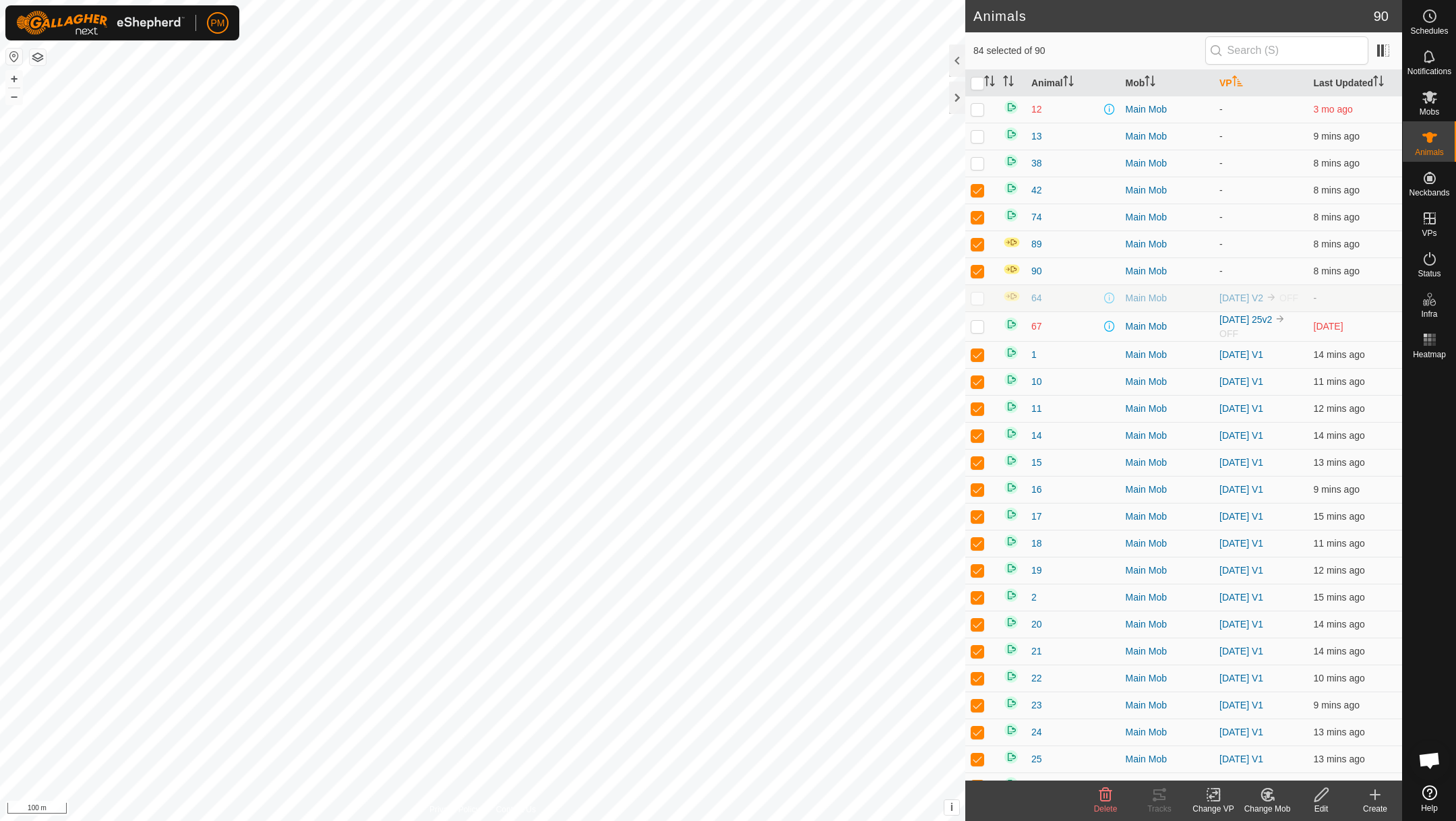
click at [1210, 792] on icon at bounding box center [1213, 795] width 17 height 17
click at [1208, 729] on link "Choose VP..." at bounding box center [1254, 735] width 134 height 27
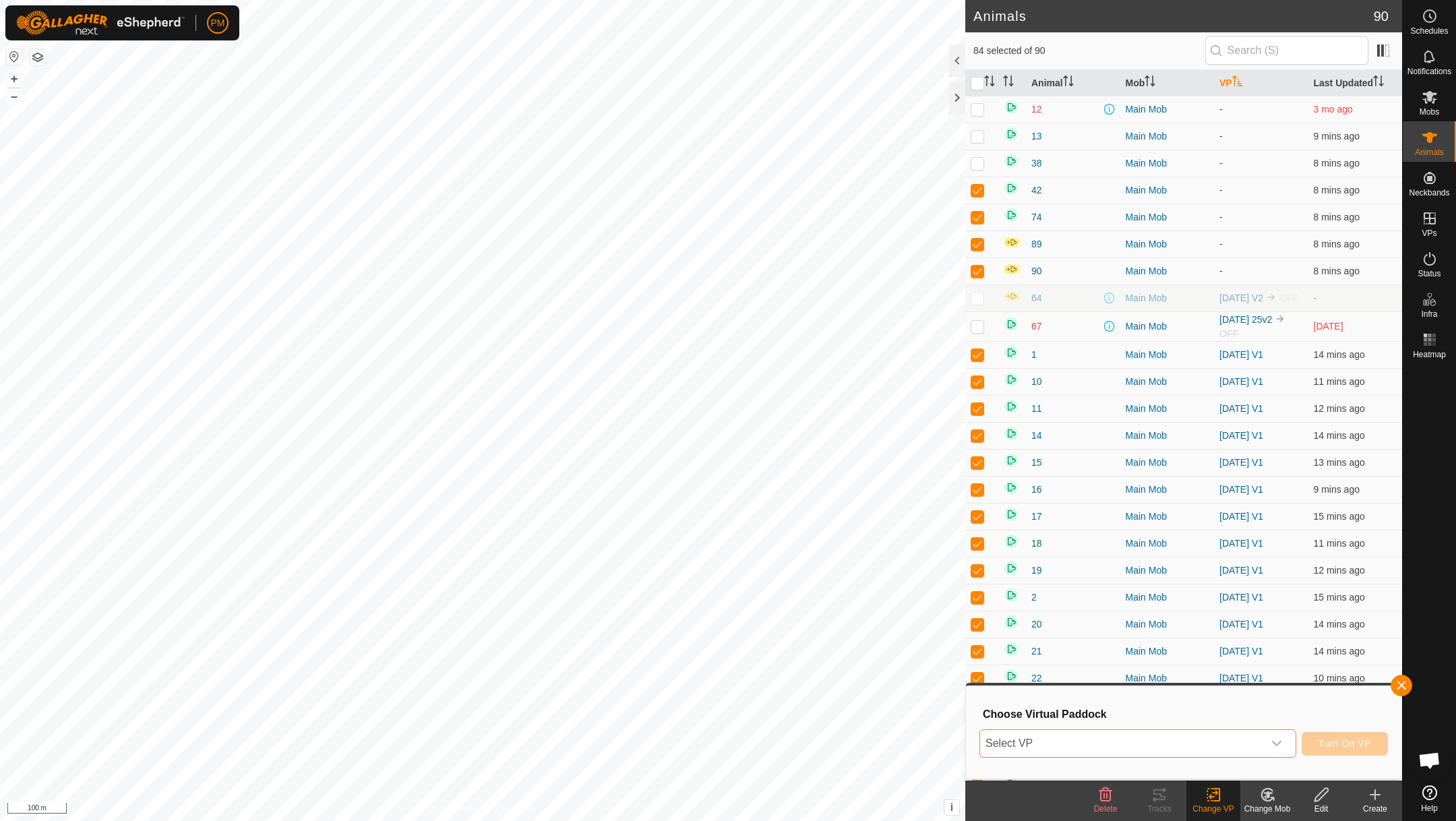
click at [1130, 738] on span "Select VP" at bounding box center [1121, 743] width 283 height 27
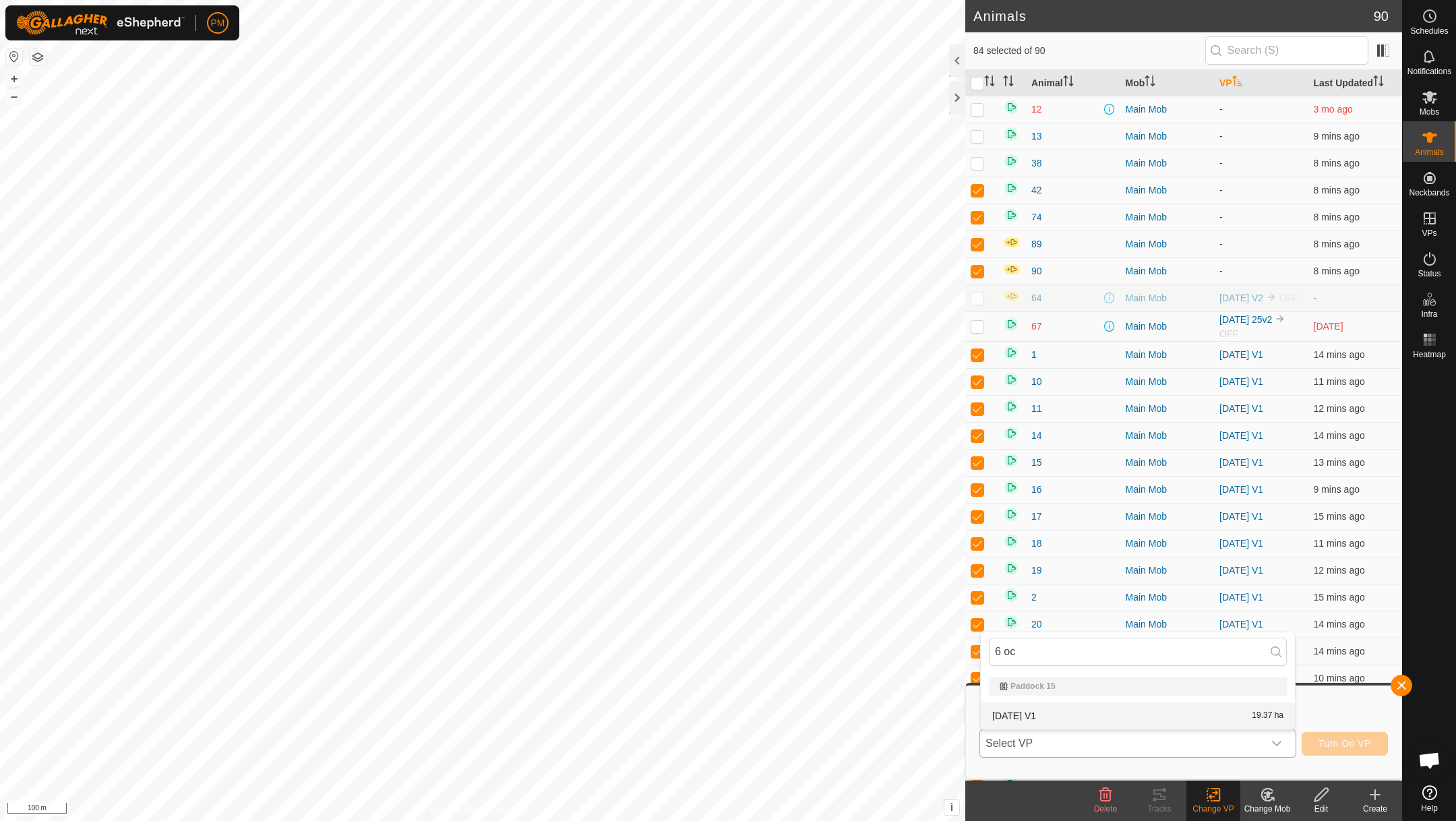
type input "6 oc"
click at [1038, 707] on li "6 Oct 25 V1 19.37 ha" at bounding box center [1137, 715] width 314 height 27
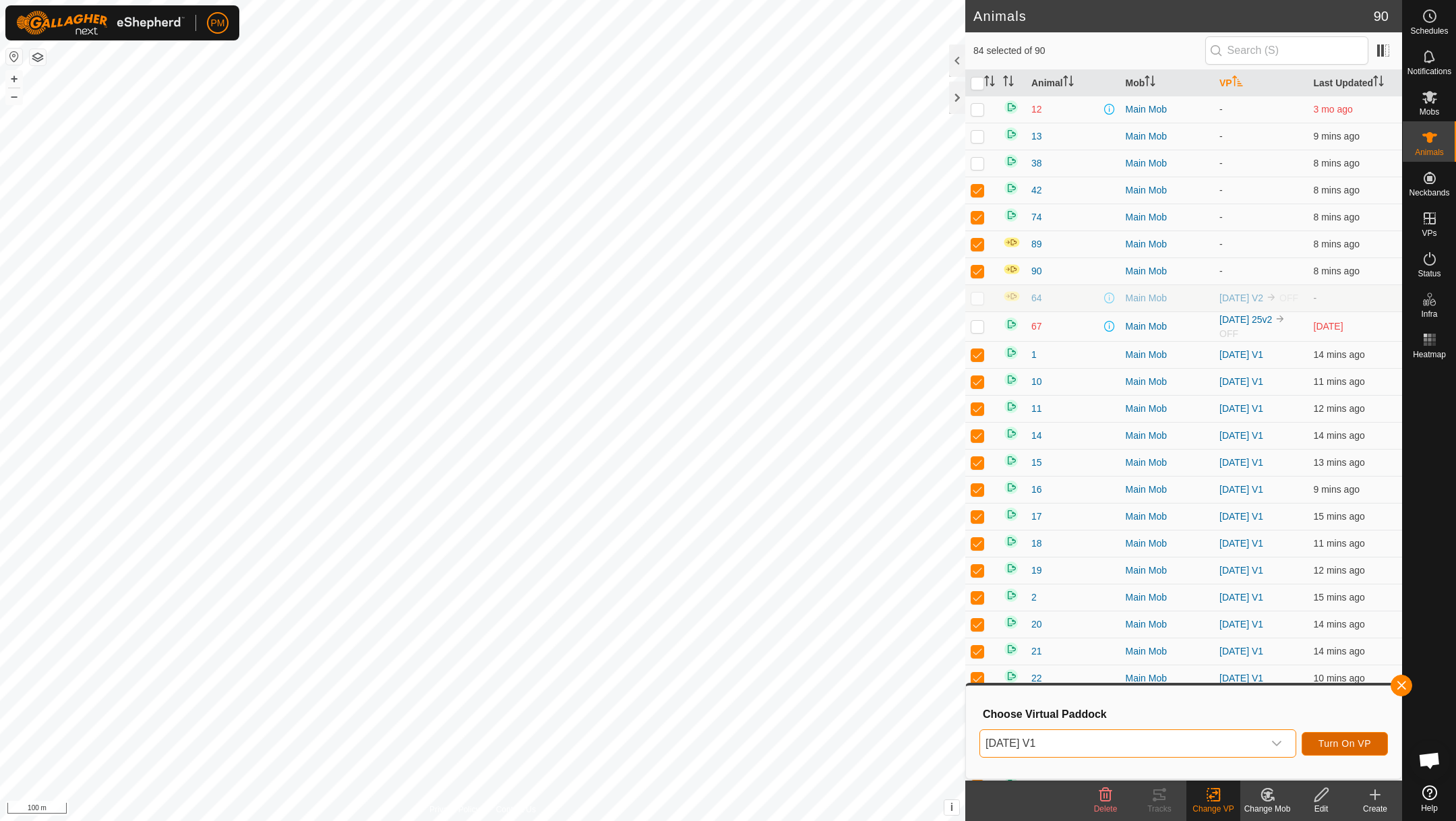
click at [1361, 738] on span "Turn On VP" at bounding box center [1345, 743] width 53 height 11
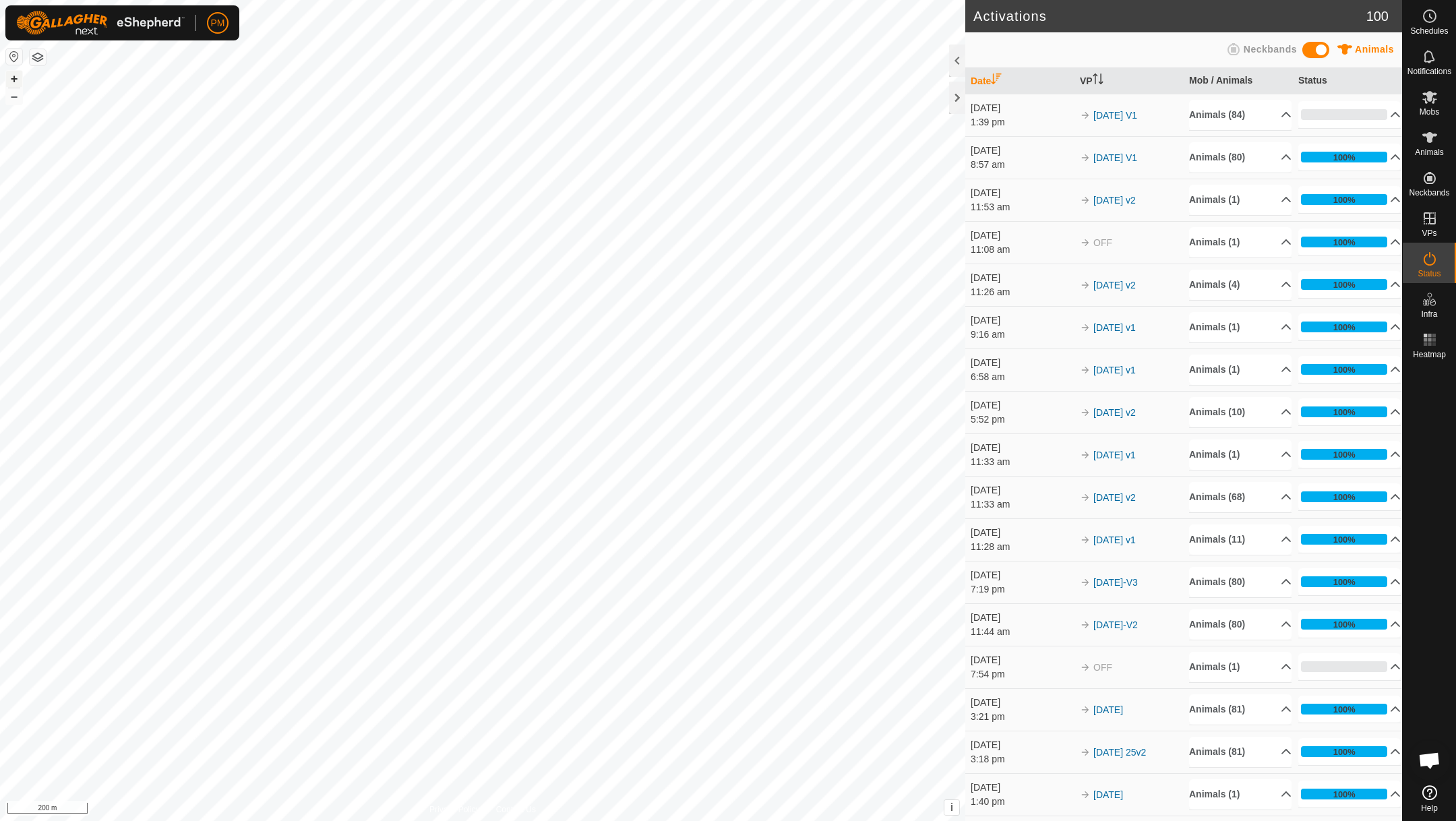
click at [13, 82] on button "+" at bounding box center [14, 79] width 17 height 17
click at [7, 79] on button "+" at bounding box center [14, 79] width 17 height 17
click at [710, 820] on div at bounding box center [482, 410] width 965 height 821
click at [1427, 55] on icon at bounding box center [1430, 57] width 17 height 17
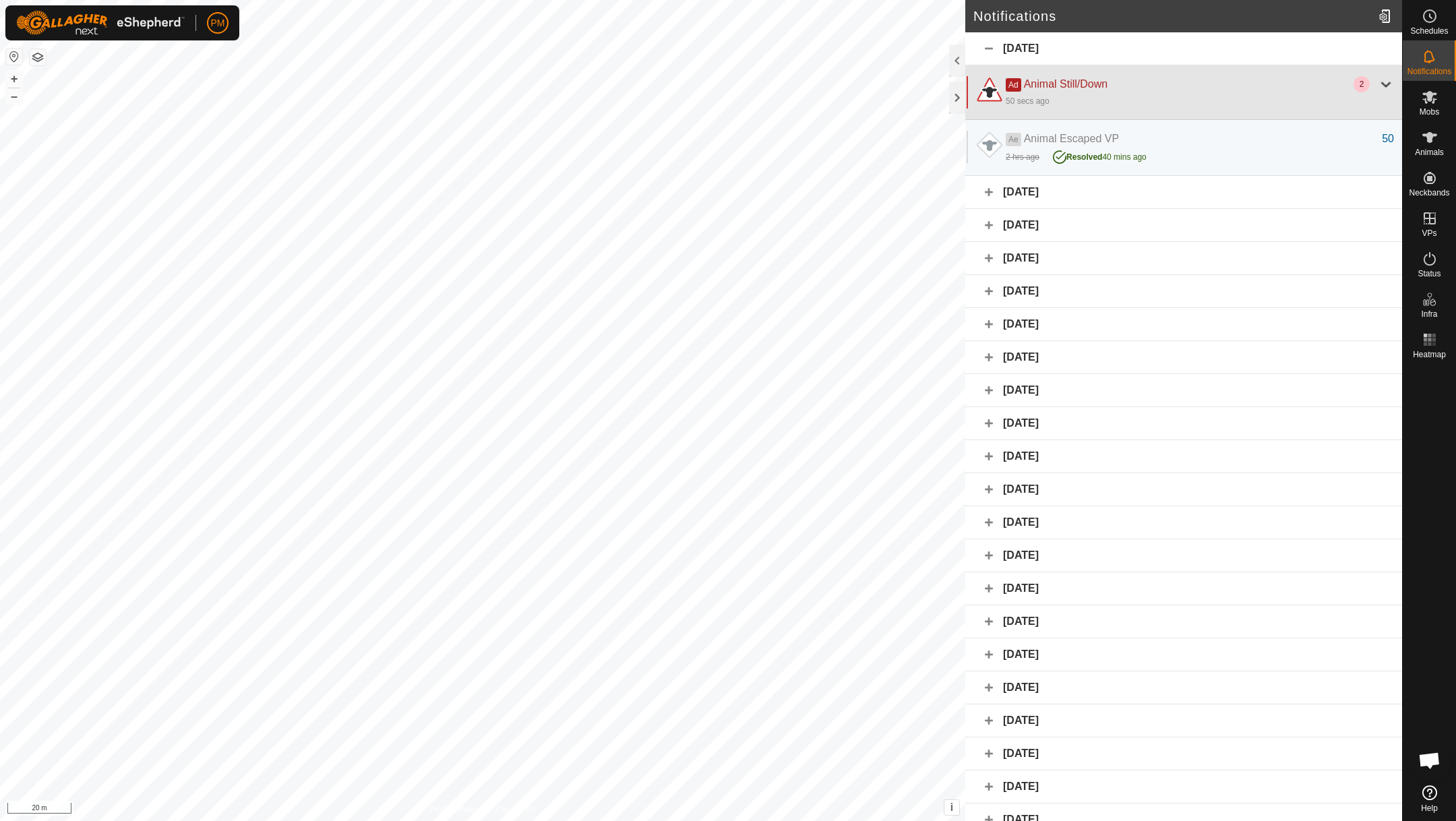
click at [1384, 83] on div at bounding box center [1386, 84] width 17 height 17
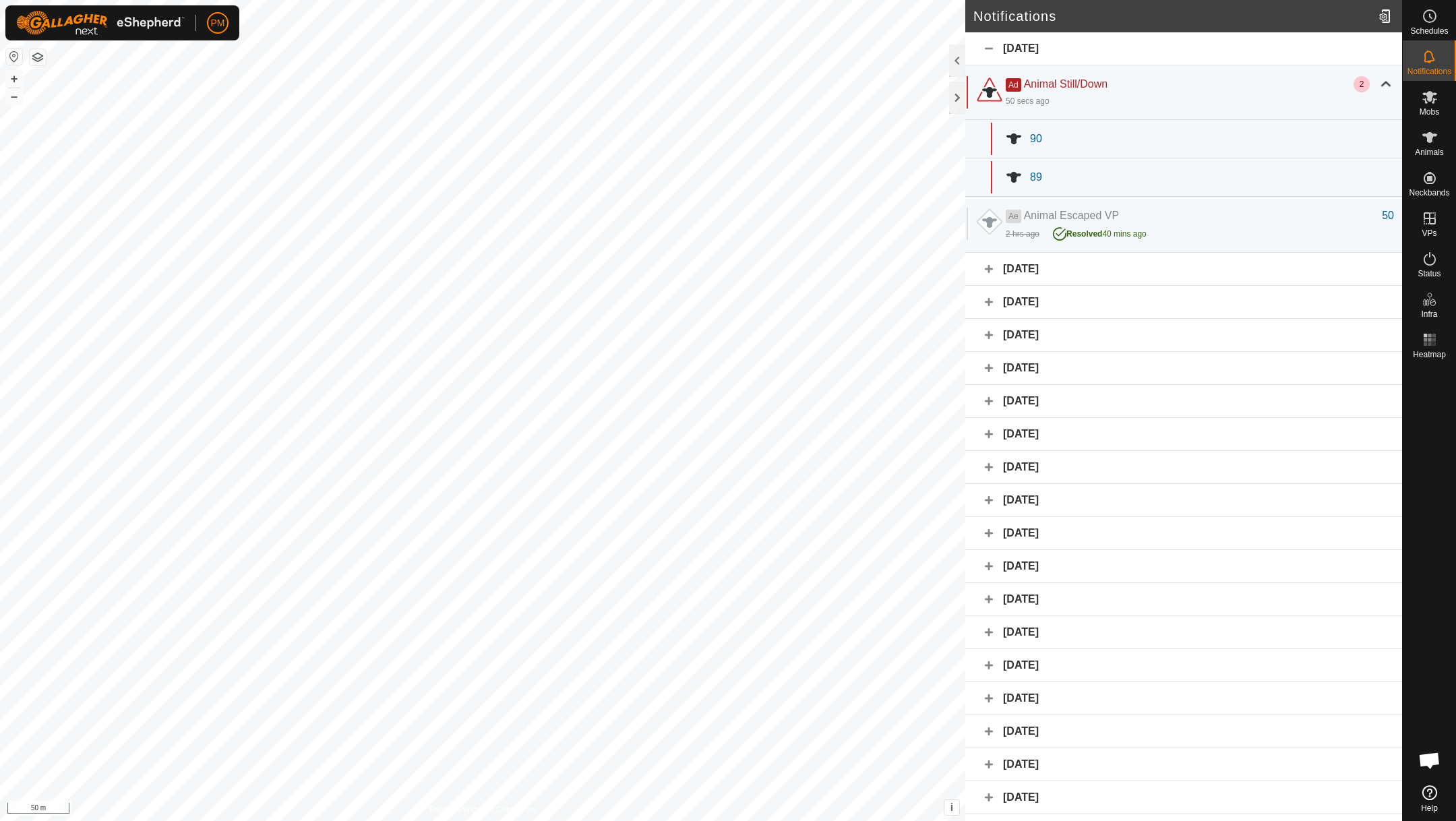
click at [1019, 134] on div at bounding box center [1014, 139] width 32 height 32
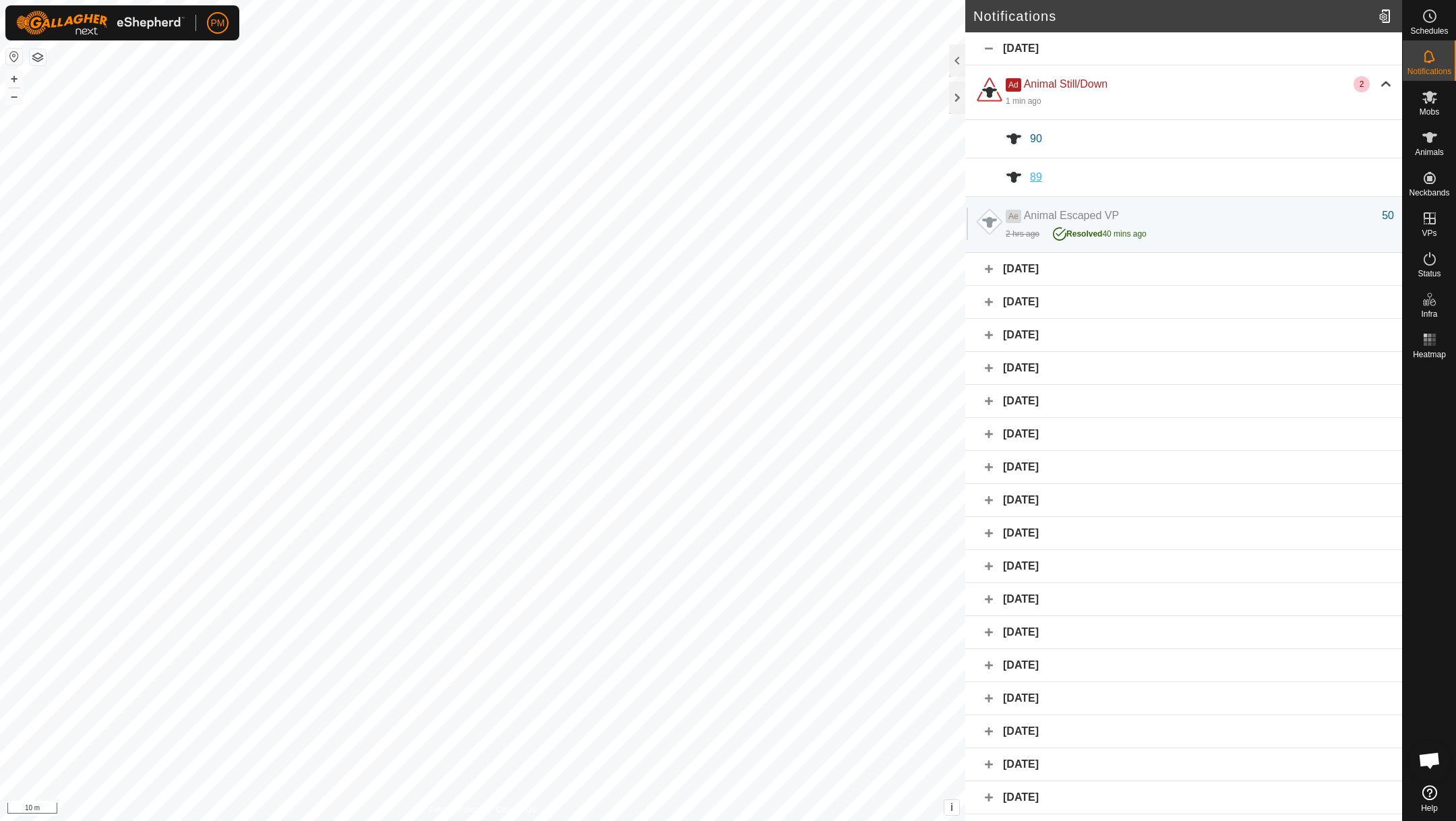
click at [1033, 177] on span "89" at bounding box center [1036, 177] width 12 height 12
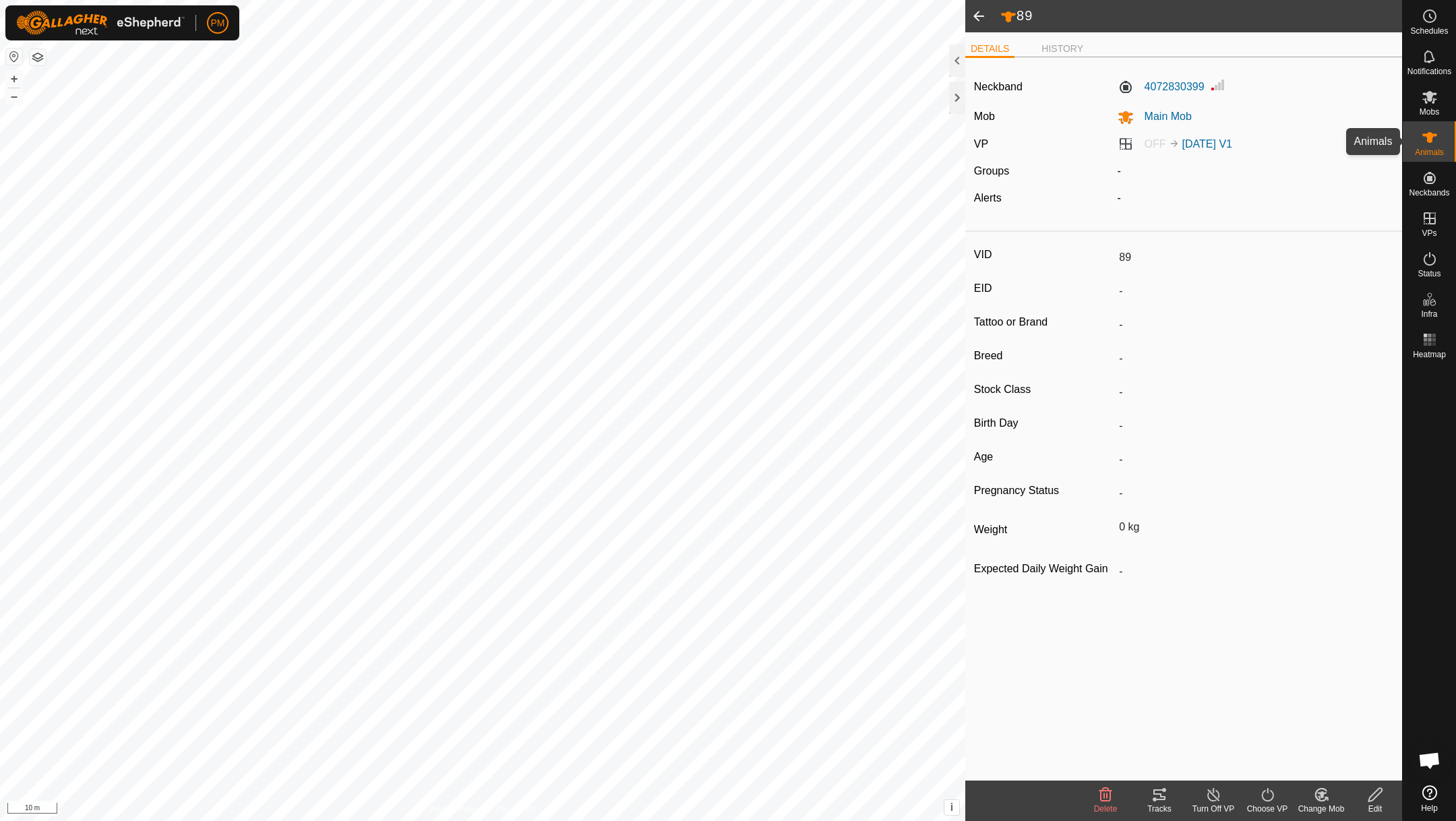
click at [1427, 139] on icon at bounding box center [1430, 137] width 15 height 11
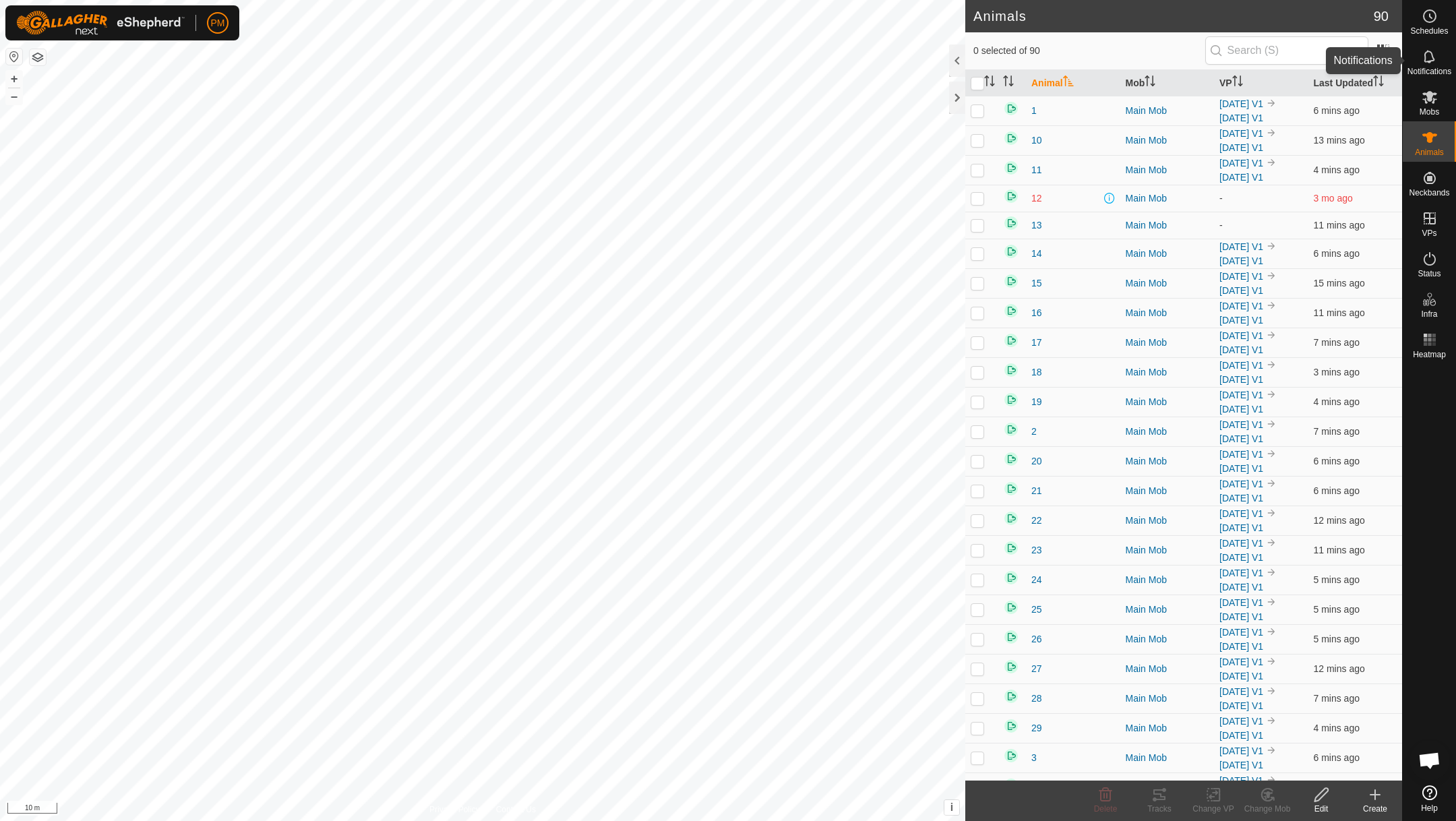
click at [1423, 61] on icon at bounding box center [1430, 57] width 17 height 17
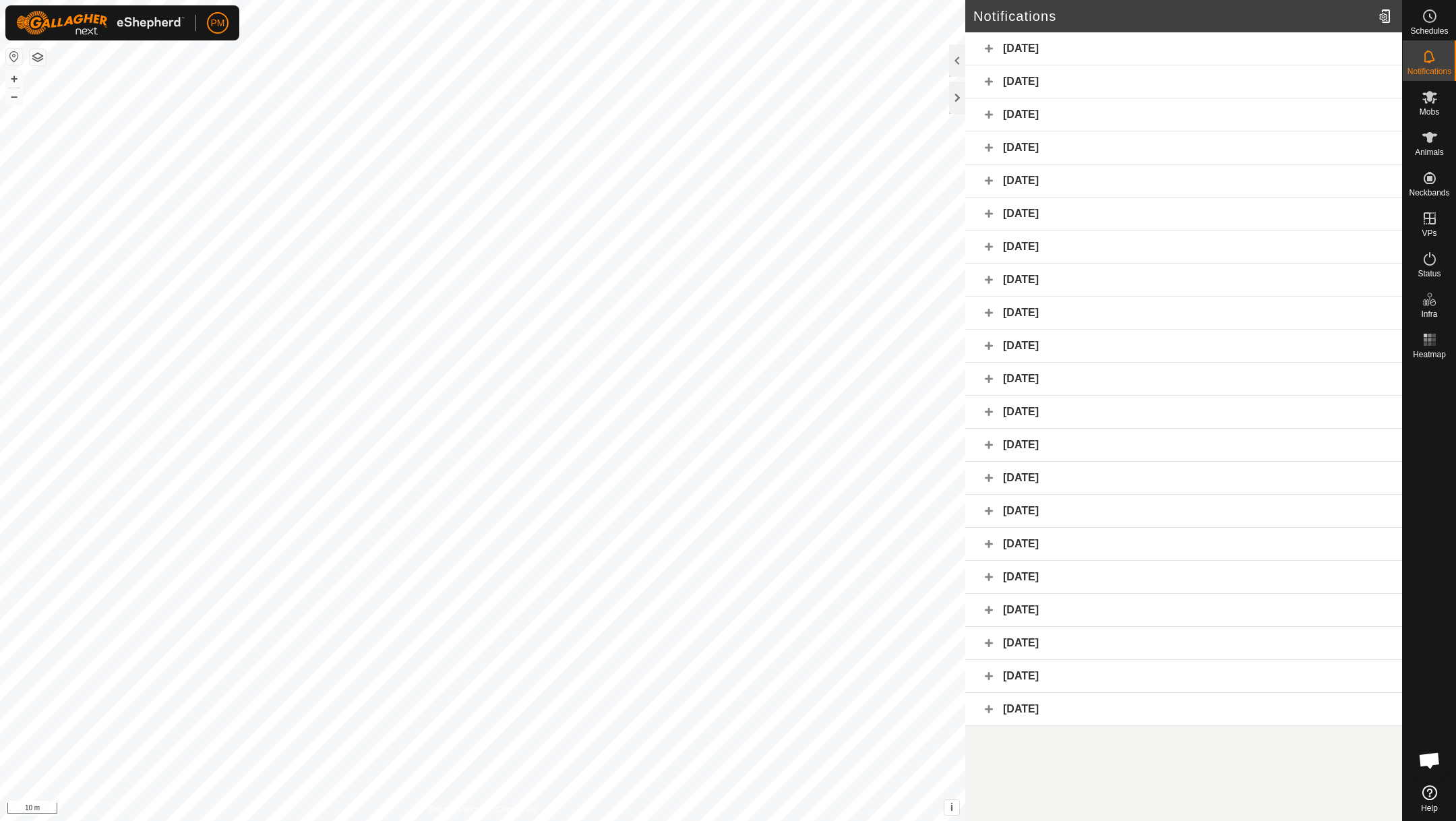
click at [991, 46] on div "[DATE]" at bounding box center [1183, 49] width 437 height 33
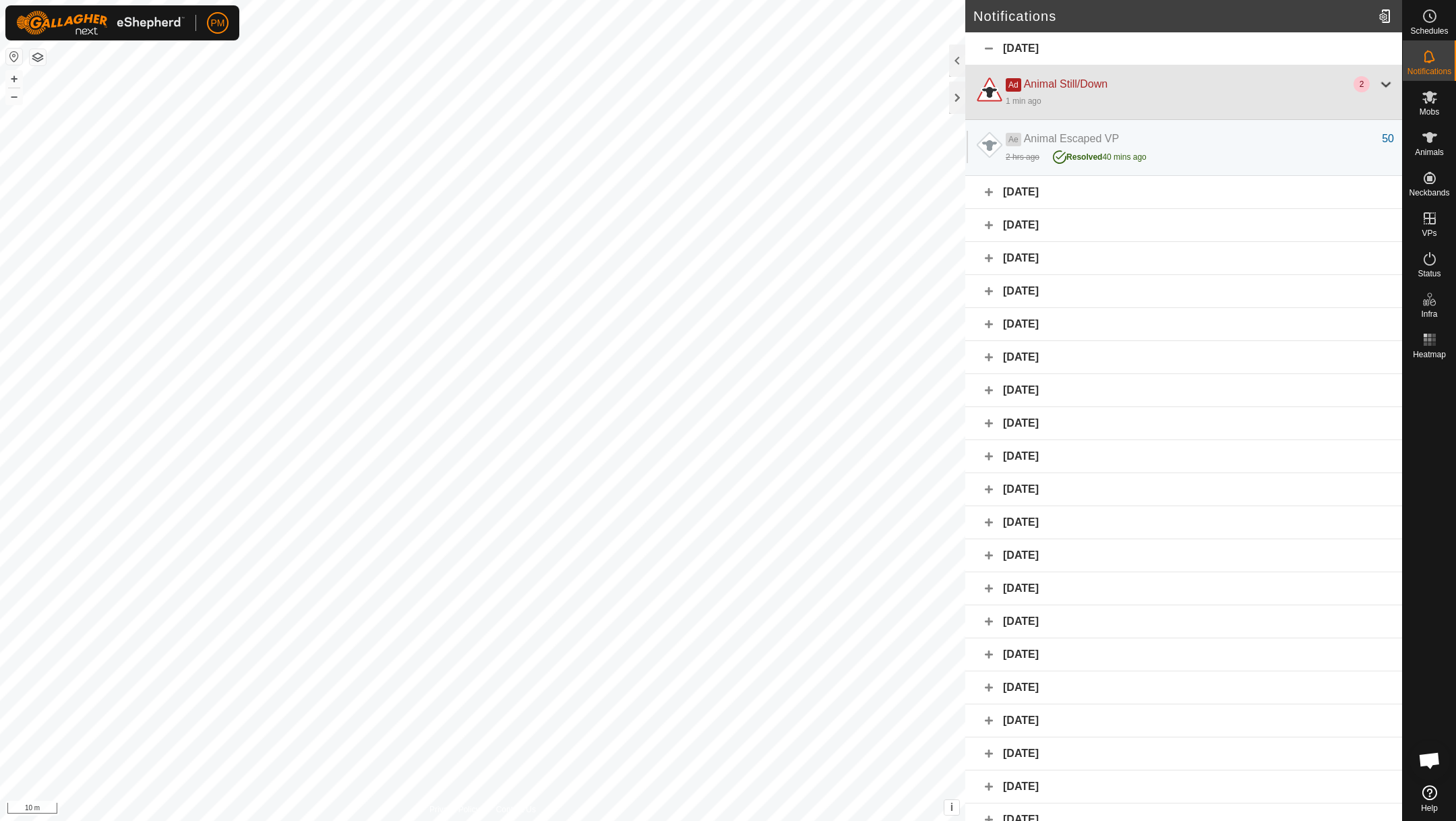
click at [1387, 84] on div at bounding box center [1386, 84] width 17 height 17
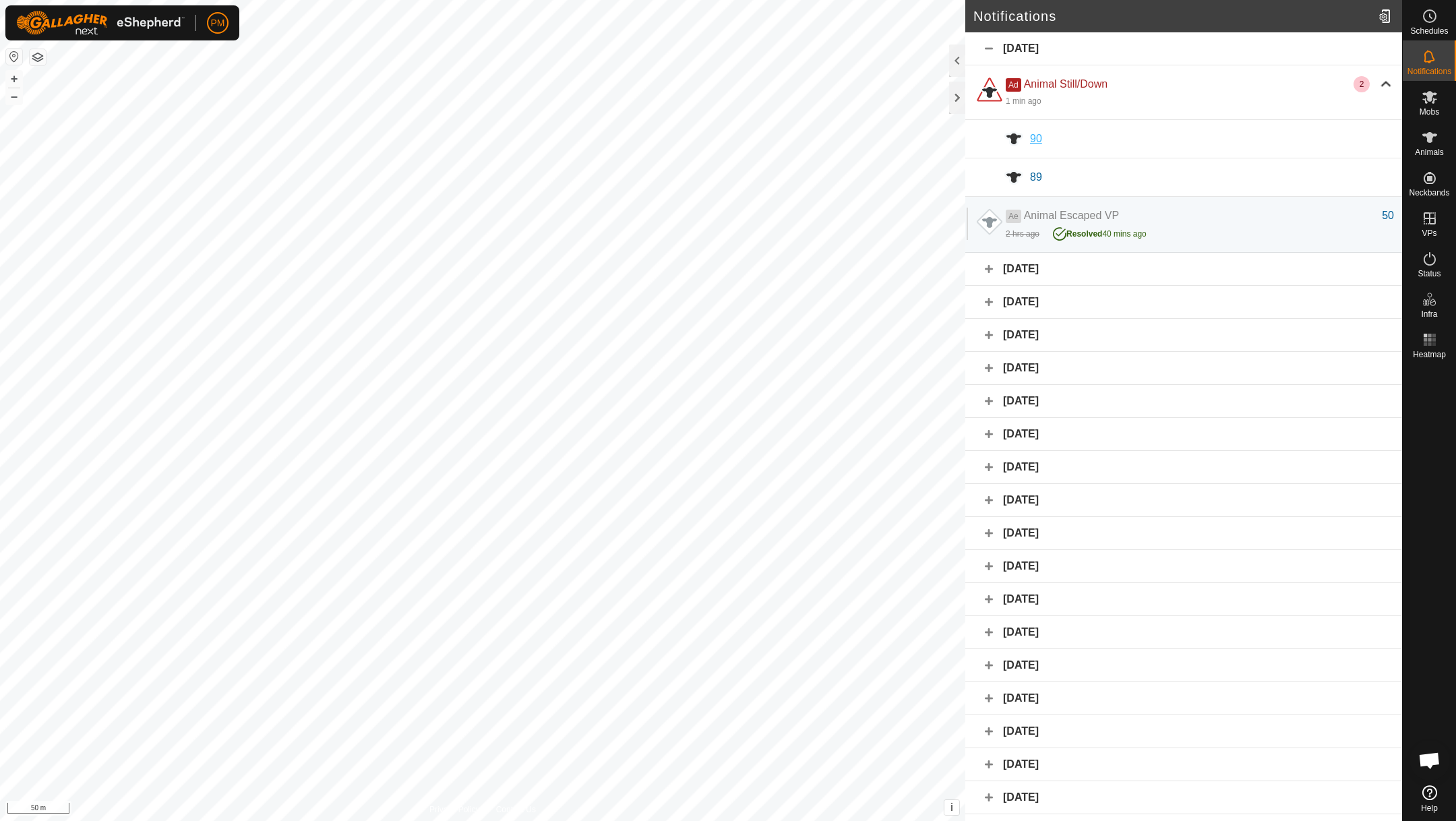
click at [1030, 138] on span "90" at bounding box center [1036, 139] width 12 height 12
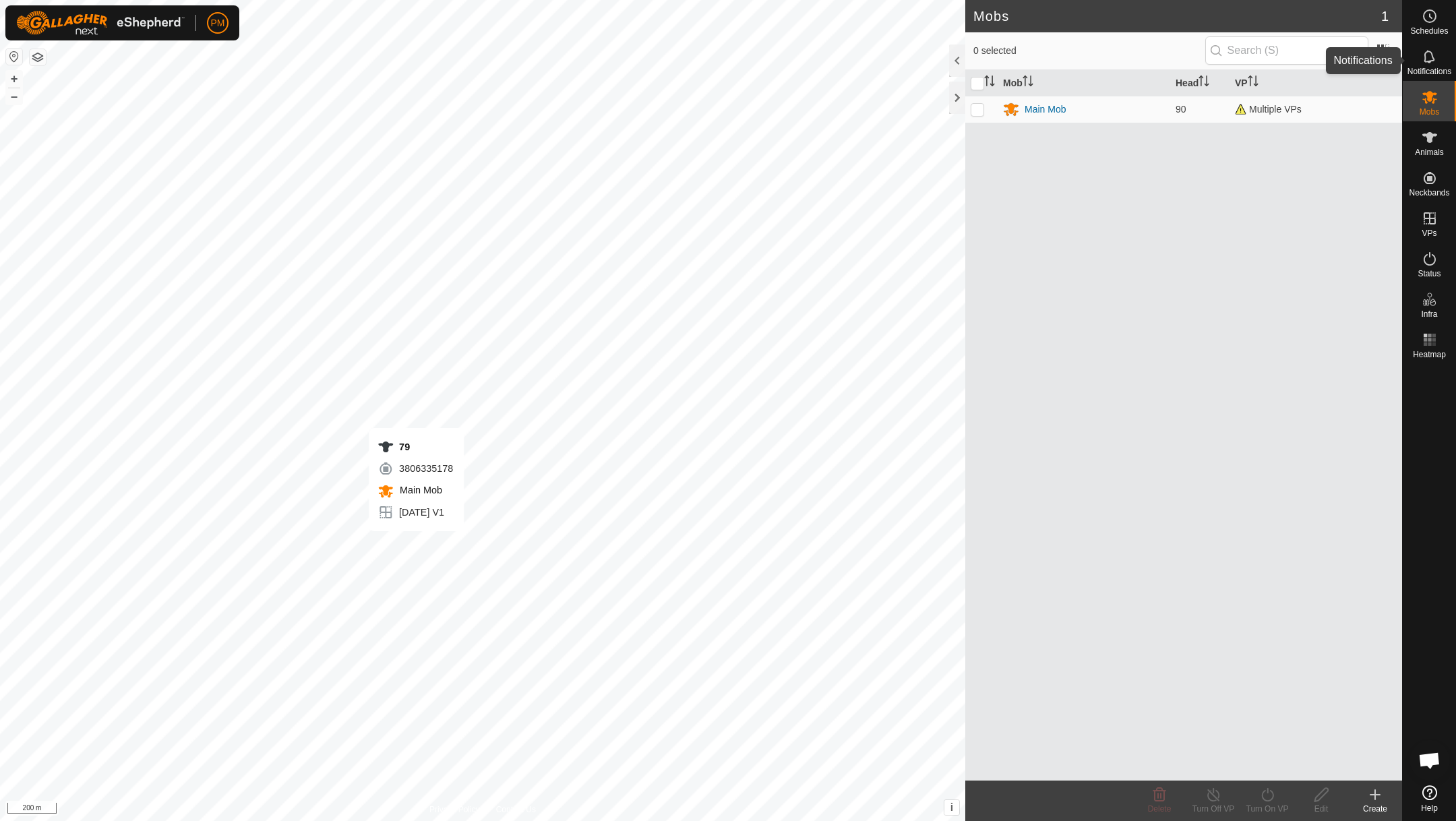
click at [1430, 60] on icon at bounding box center [1429, 56] width 11 height 13
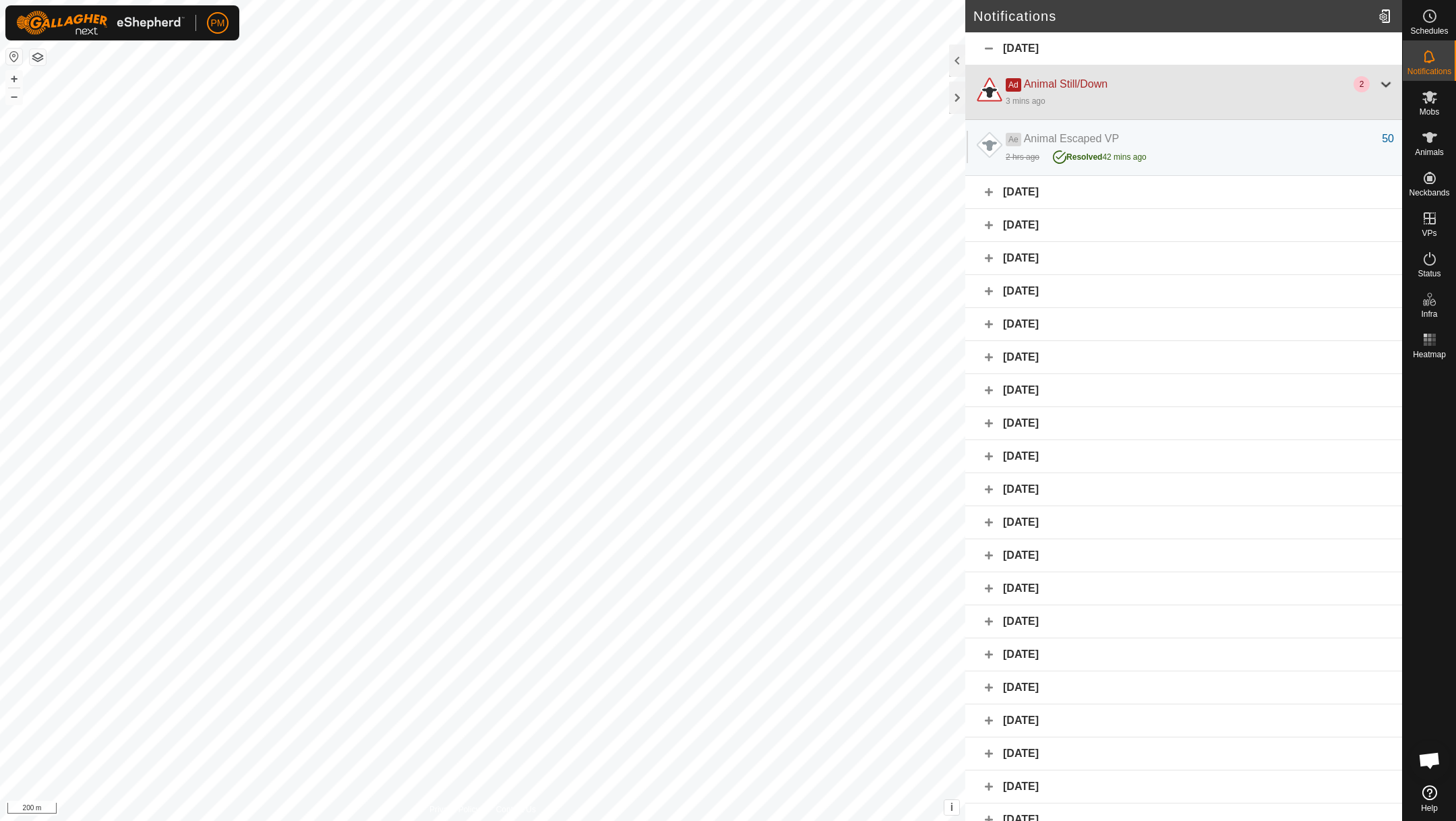
click at [1387, 85] on div at bounding box center [1386, 84] width 17 height 17
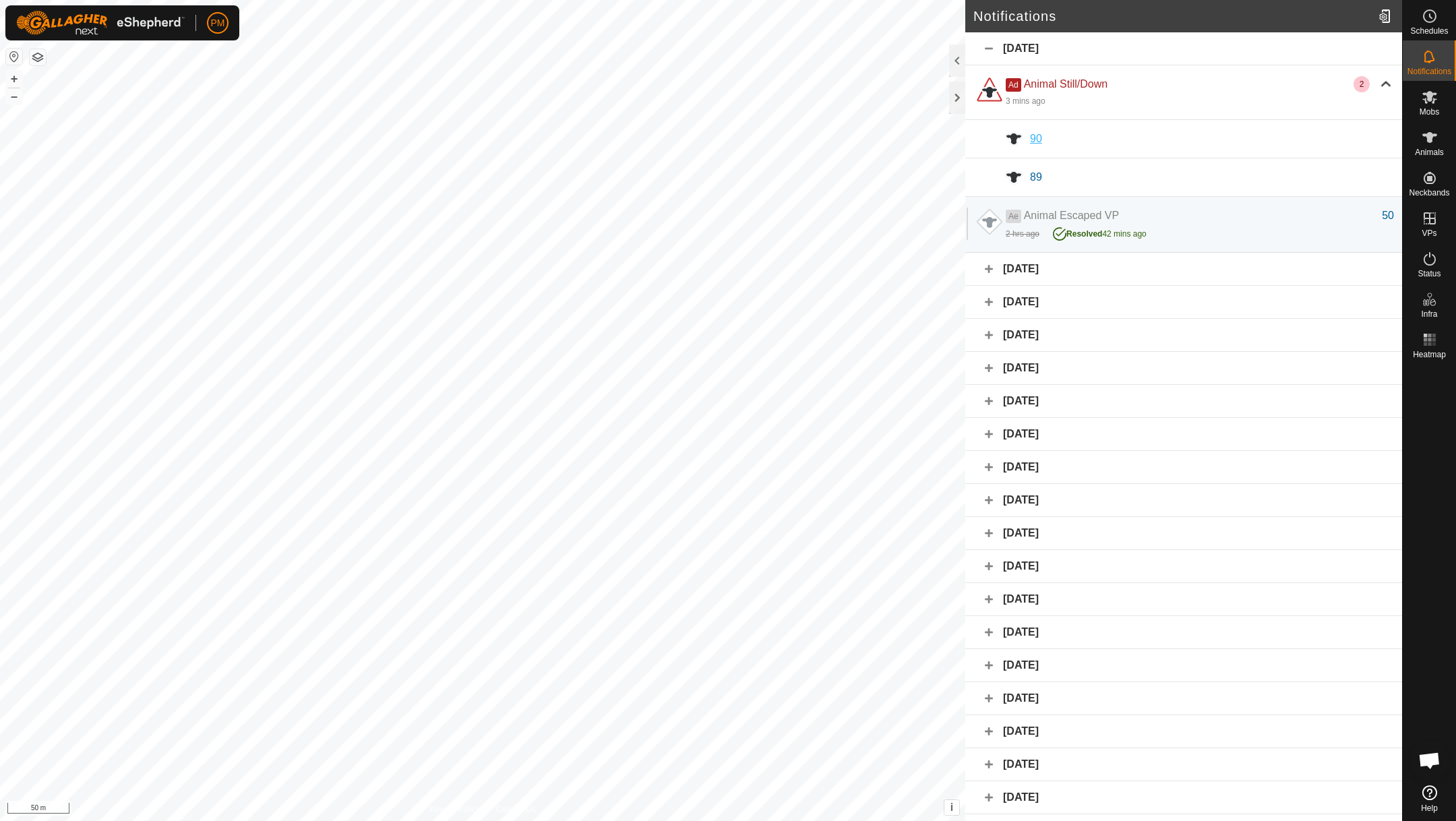
click at [1035, 138] on span "90" at bounding box center [1036, 139] width 12 height 12
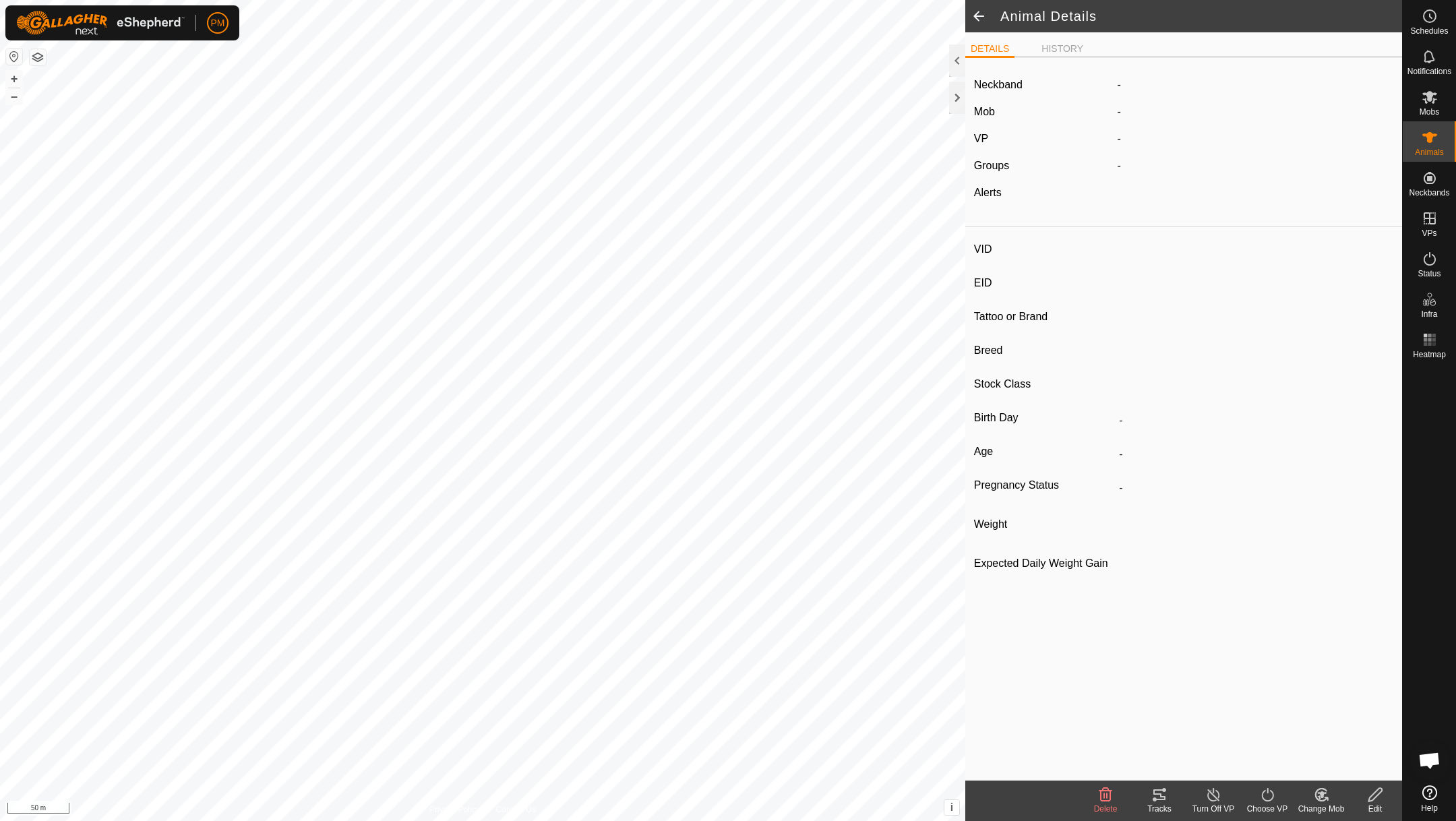
type input "90"
type input "-"
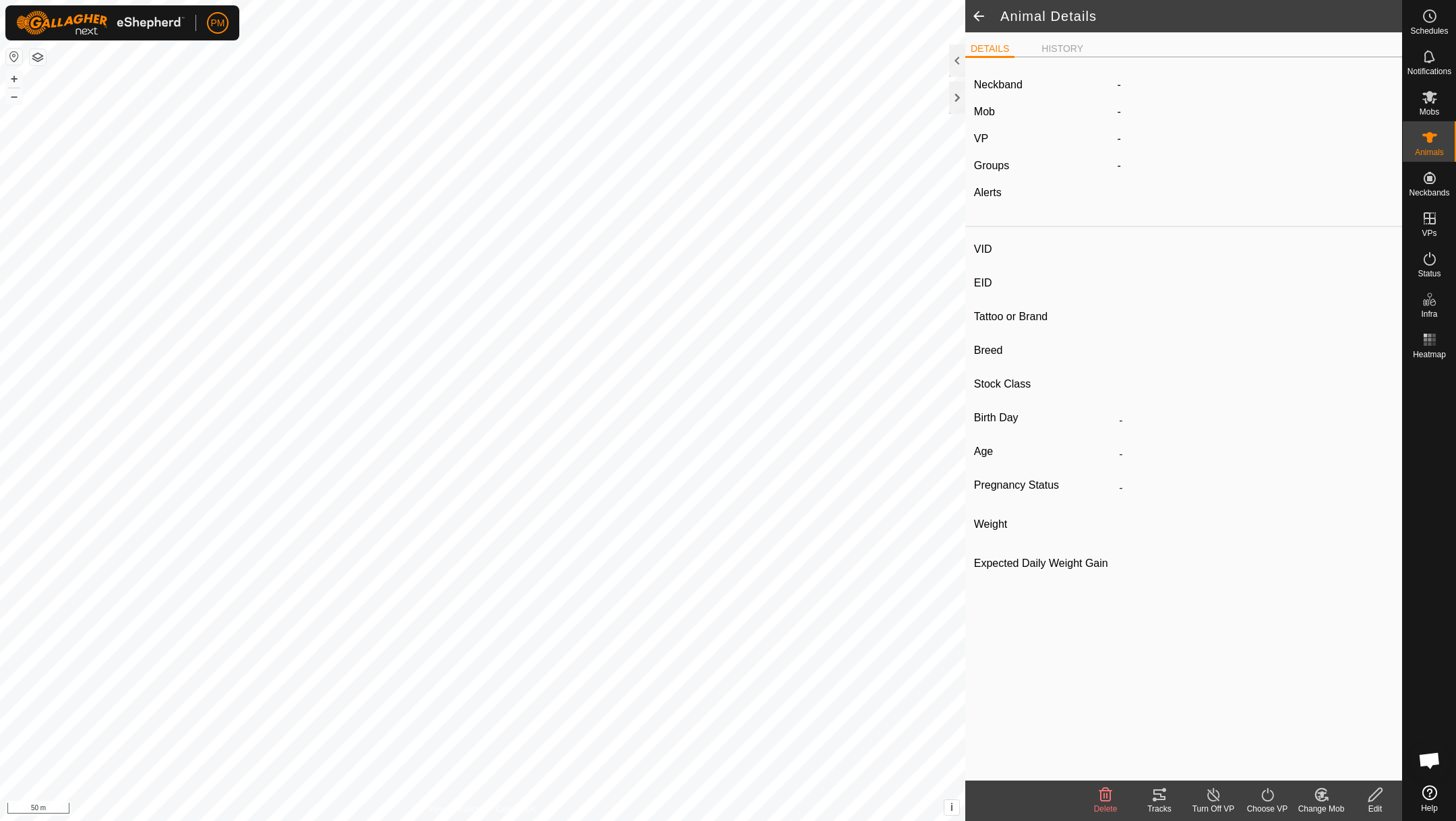
type input "0 kg"
type input "-"
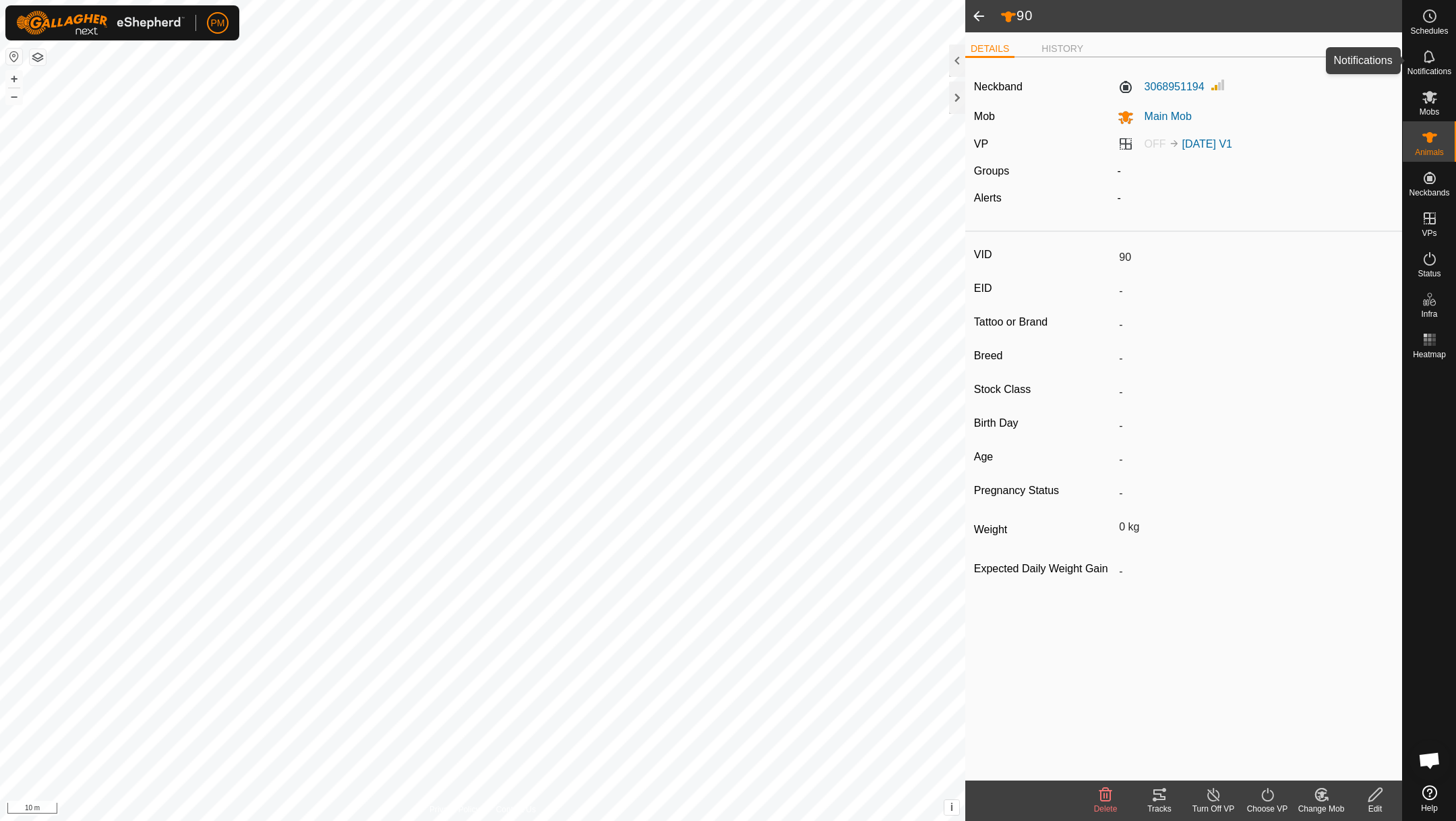
click at [1431, 59] on icon at bounding box center [1430, 57] width 17 height 17
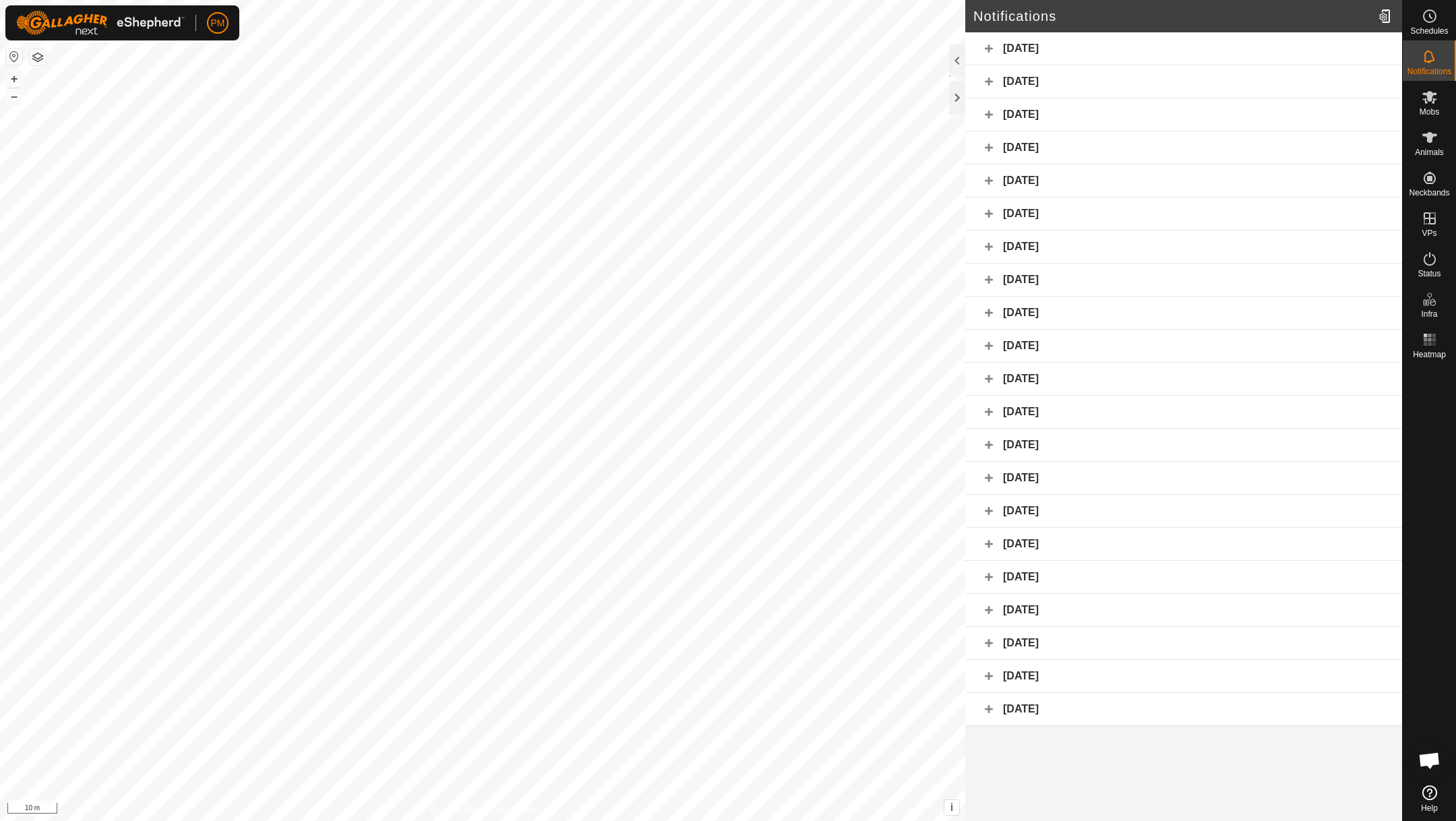
click at [1019, 46] on div "[DATE]" at bounding box center [1183, 49] width 437 height 33
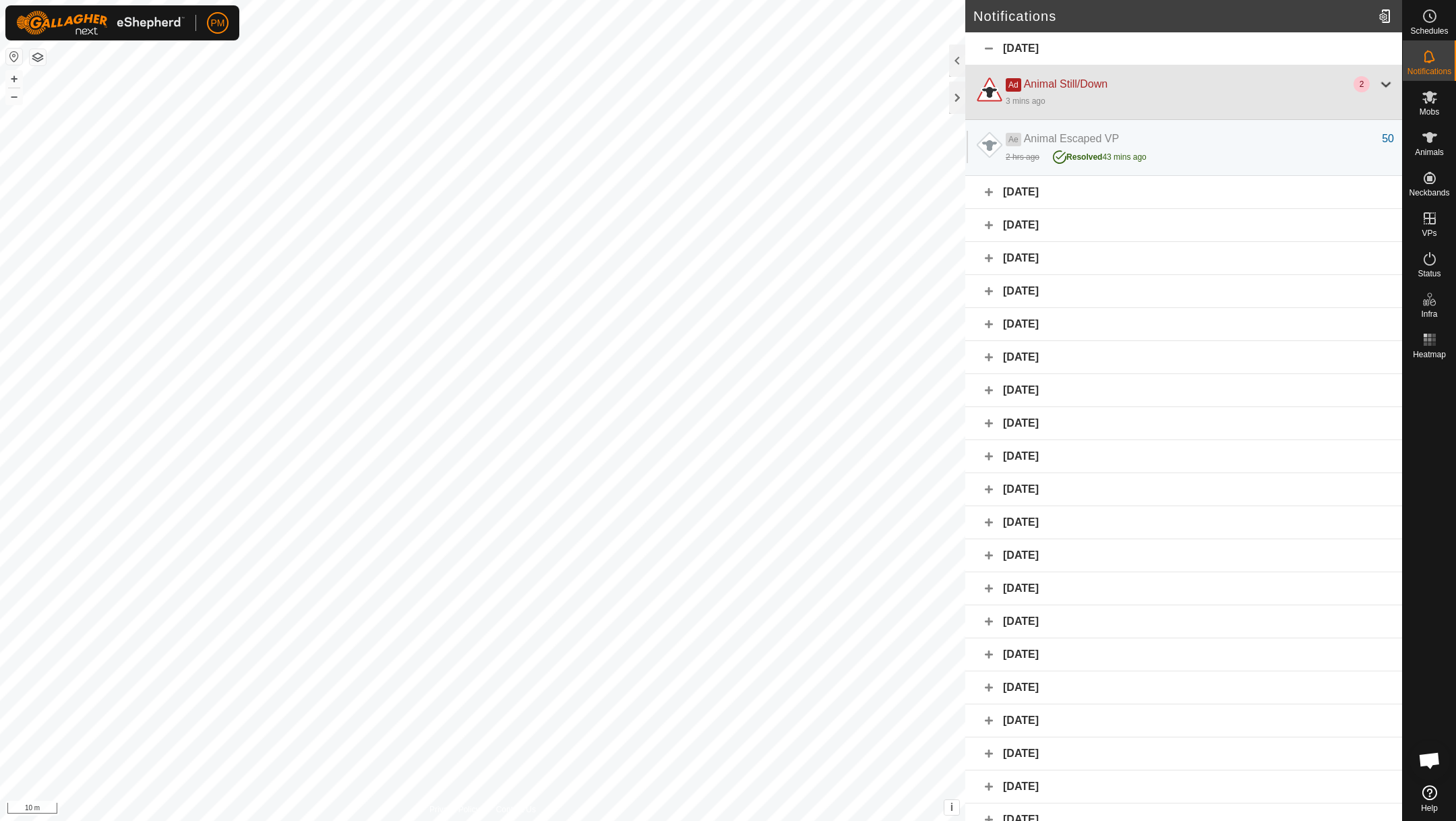
click at [1387, 81] on div at bounding box center [1386, 84] width 17 height 17
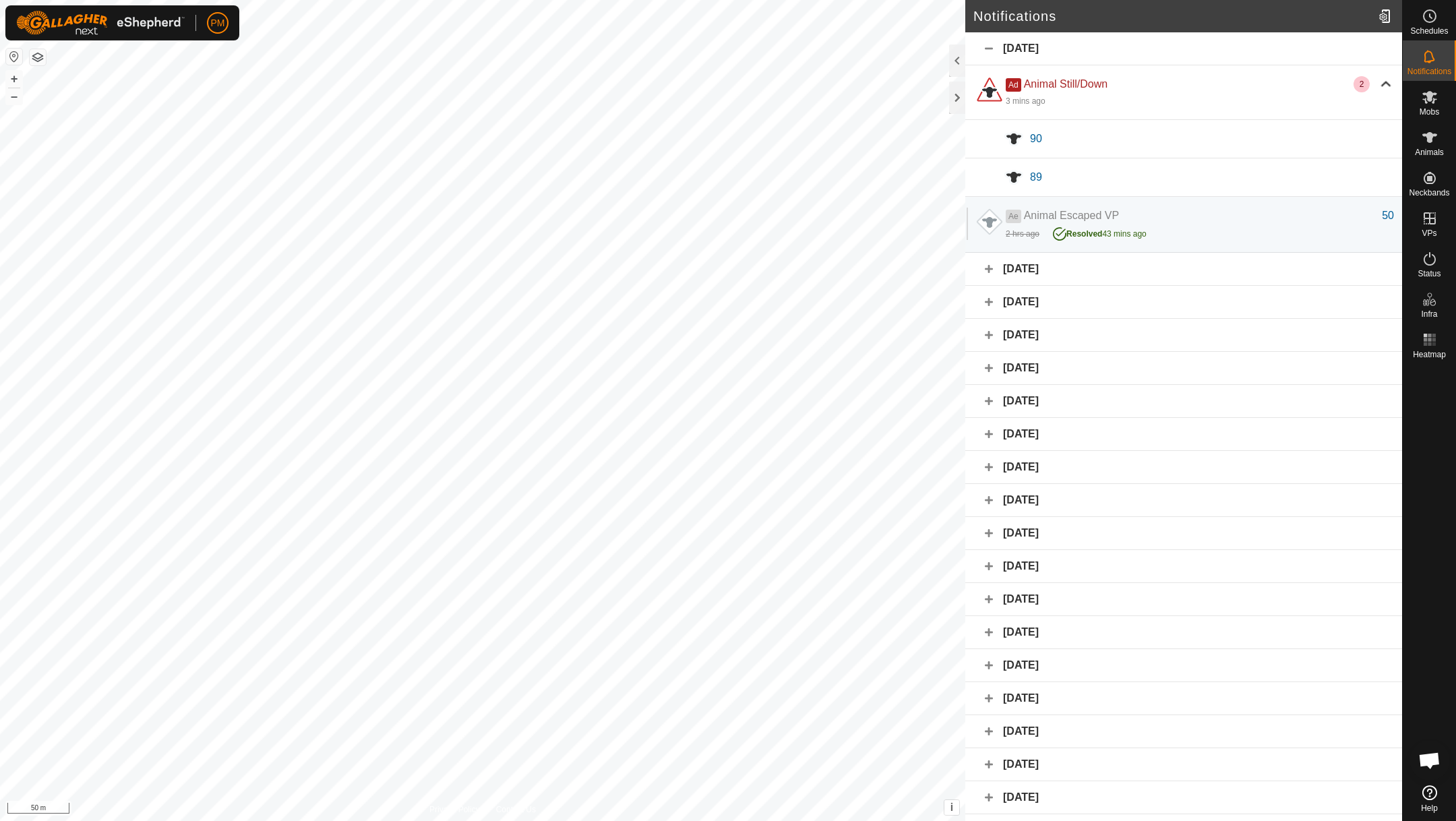
click at [1029, 172] on div at bounding box center [1014, 177] width 32 height 32
